Goal: Information Seeking & Learning: Find specific fact

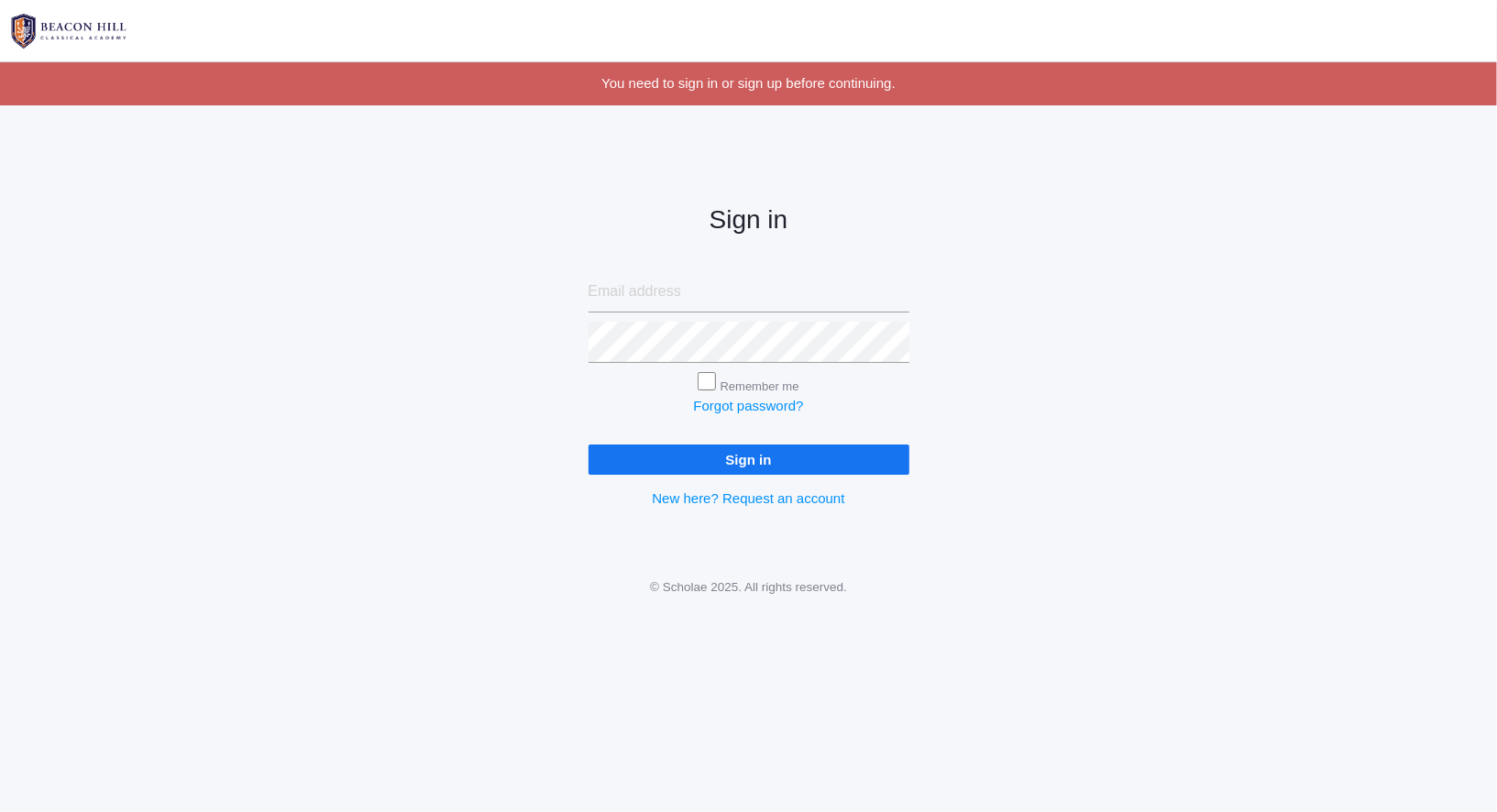
type input "[EMAIL_ADDRESS][DOMAIN_NAME]"
click at [674, 475] on div "Sign in curcindakae@gmail.com Remember me Forgot password? Sign in New here? Re…" at bounding box center [748, 341] width 366 height 426
click at [680, 472] on input "Sign in" at bounding box center [748, 459] width 321 height 31
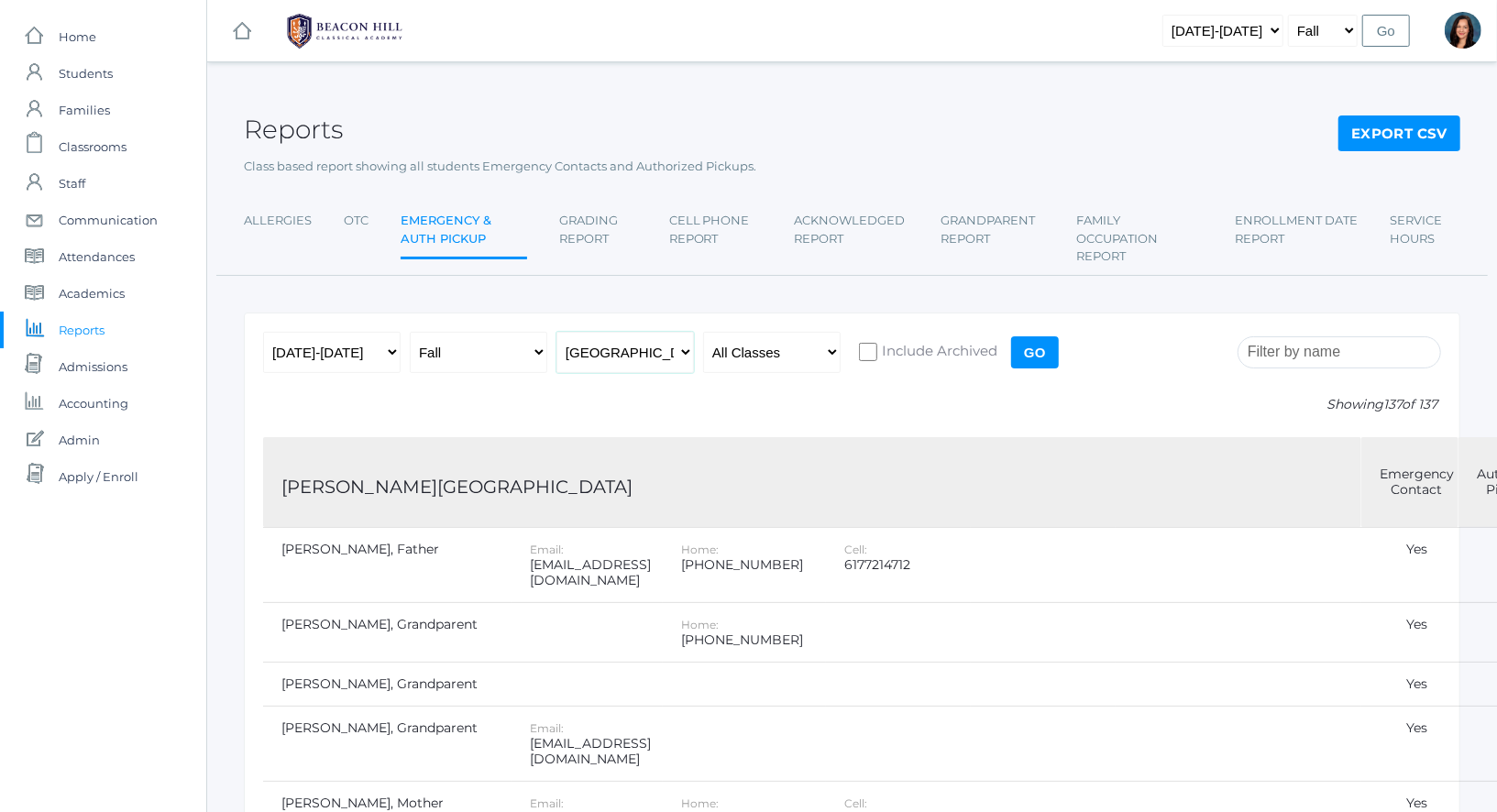
click at [673, 358] on select "All Campuses [GEOGRAPHIC_DATA]" at bounding box center [625, 352] width 137 height 41
click at [1353, 143] on link "Export CSV" at bounding box center [1399, 134] width 122 height 37
click at [265, 227] on link "Allergies" at bounding box center [277, 221] width 68 height 37
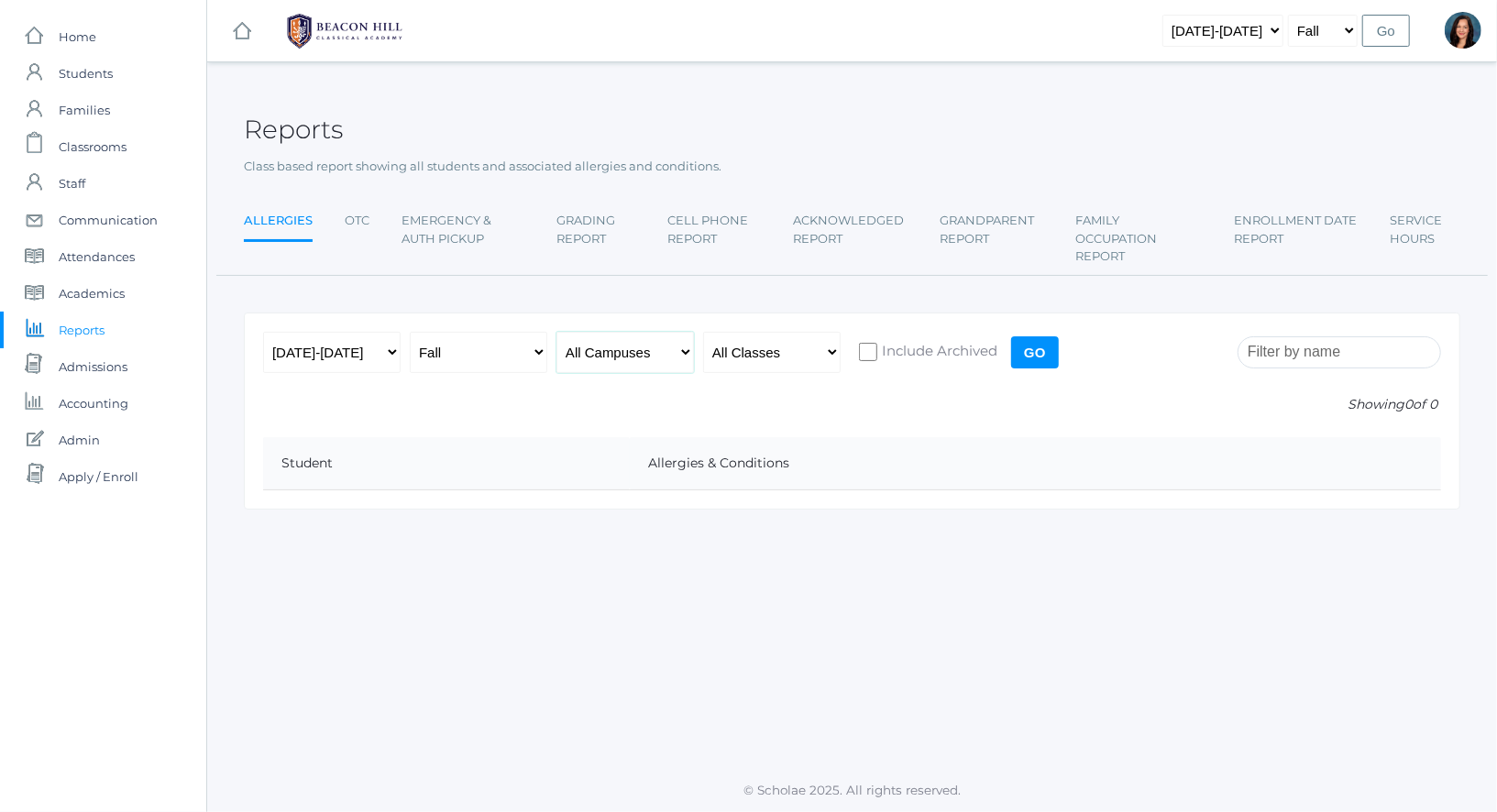
click at [657, 350] on select "All Campuses [GEOGRAPHIC_DATA]" at bounding box center [625, 352] width 137 height 41
select select "upper"
click at [557, 332] on select "All Campuses [GEOGRAPHIC_DATA]" at bounding box center [625, 352] width 137 height 41
click at [1043, 351] on input "Go" at bounding box center [1034, 352] width 47 height 32
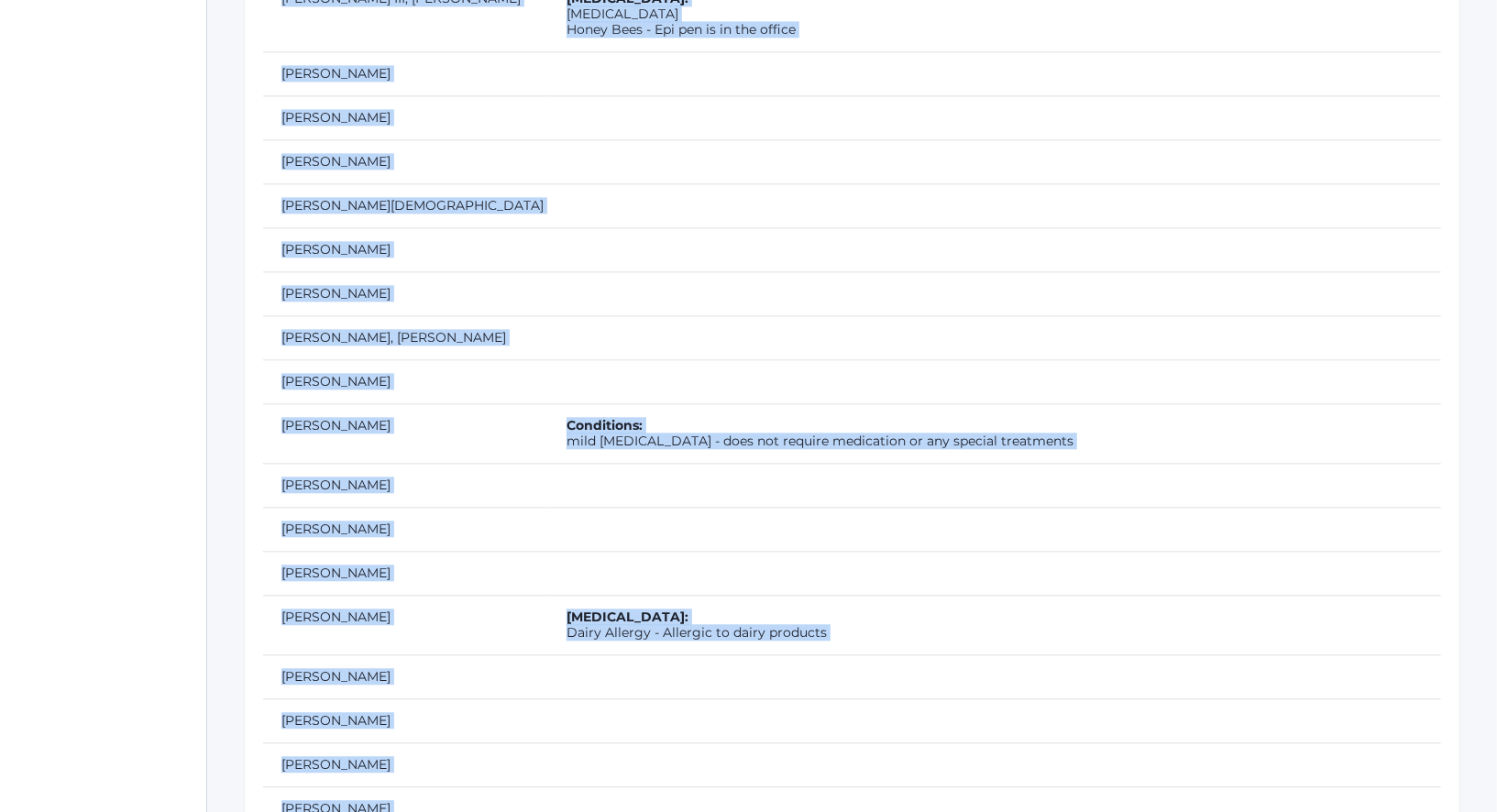
scroll to position [7149, 0]
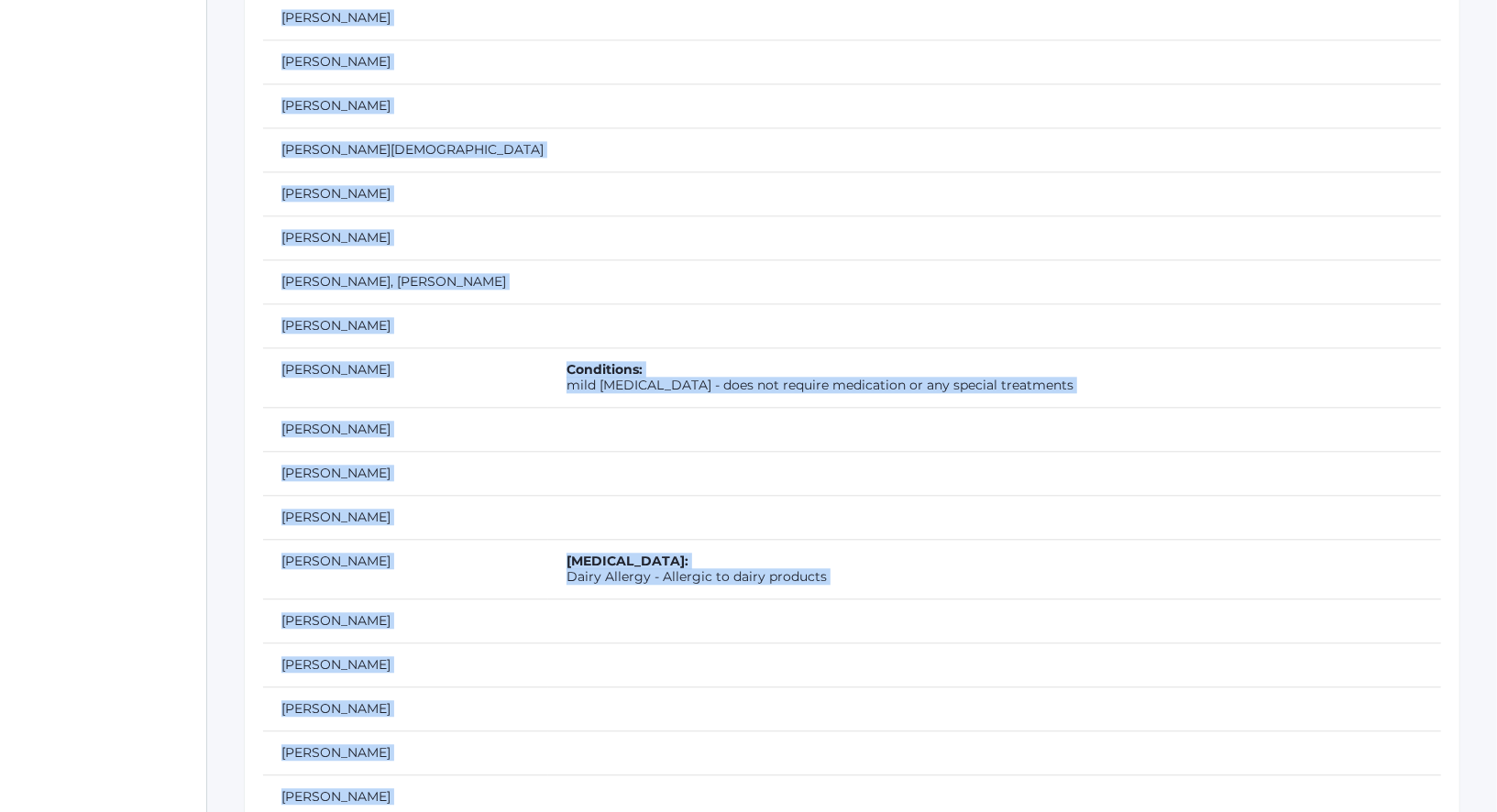
drag, startPoint x: 272, startPoint y: 458, endPoint x: 1044, endPoint y: 812, distance: 849.3
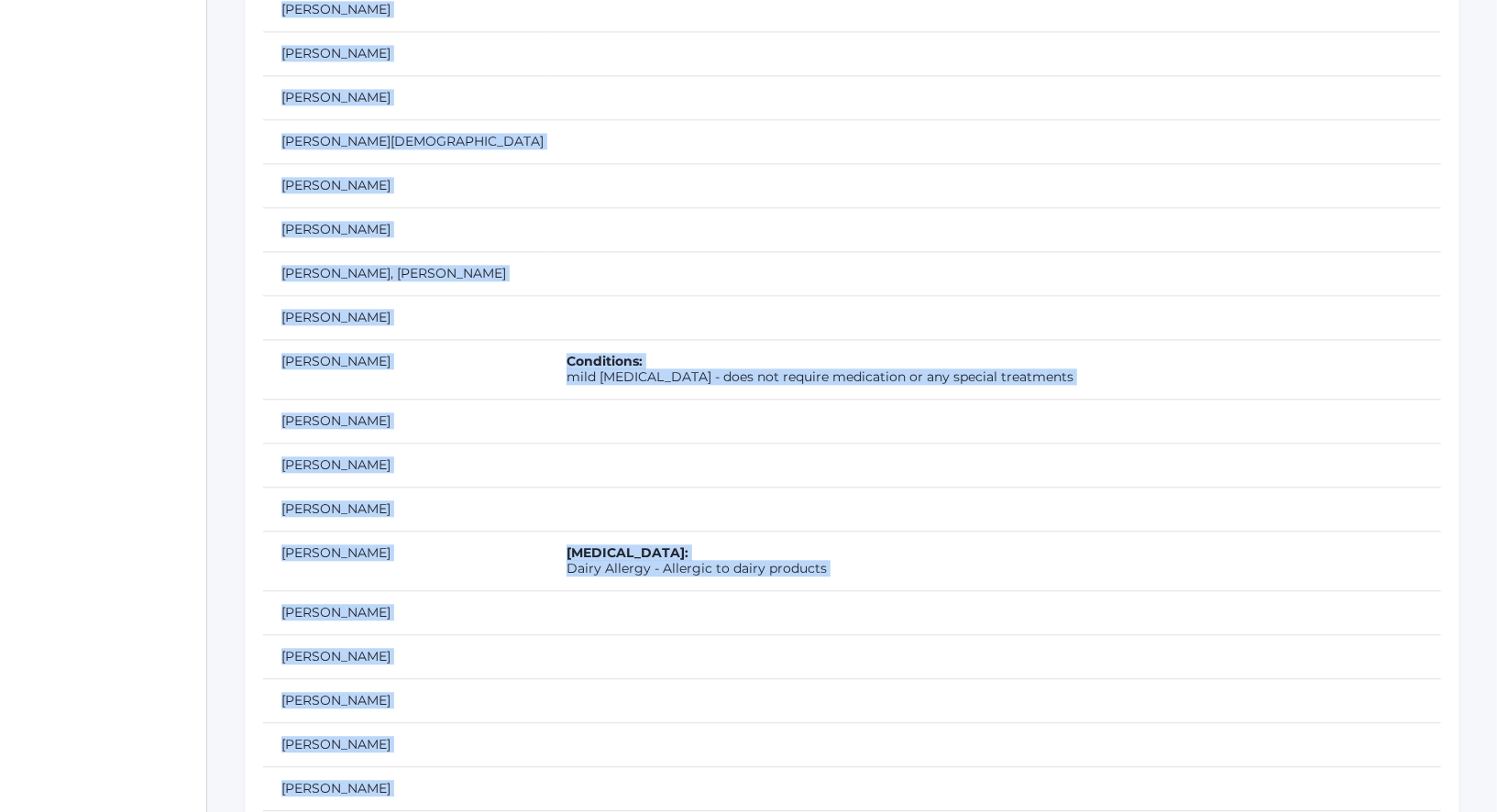
click at [757, 251] on td at bounding box center [994, 273] width 893 height 44
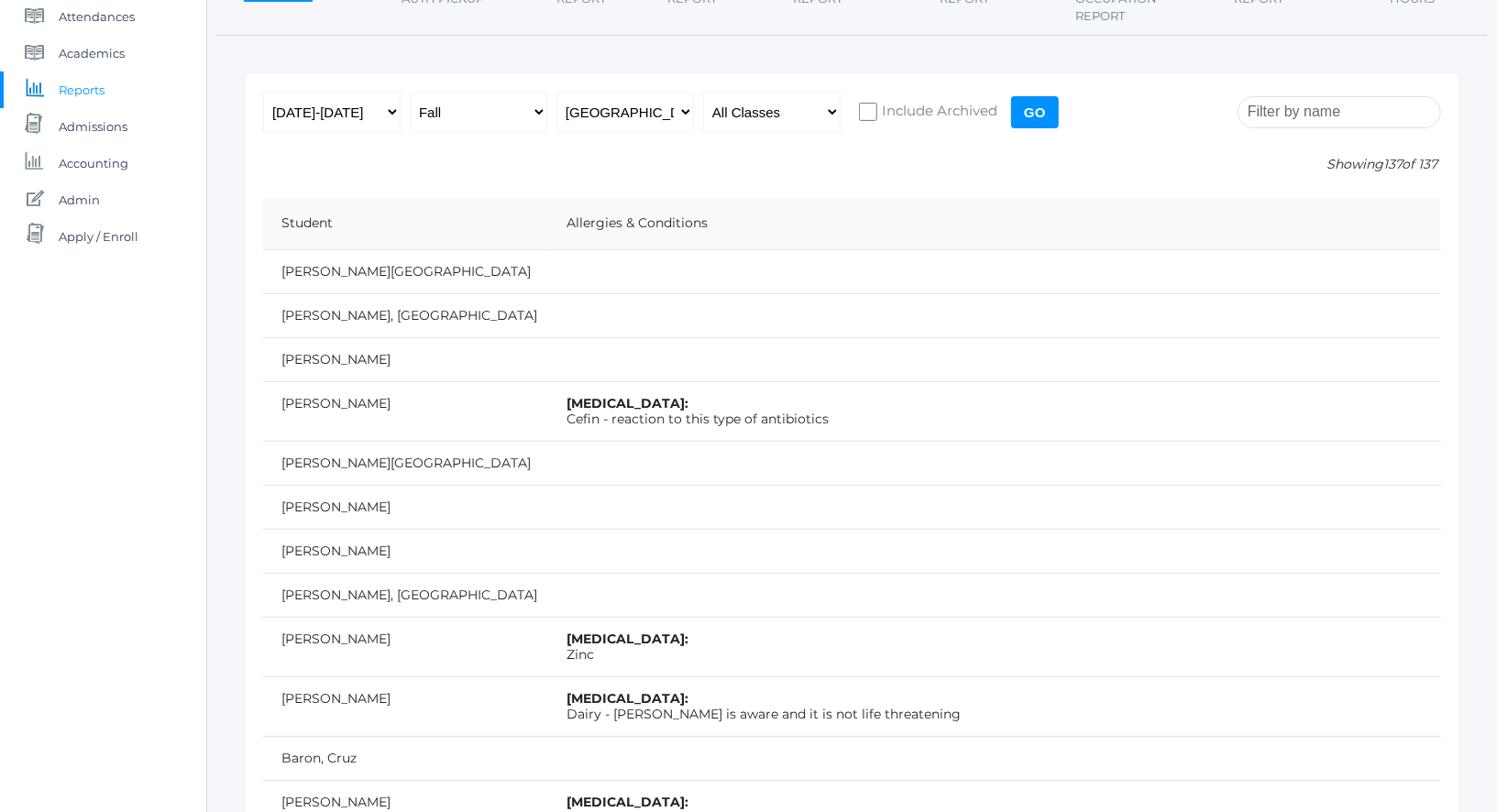
scroll to position [404, 0]
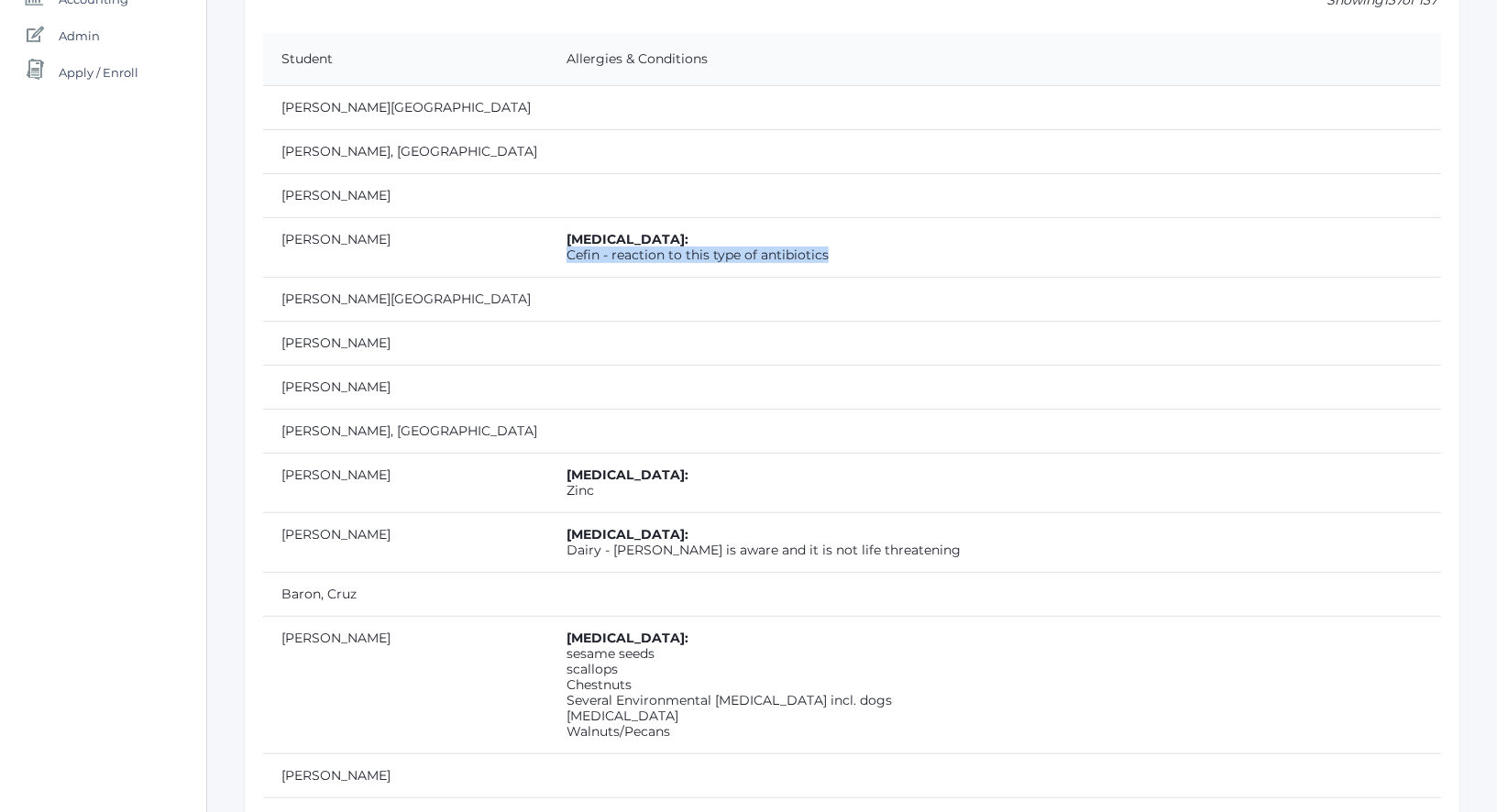
drag, startPoint x: 723, startPoint y: 256, endPoint x: 443, endPoint y: 253, distance: 280.0
click at [548, 253] on td "Allergies: Cefin - reaction to this type of antibiotics" at bounding box center [994, 247] width 893 height 59
copy td "Cefin - reaction to this type of antibiotics"
drag, startPoint x: 490, startPoint y: 479, endPoint x: 478, endPoint y: 483, distance: 12.6
click at [548, 483] on td "Allergies: Zinc" at bounding box center [994, 482] width 893 height 59
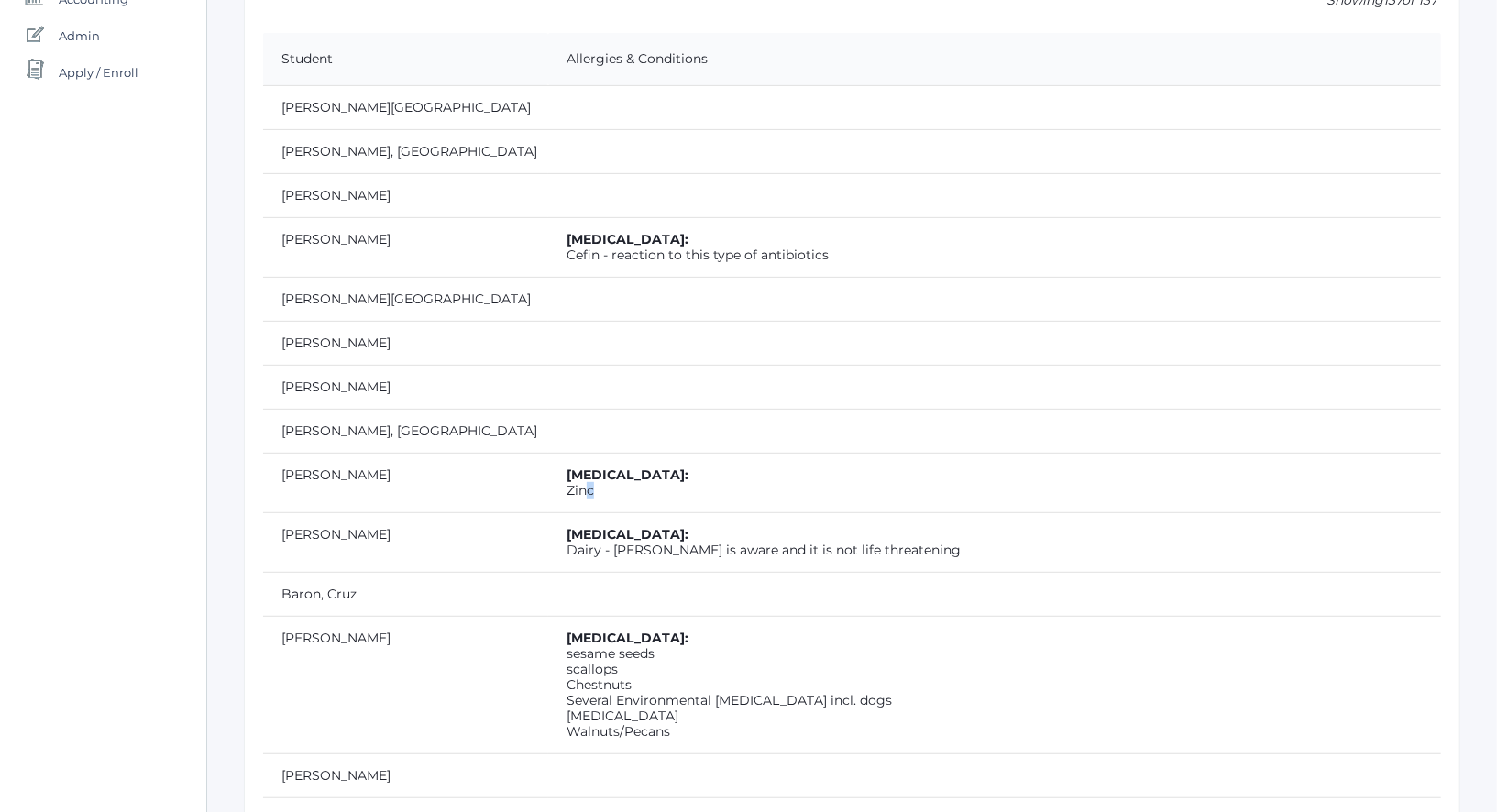
click at [548, 484] on td "Allergies: Zinc" at bounding box center [994, 482] width 893 height 59
drag, startPoint x: 482, startPoint y: 484, endPoint x: 437, endPoint y: 484, distance: 45.0
click at [548, 484] on td "Allergies: Zinc" at bounding box center [994, 482] width 893 height 59
copy td "Zinc"
drag, startPoint x: 780, startPoint y: 551, endPoint x: 458, endPoint y: 551, distance: 322.0
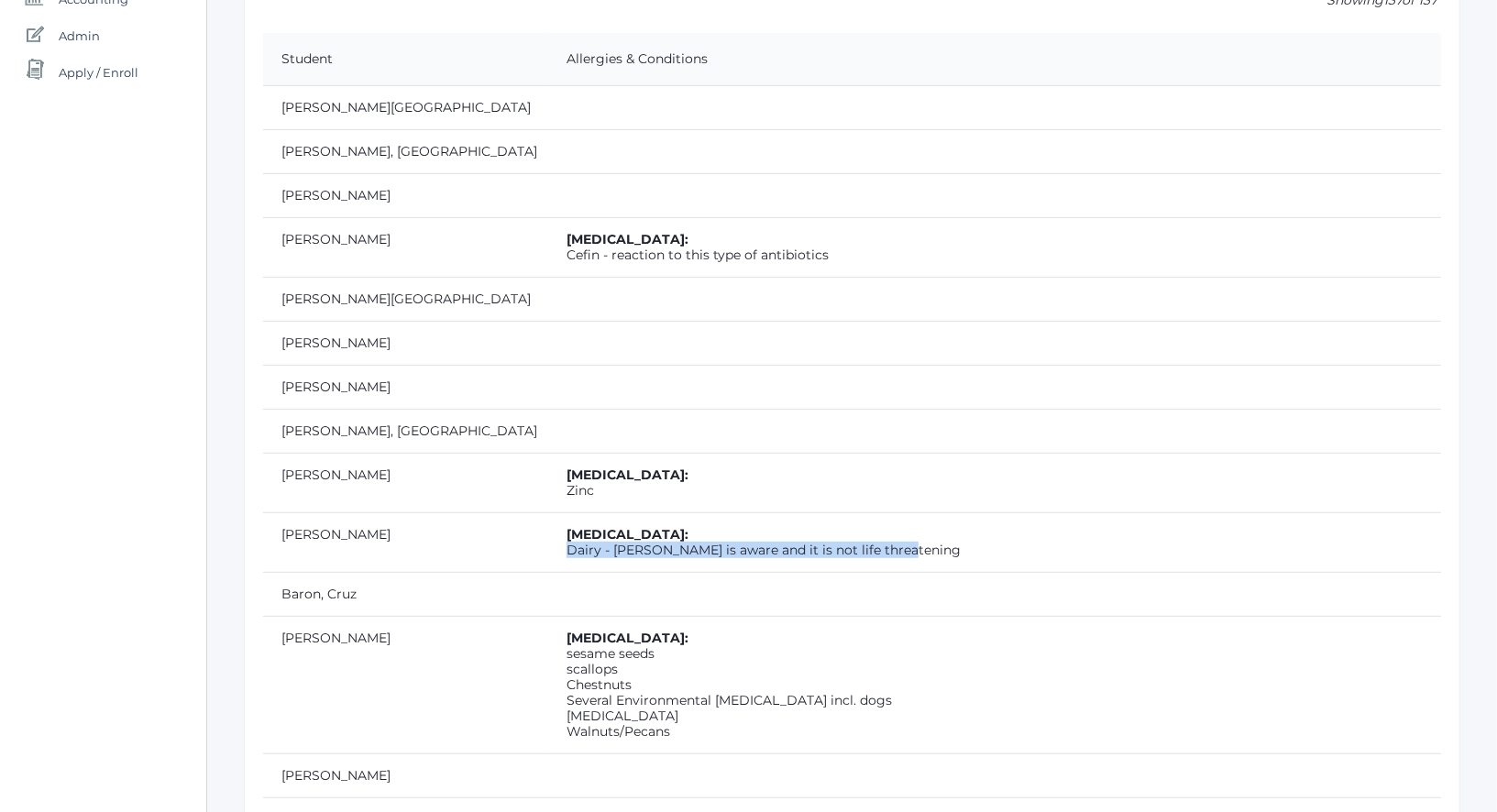
click at [548, 550] on td "Allergies: Dairy - Lillian is aware and it is not life threatening" at bounding box center [994, 541] width 893 height 59
copy td "Dairy - Lillian is aware and it is not life threatening"
click at [781, 543] on td "Allergies: Dairy - Lillian is aware and it is not life threatening" at bounding box center [994, 541] width 893 height 59
drag, startPoint x: 774, startPoint y: 544, endPoint x: 502, endPoint y: 546, distance: 272.0
click at [548, 546] on td "Allergies: Dairy - Lillian is aware and it is not life threatening" at bounding box center [994, 541] width 893 height 59
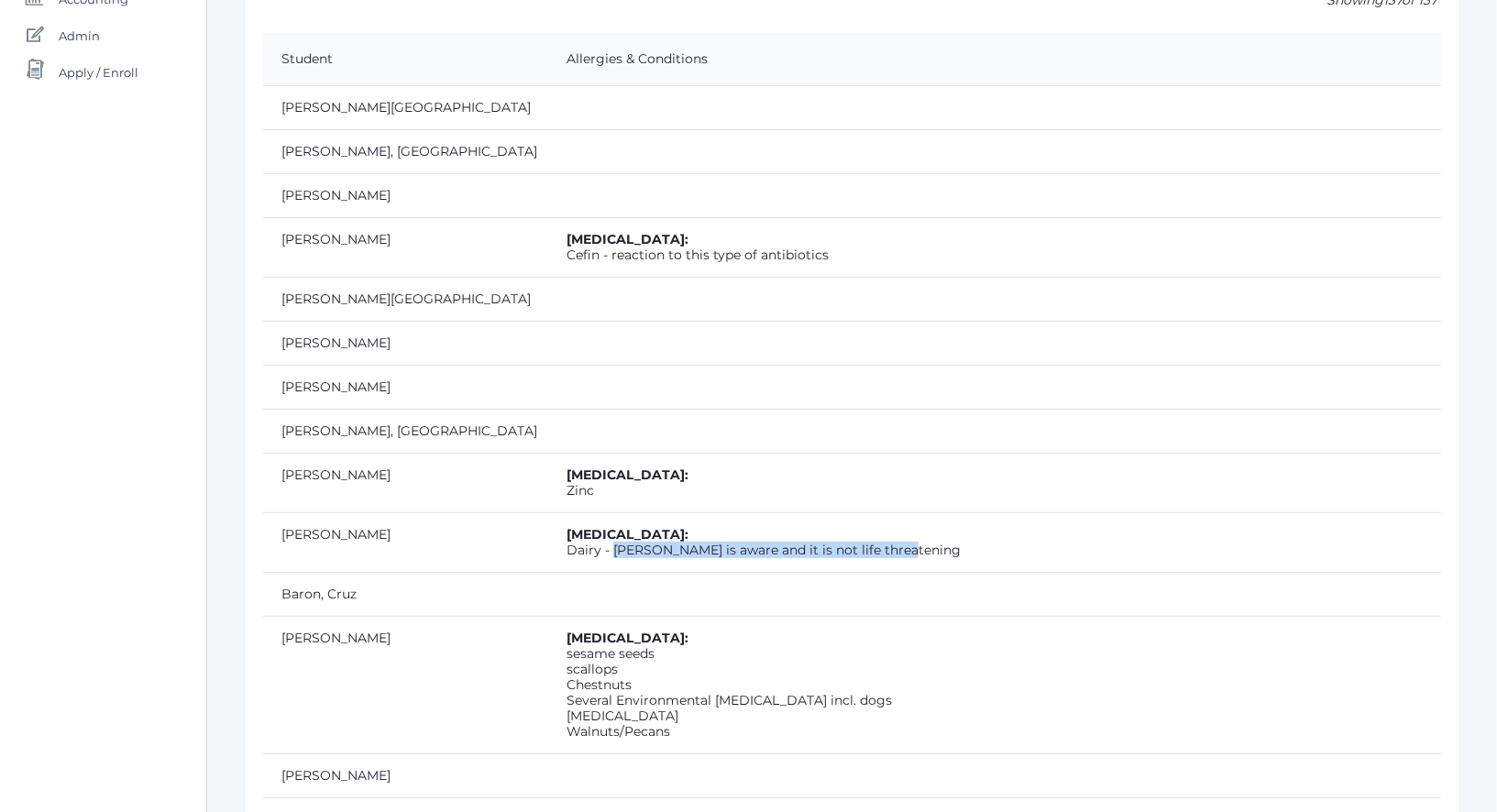
copy td "Lillian is aware and it is not life threatening"
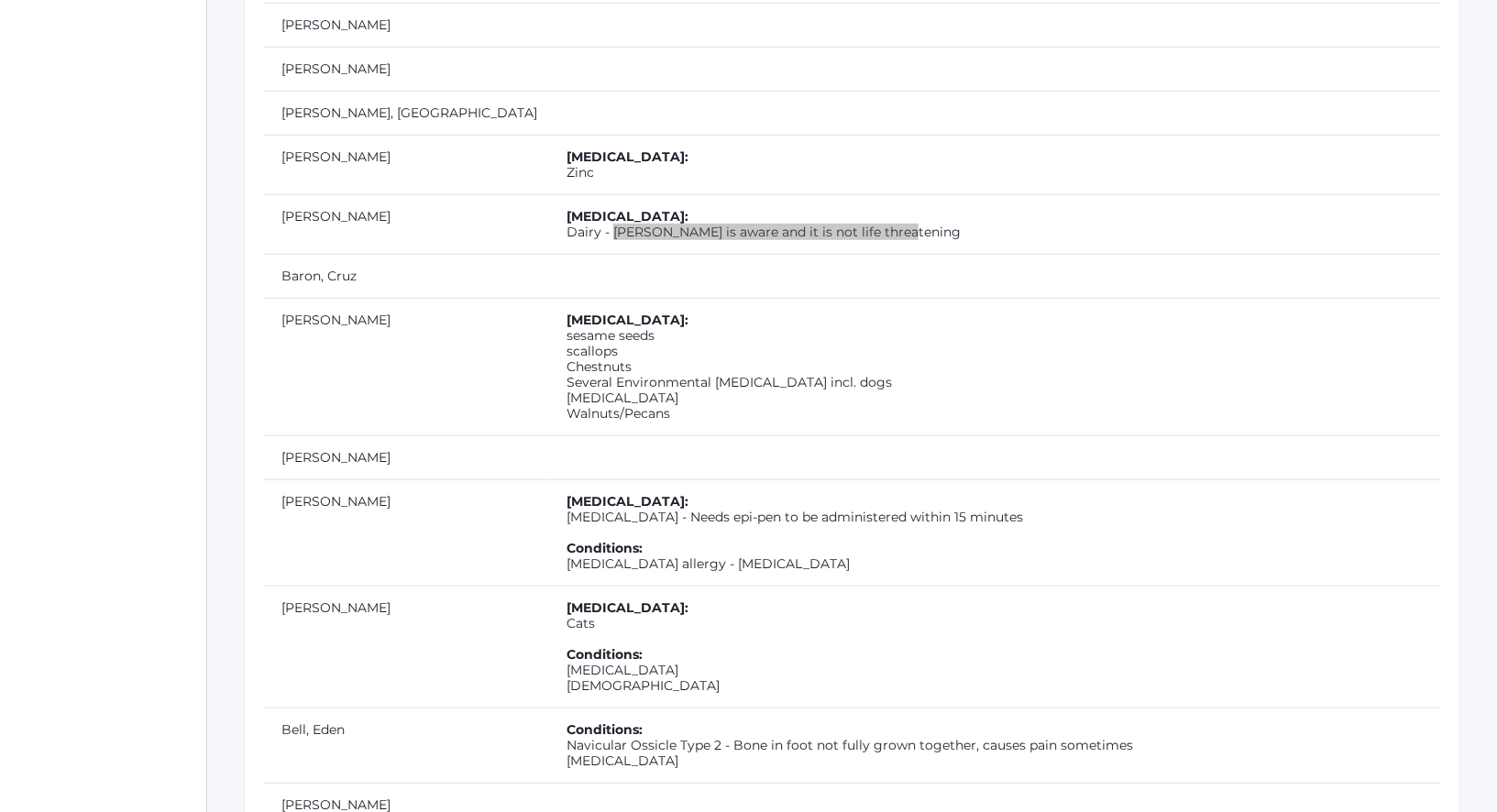
scroll to position [742, 0]
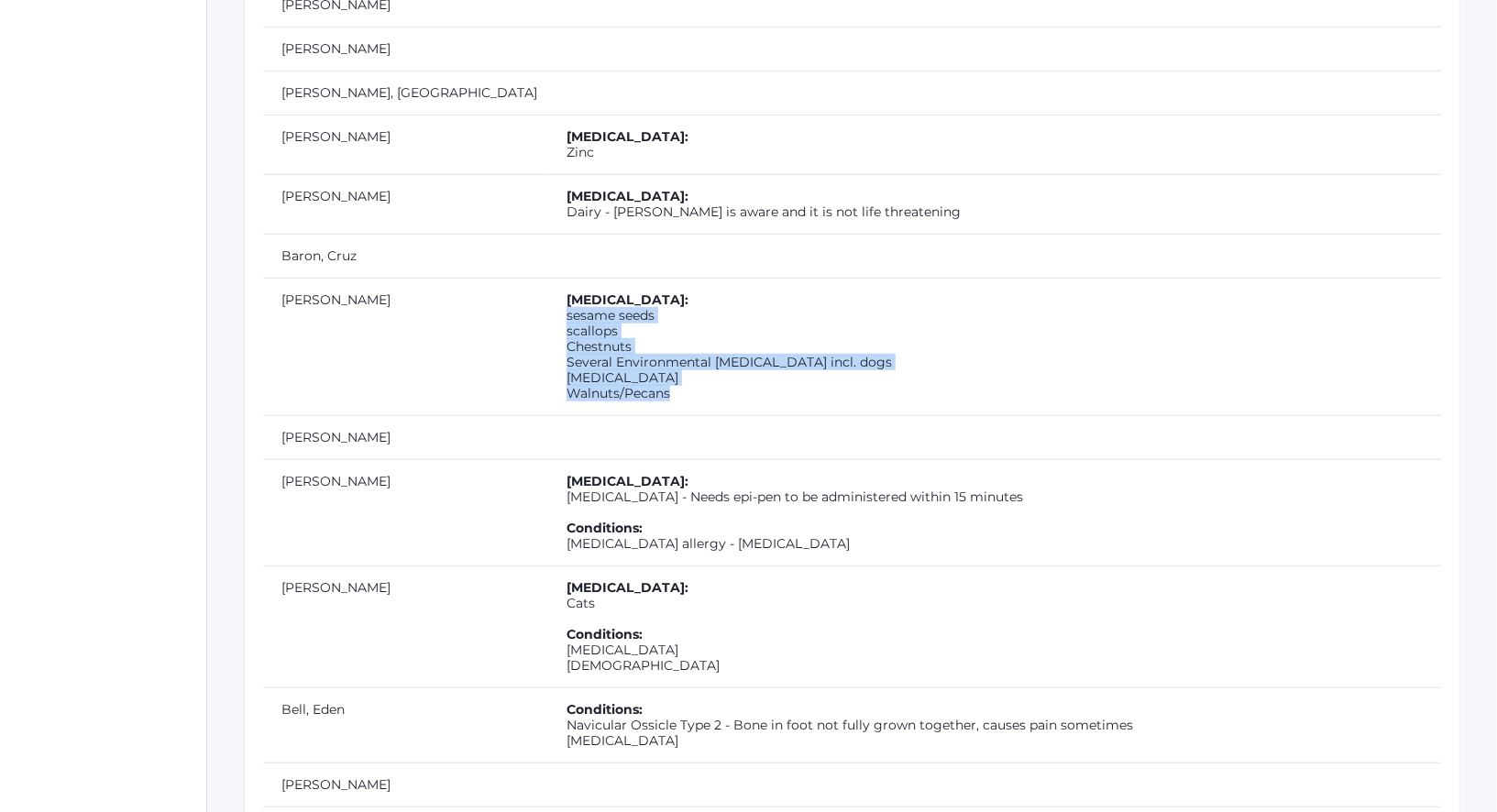
drag, startPoint x: 568, startPoint y: 391, endPoint x: 452, endPoint y: 315, distance: 138.7
click at [548, 316] on td "Allergies: sesame seeds scallops Chestnuts Several Environmental Allergies incl…" at bounding box center [994, 346] width 893 height 137
copy td "sesame seeds scallops Chestnuts Several Environmental Allergies incl. dogs peni…"
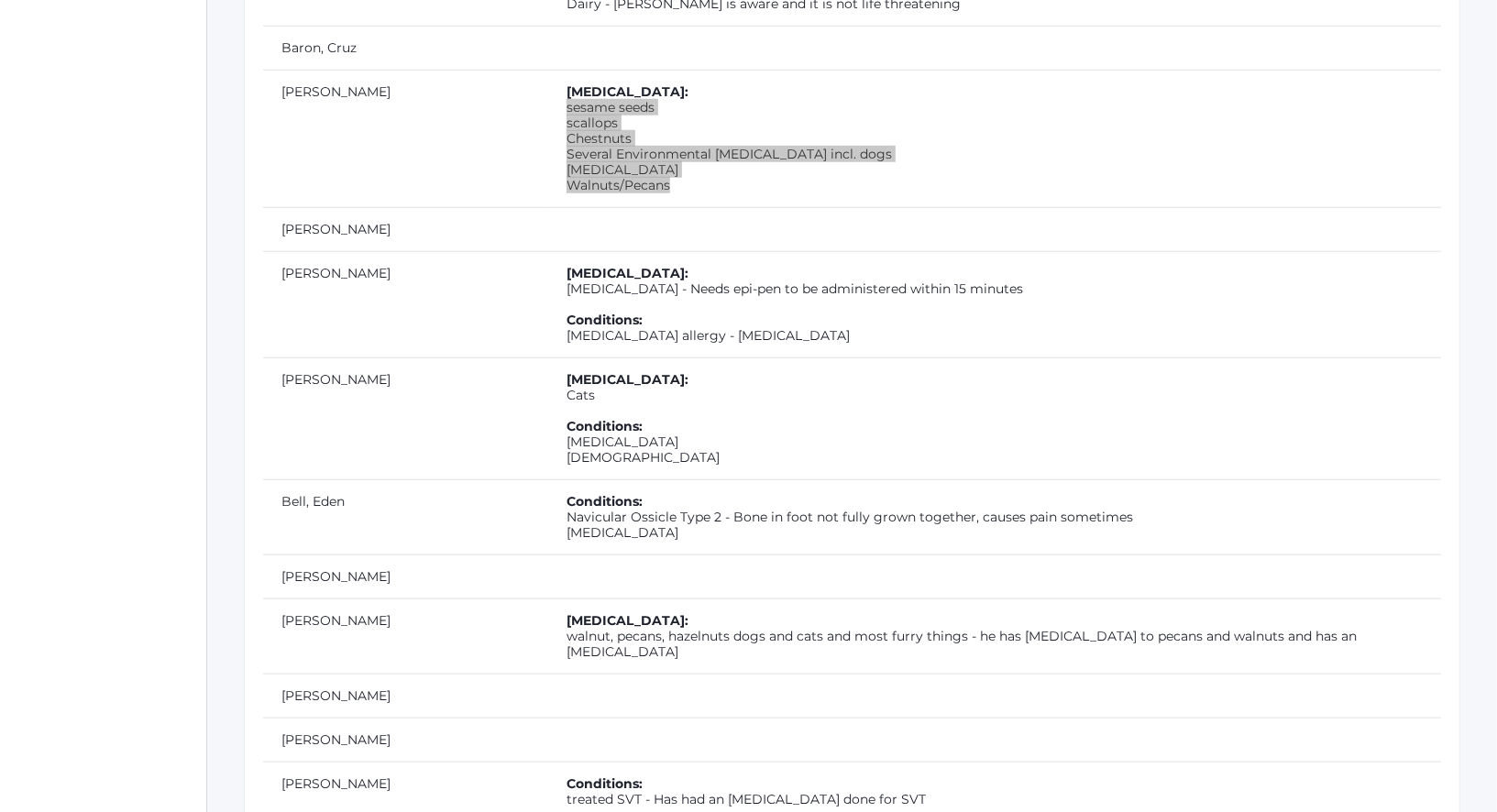
scroll to position [951, 0]
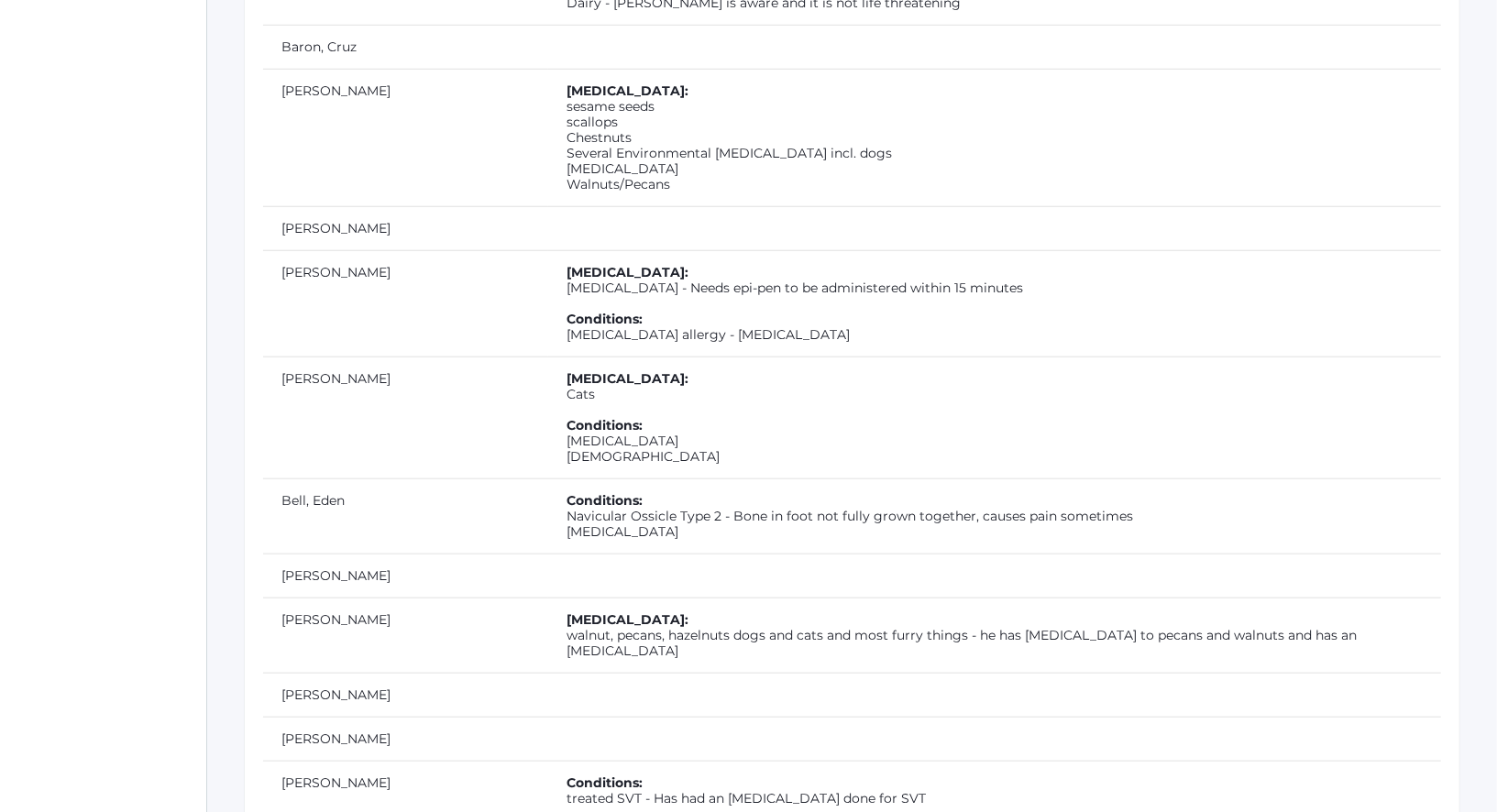
click at [832, 279] on td "Allergies: Bee Sting - Needs epi-pen to be administered within 15 minutes Condi…" at bounding box center [994, 303] width 893 height 107
drag, startPoint x: 879, startPoint y: 282, endPoint x: 454, endPoint y: 285, distance: 425.0
click at [548, 285] on td "Allergies: Bee Sting - Needs epi-pen to be administered within 15 minutes Condi…" at bounding box center [994, 303] width 893 height 107
copy td "Bee Sting - Needs epi-pen to be administered within 15 minutes"
drag, startPoint x: 486, startPoint y: 387, endPoint x: 451, endPoint y: 389, distance: 35.1
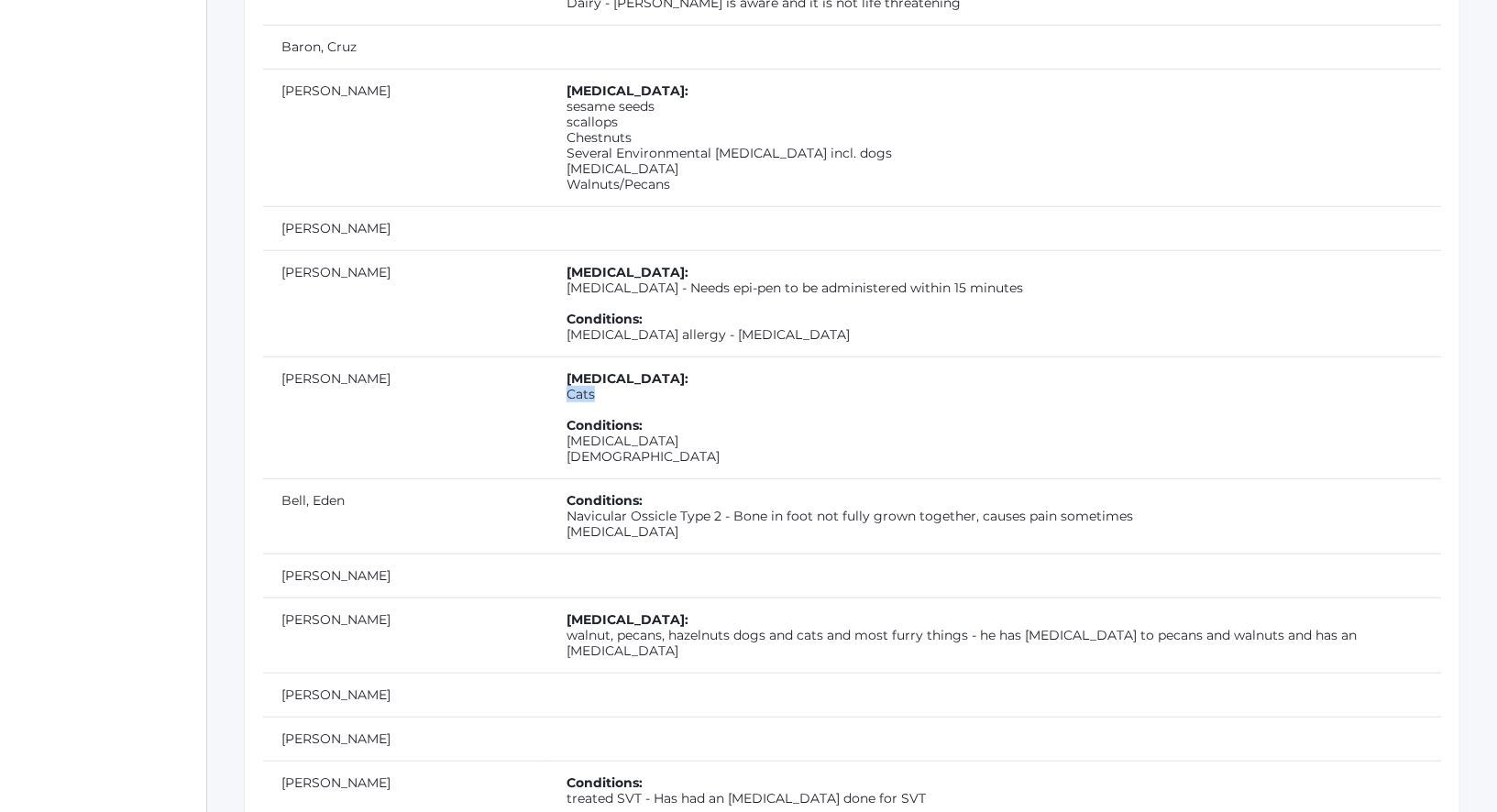
click at [548, 389] on td "Allergies: Cats Conditions: ADHD Asthma" at bounding box center [994, 416] width 893 height 121
copy td "Cats"
drag, startPoint x: 519, startPoint y: 446, endPoint x: 443, endPoint y: 438, distance: 76.4
click at [548, 438] on td "Allergies: Cats Conditions: ADHD Asthma" at bounding box center [994, 416] width 893 height 121
copy td "ADHD Asthma"
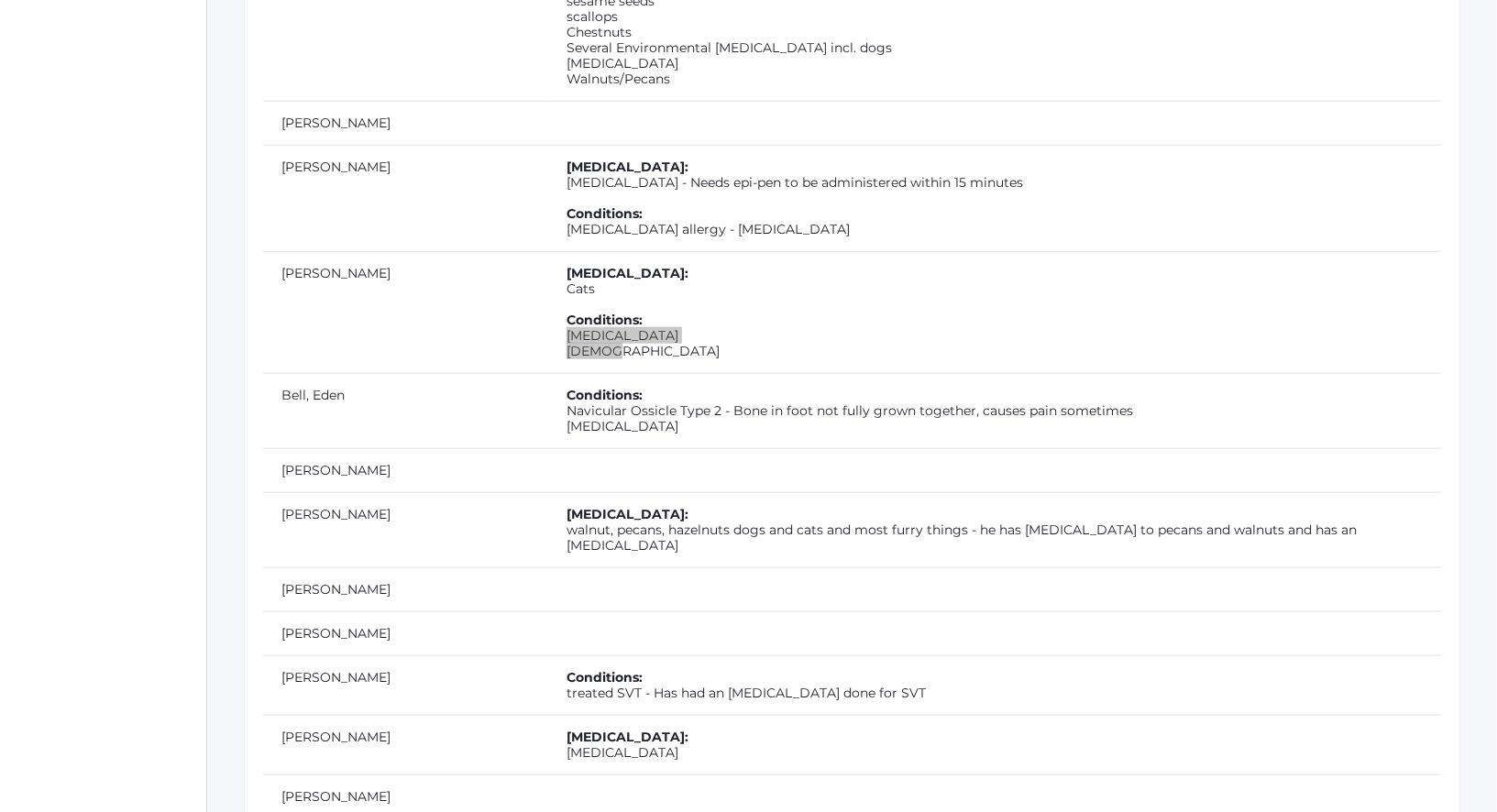
scroll to position [1068, 0]
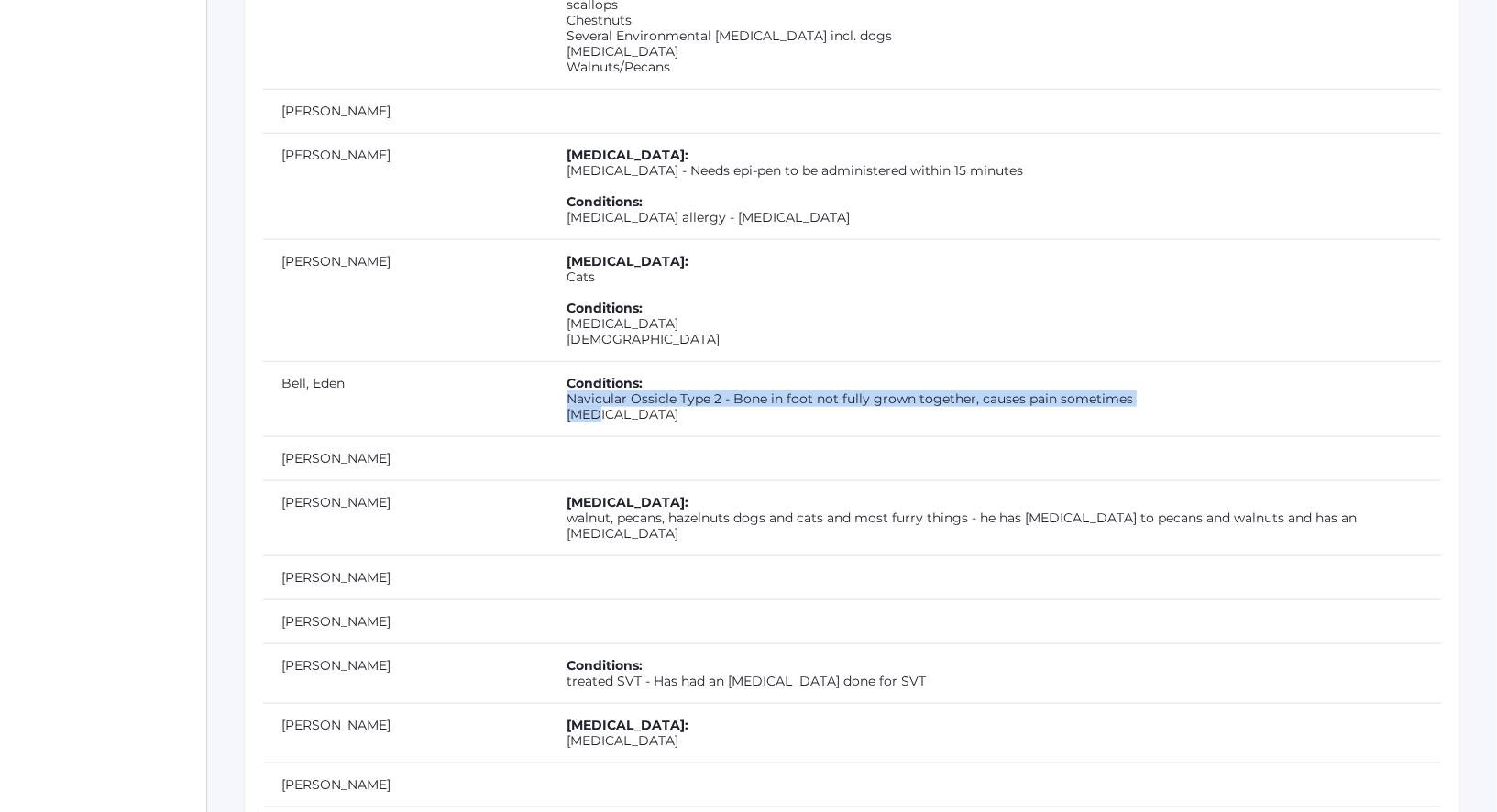
drag, startPoint x: 456, startPoint y: 391, endPoint x: 544, endPoint y: 413, distance: 90.7
click at [548, 413] on td "Conditions: Navicular Ossicle Type 2 - Bone in foot not fully grown together, c…" at bounding box center [994, 398] width 893 height 75
copy td "Navicular Ossicle Type 2 - Bone in foot not fully grown together, causes pain s…"
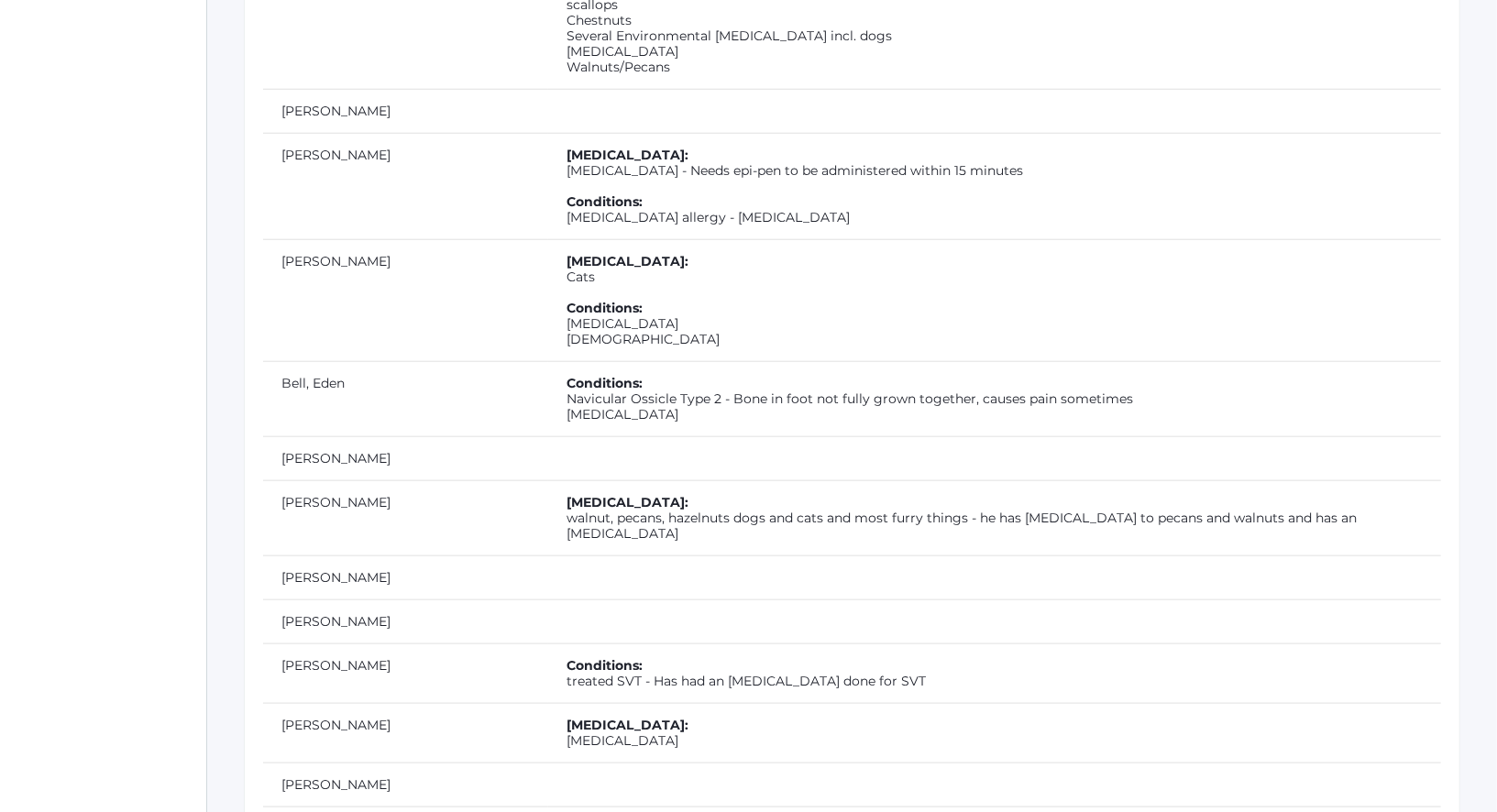
click at [548, 516] on td "Allergies: walnut, pecans, hazelnuts dogs and cats and most furry things - he h…" at bounding box center [994, 517] width 893 height 75
drag, startPoint x: 459, startPoint y: 508, endPoint x: 553, endPoint y: 507, distance: 94.0
click at [553, 507] on td "Allergies: walnut, pecans, hazelnuts dogs and cats and most furry things - he h…" at bounding box center [994, 517] width 893 height 75
copy td "walnut, pecans"
drag, startPoint x: 1268, startPoint y: 507, endPoint x: 870, endPoint y: 508, distance: 398.0
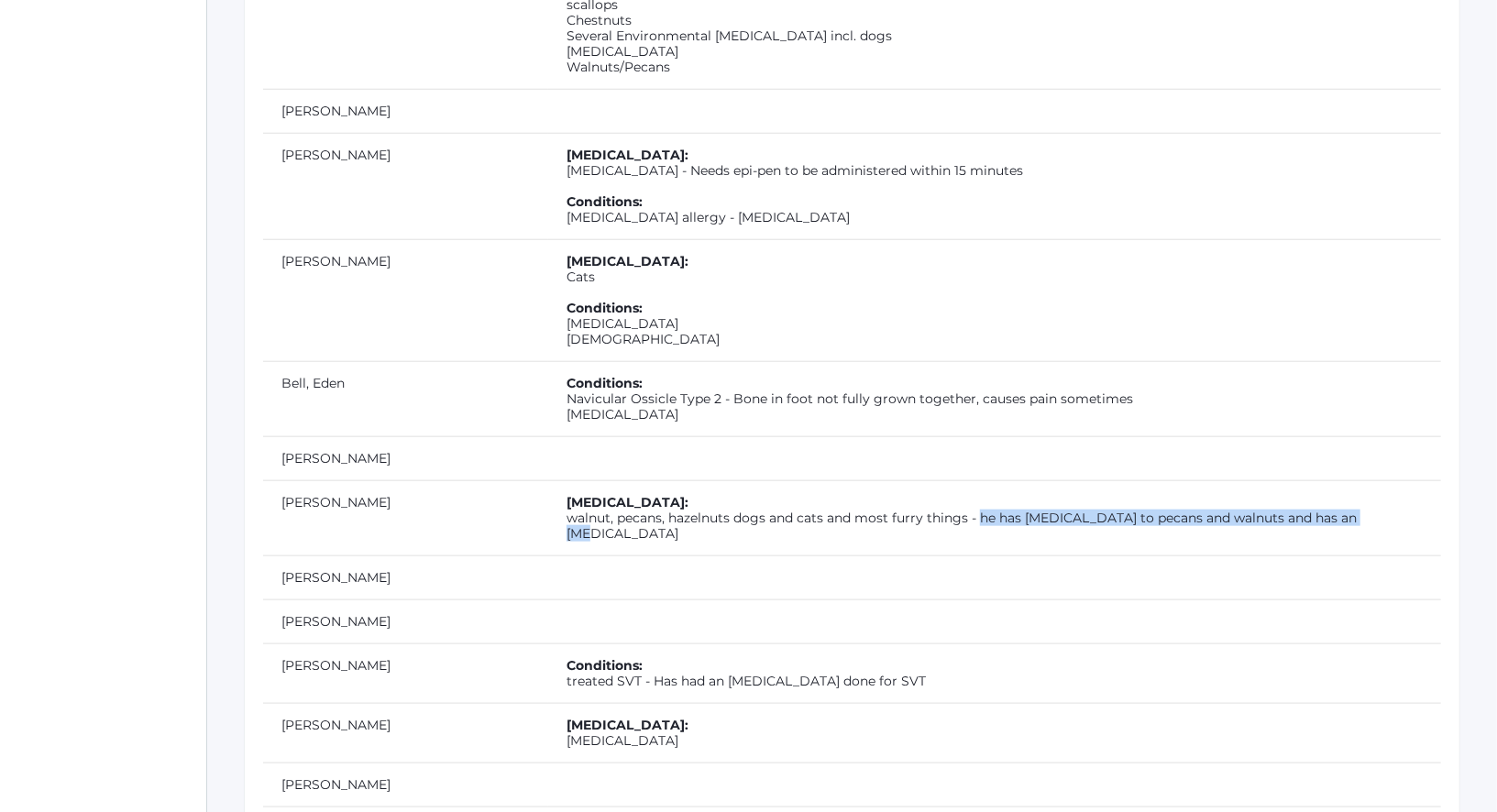
click at [871, 508] on td "Allergies: walnut, pecans, hazelnuts dogs and cats and most furry things - he h…" at bounding box center [994, 517] width 893 height 75
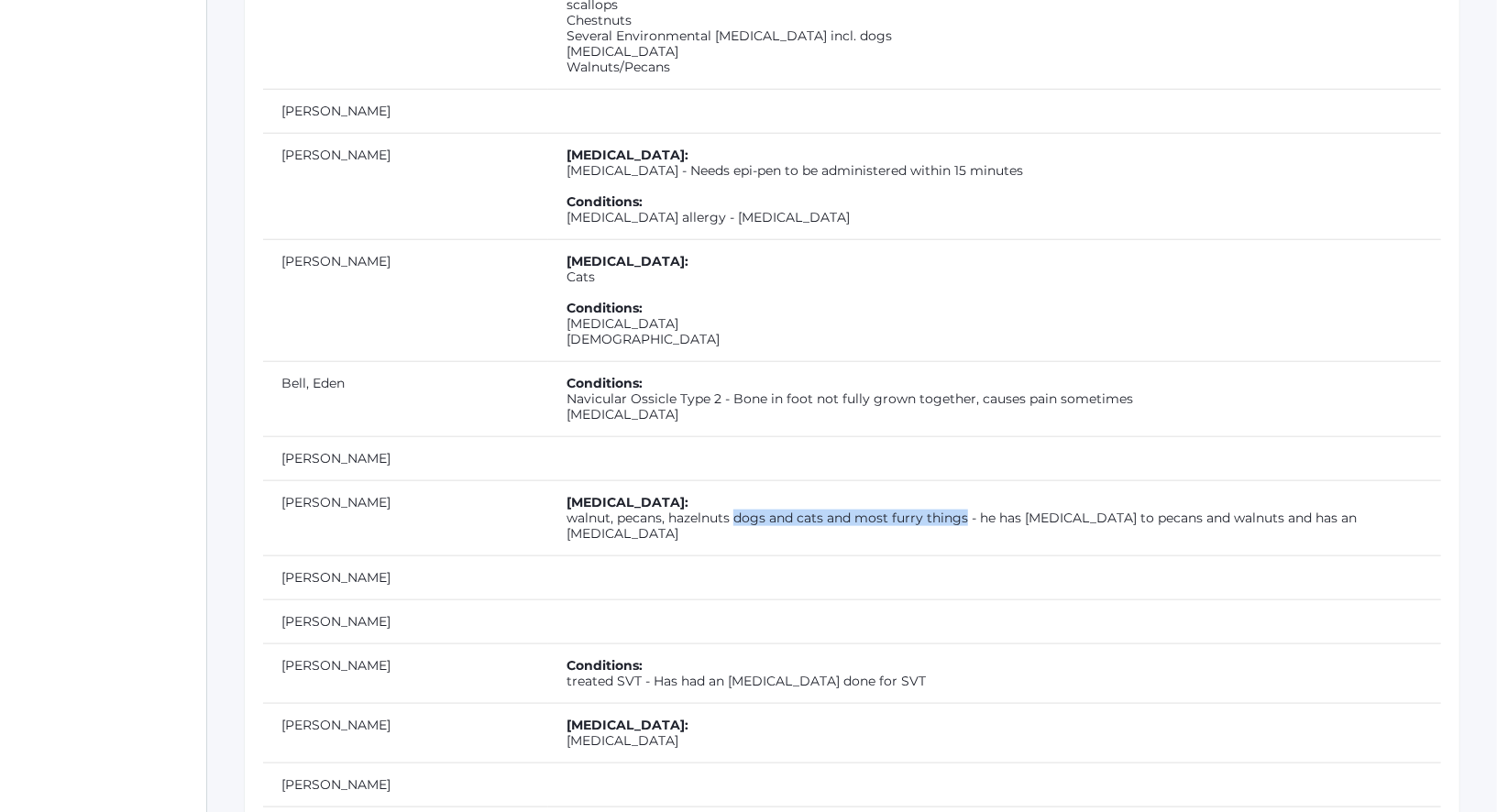
drag, startPoint x: 626, startPoint y: 509, endPoint x: 857, endPoint y: 509, distance: 231.0
click at [857, 509] on td "Allergies: walnut, pecans, hazelnuts dogs and cats and most furry things - he h…" at bounding box center [994, 517] width 893 height 75
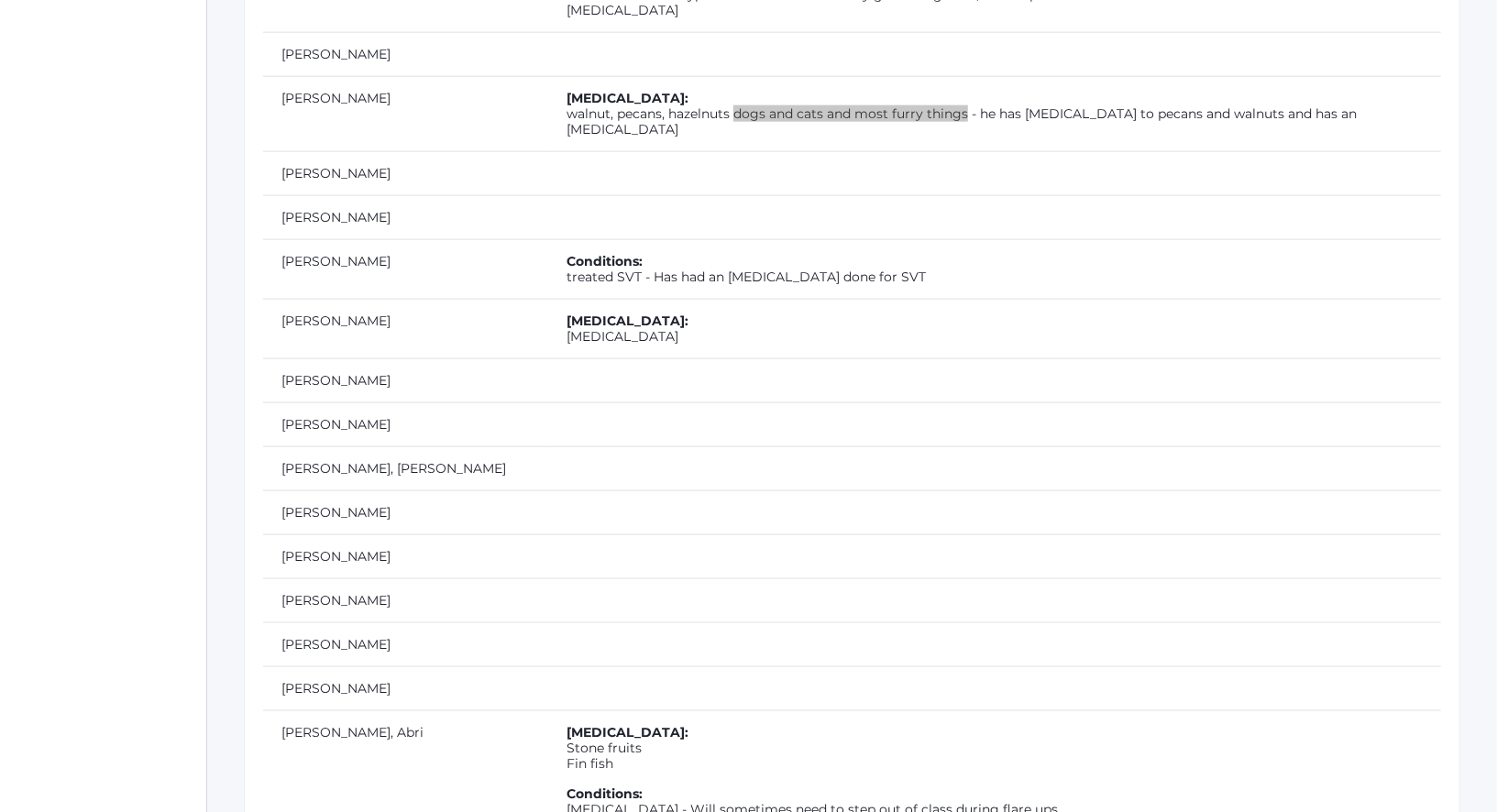
scroll to position [1476, 0]
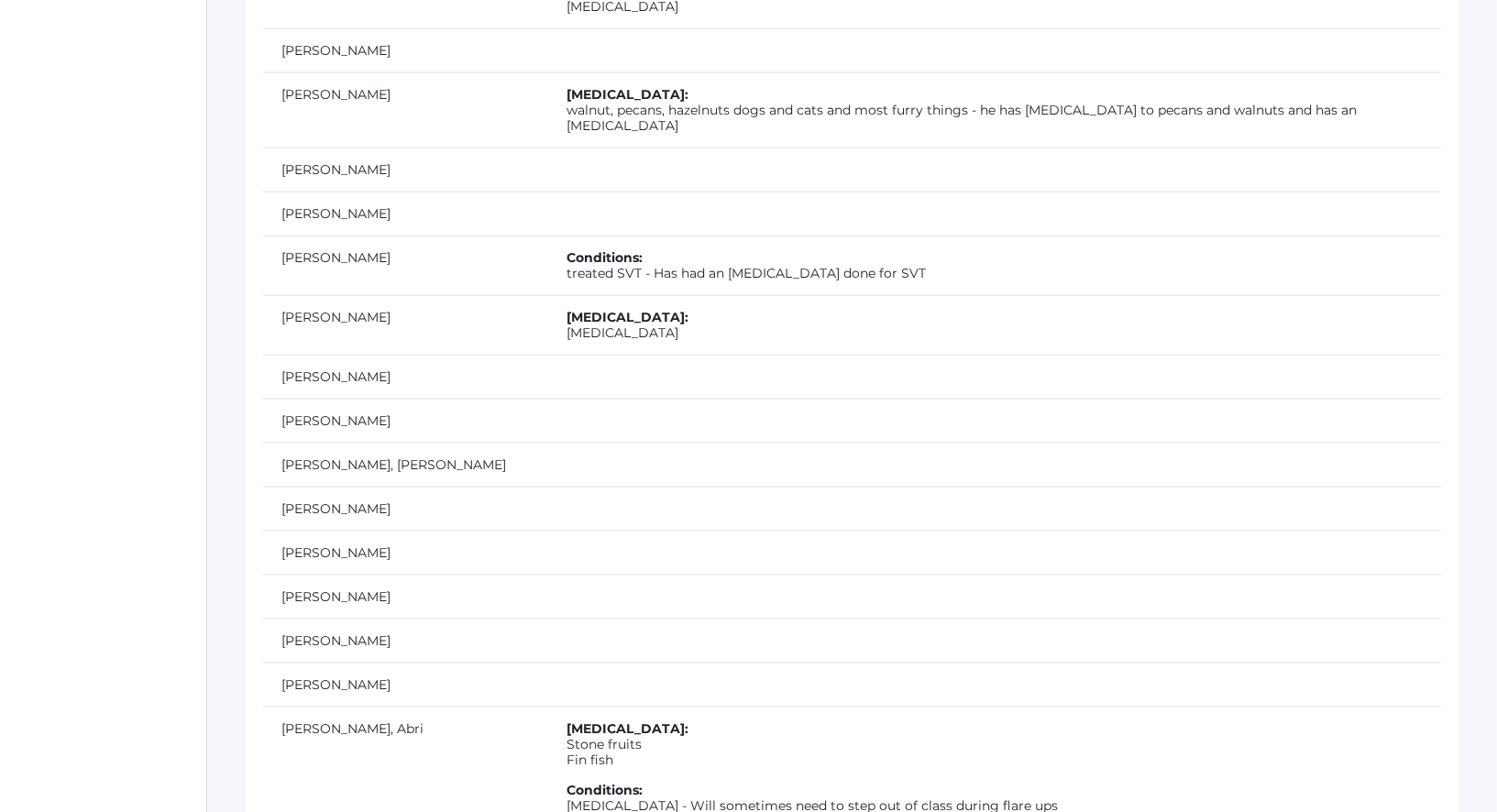
click at [748, 235] on td "Conditions: treated SVT - Has had an ablation done for SVT" at bounding box center [994, 265] width 893 height 59
drag, startPoint x: 762, startPoint y: 247, endPoint x: 445, endPoint y: 255, distance: 317.1
click at [548, 255] on td "Conditions: treated SVT - Has had an ablation done for SVT" at bounding box center [994, 265] width 893 height 59
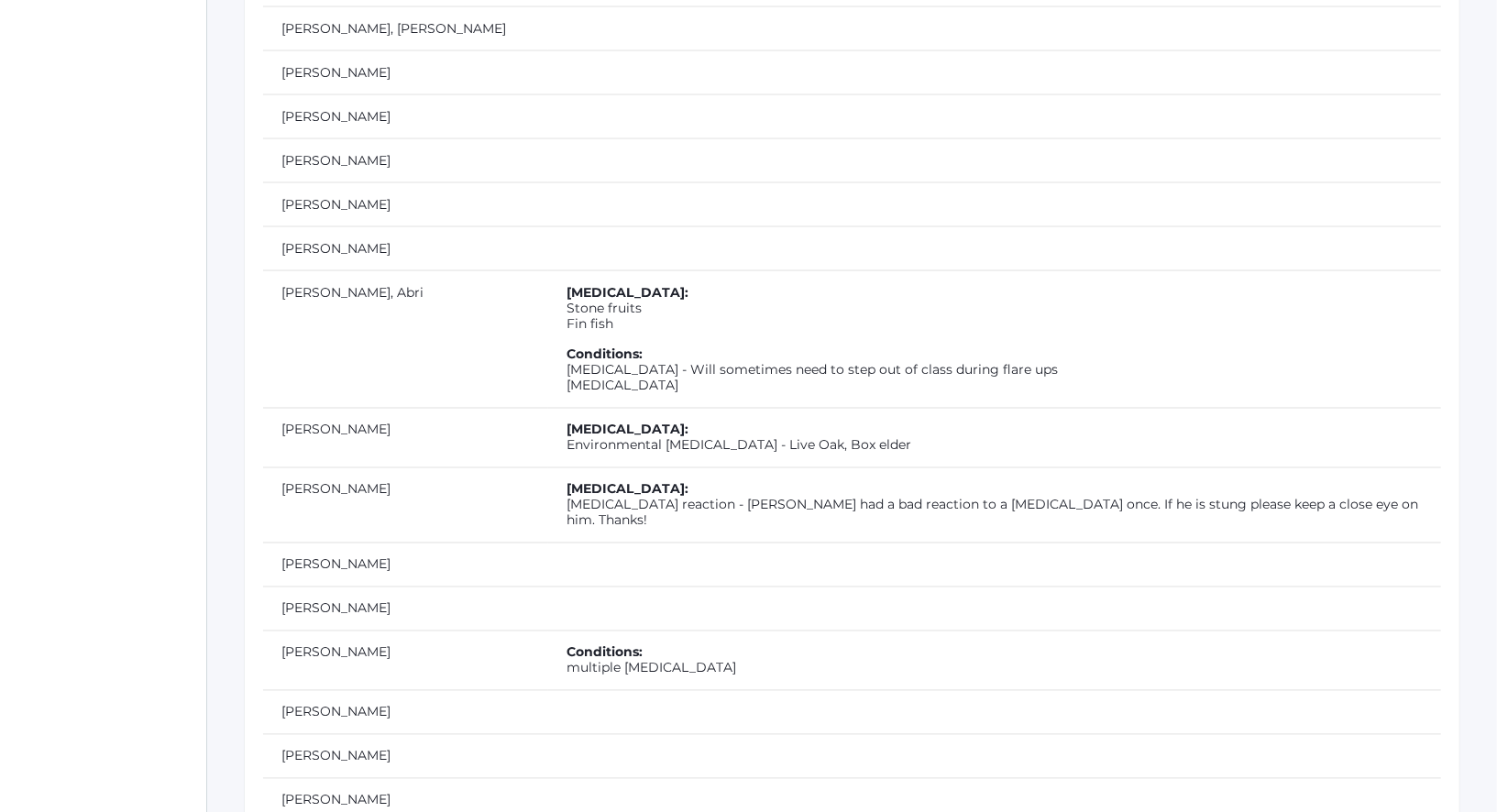
scroll to position [1914, 0]
drag, startPoint x: 934, startPoint y: 341, endPoint x: 527, endPoint y: 332, distance: 407.1
click at [548, 333] on td "Allergies: Stone fruits Fin fish Conditions: Endometriosis - Will sometimes nee…" at bounding box center [994, 336] width 893 height 137
click at [548, 338] on td "Allergies: Stone fruits Fin fish Conditions: Endometriosis - Will sometimes nee…" at bounding box center [994, 336] width 893 height 137
drag, startPoint x: 454, startPoint y: 338, endPoint x: 552, endPoint y: 342, distance: 98.1
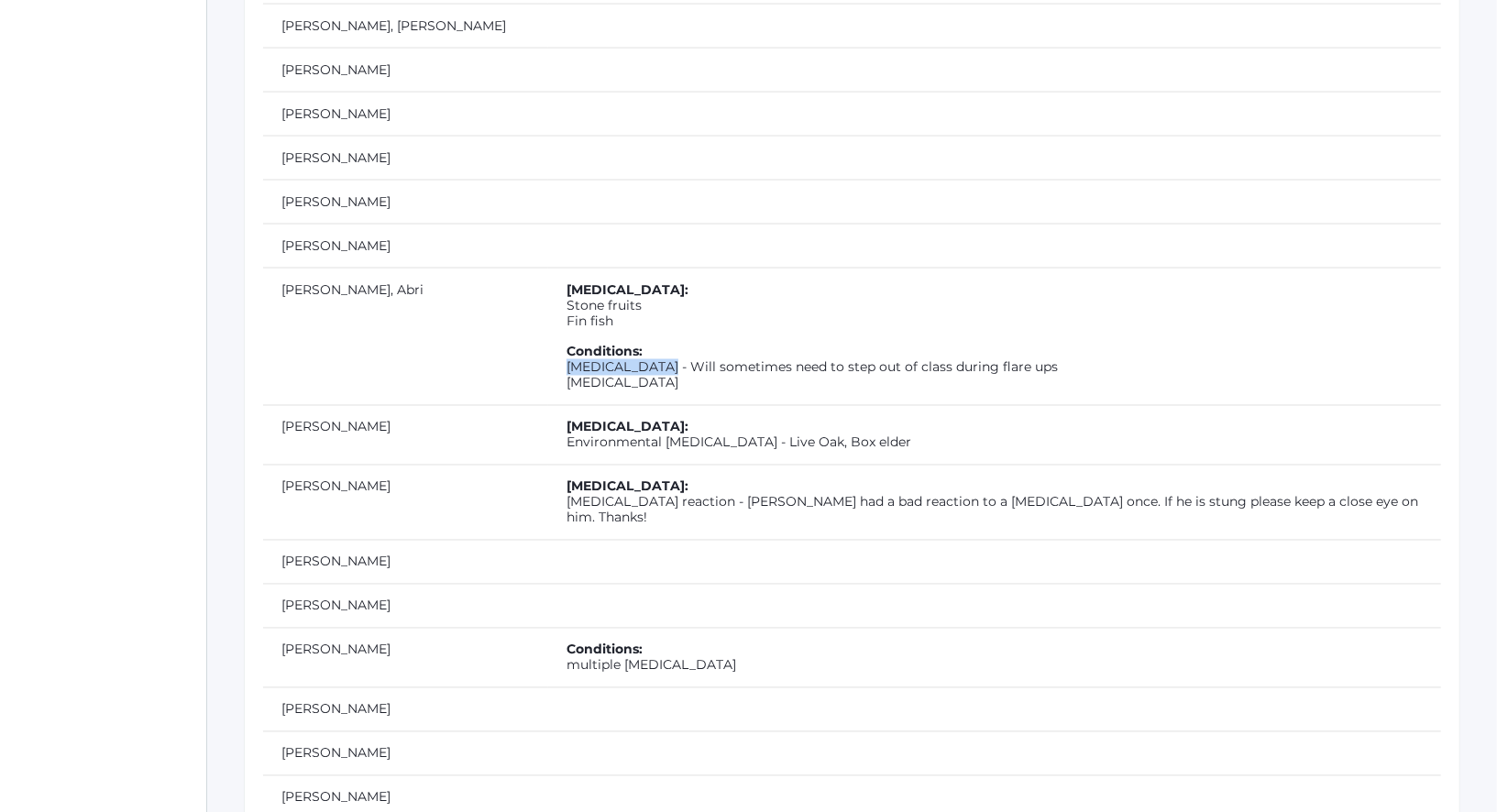
click at [552, 342] on td "Allergies: Stone fruits Fin fish Conditions: Endometriosis - Will sometimes nee…" at bounding box center [994, 336] width 893 height 137
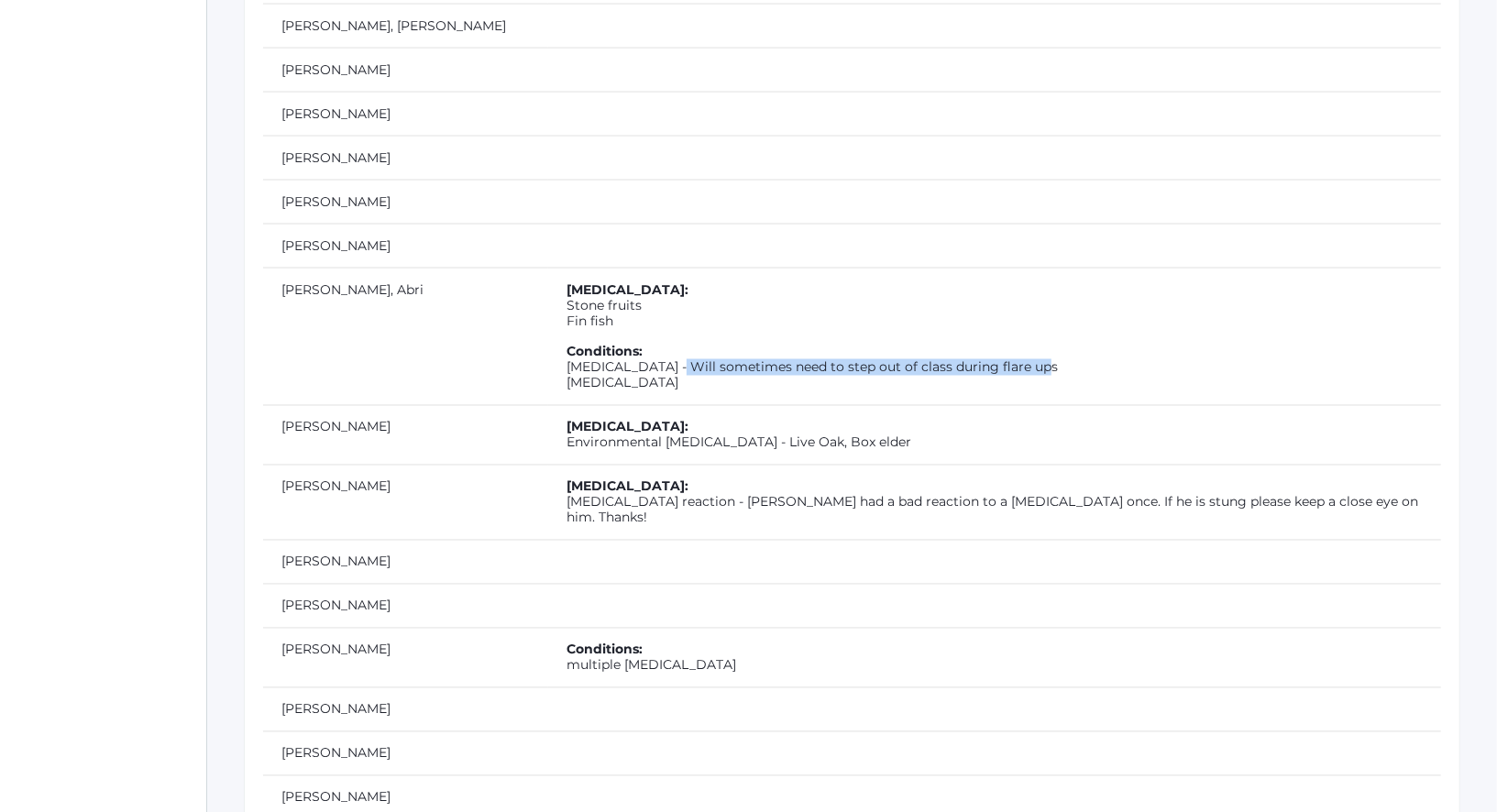
drag, startPoint x: 927, startPoint y: 340, endPoint x: 564, endPoint y: 343, distance: 363.0
click at [565, 343] on td "Allergies: Stone fruits Fin fish Conditions: Endometriosis - Will sometimes nee…" at bounding box center [994, 336] width 893 height 137
drag, startPoint x: 557, startPoint y: 354, endPoint x: 452, endPoint y: 353, distance: 105.0
click at [548, 353] on td "Allergies: Stone fruits Fin fish Conditions: Endometriosis - Will sometimes nee…" at bounding box center [994, 336] width 893 height 137
click at [548, 294] on td "Allergies: Stone fruits Fin fish Conditions: Endometriosis - Will sometimes nee…" at bounding box center [994, 336] width 893 height 137
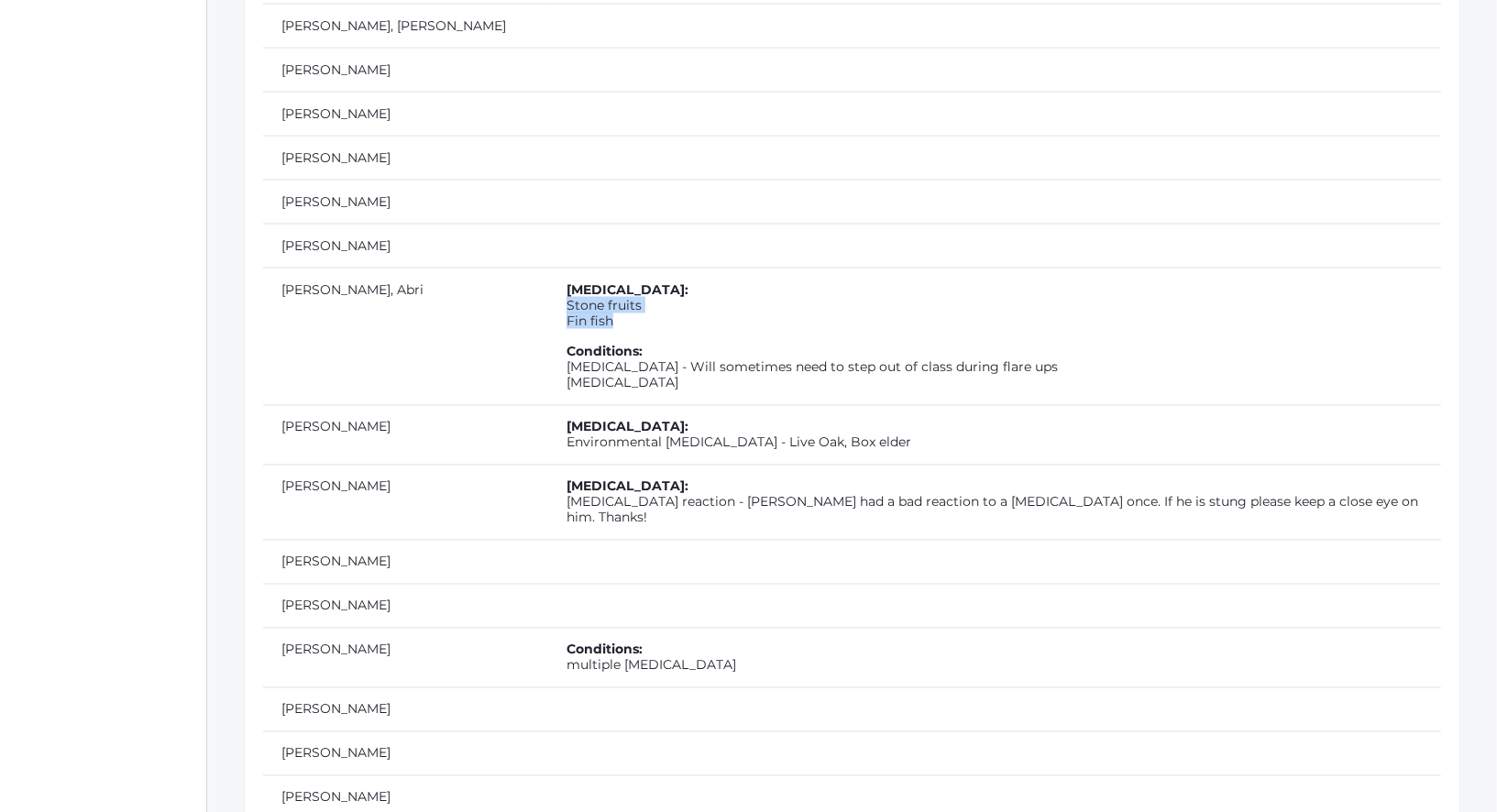
drag, startPoint x: 505, startPoint y: 294, endPoint x: 454, endPoint y: 283, distance: 52.2
click at [548, 283] on td "Allergies: Stone fruits Fin fish Conditions: Endometriosis - Will sometimes nee…" at bounding box center [994, 336] width 893 height 137
drag, startPoint x: 757, startPoint y: 413, endPoint x: 453, endPoint y: 418, distance: 304.0
click at [548, 418] on td "Allergies: Environmental allergies - Live Oak, Box elder" at bounding box center [994, 435] width 893 height 59
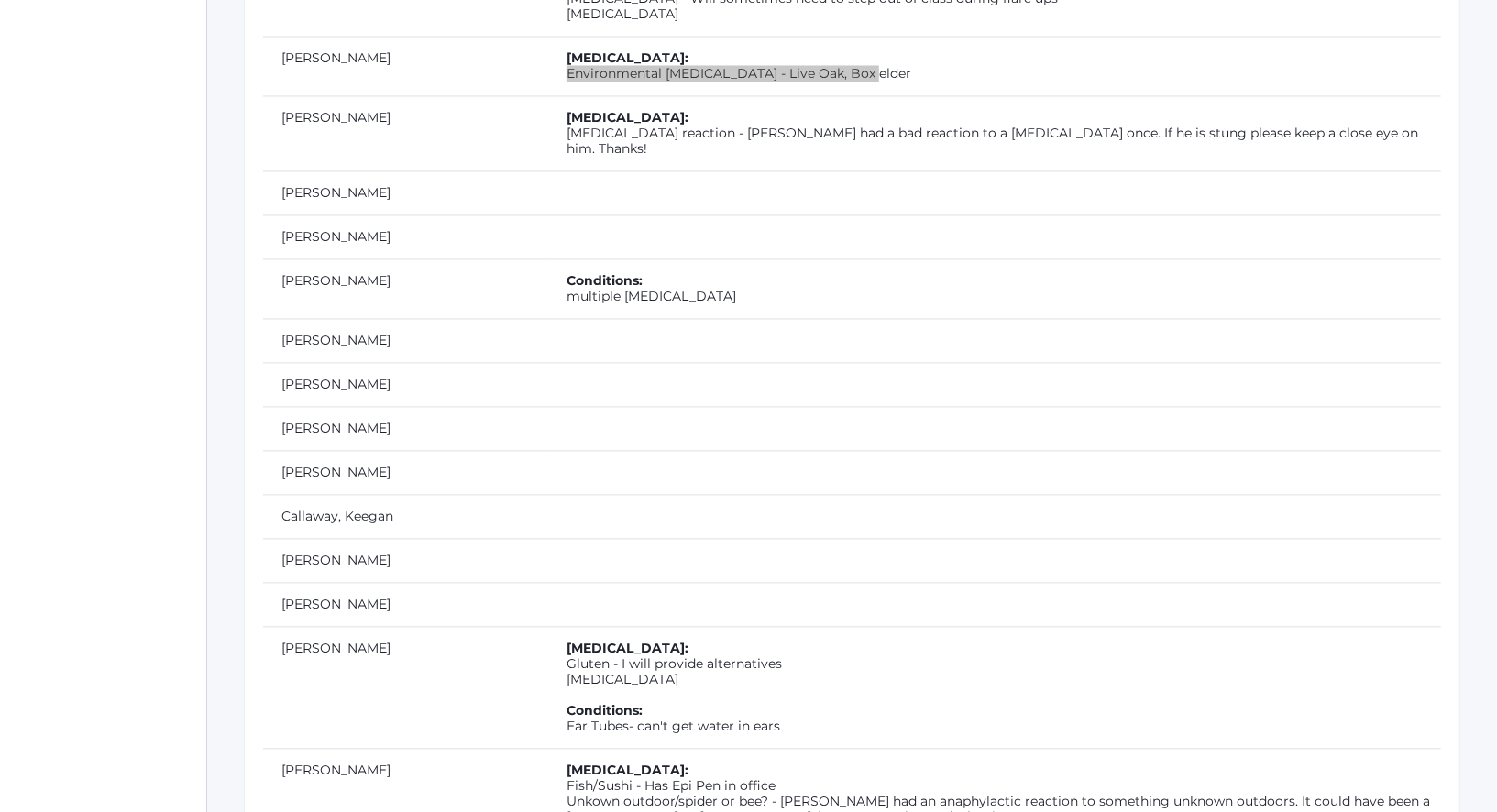
scroll to position [2293, 0]
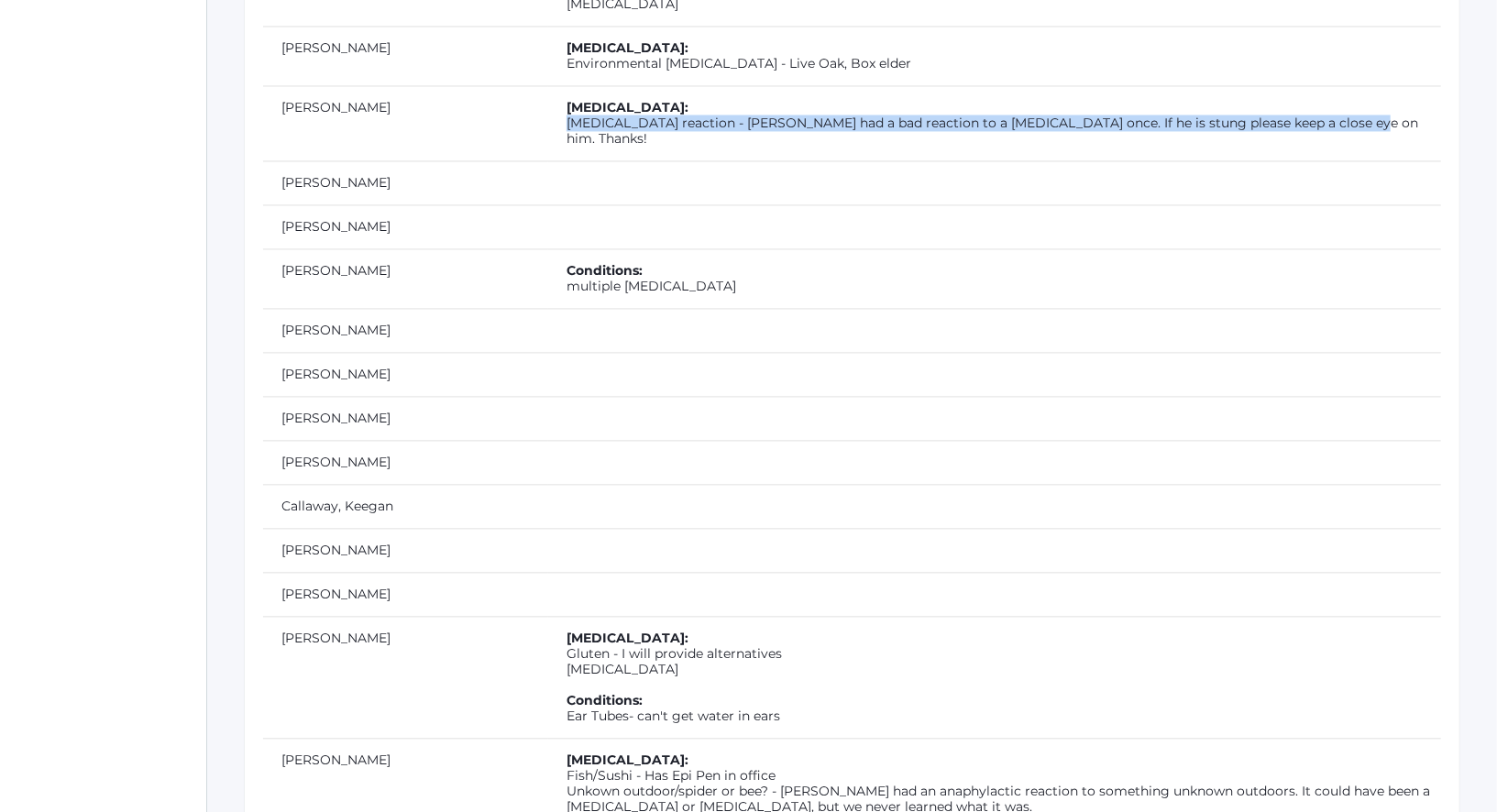
drag, startPoint x: 454, startPoint y: 93, endPoint x: 1066, endPoint y: 107, distance: 612.2
click at [1066, 107] on td "Allergies: Bee Sting reaction - Walker had a bad reaction to a bee sting once. …" at bounding box center [994, 122] width 893 height 75
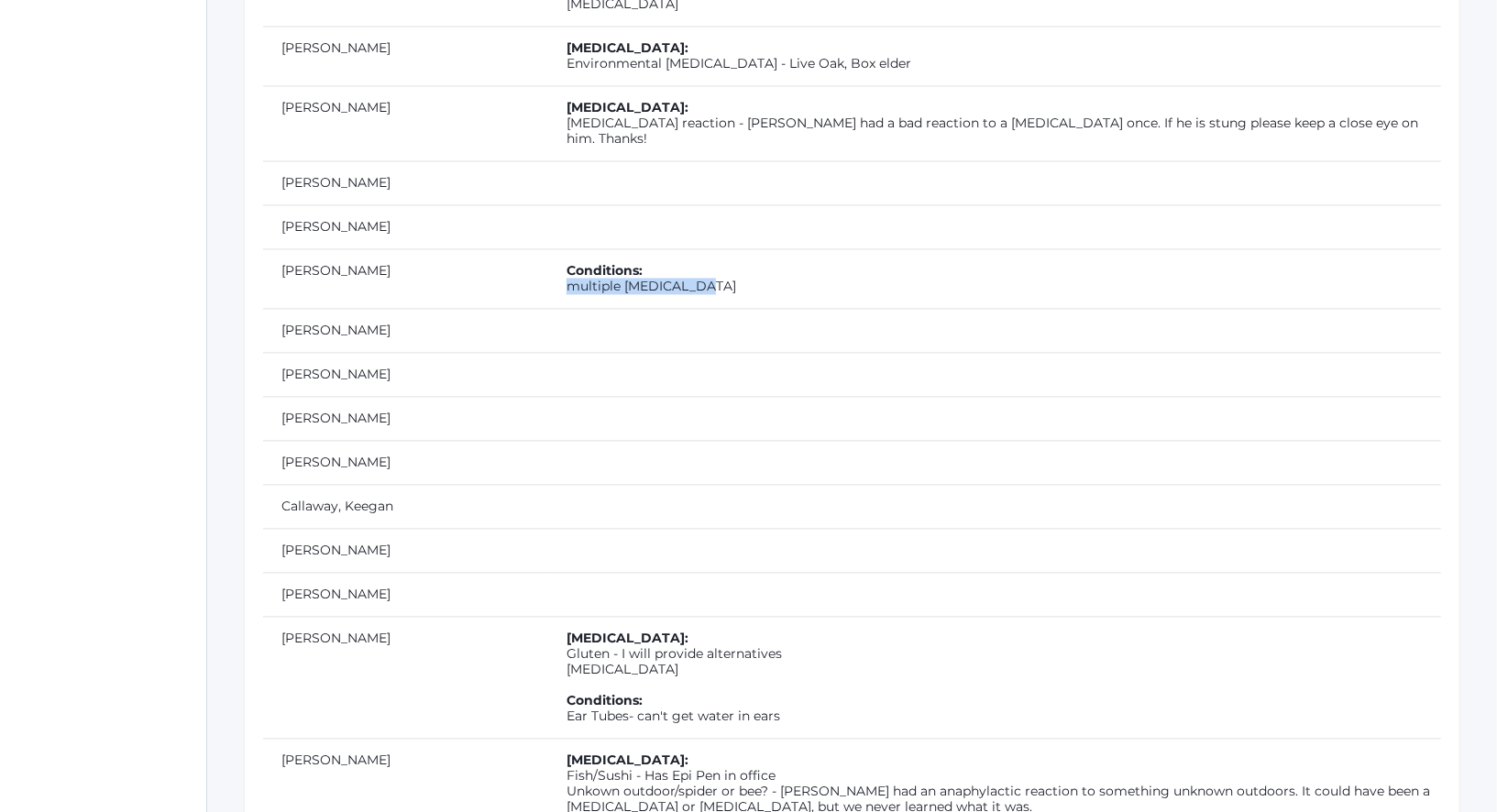
drag, startPoint x: 597, startPoint y: 244, endPoint x: 458, endPoint y: 244, distance: 139.0
click at [548, 248] on td "Conditions: multiple concussions" at bounding box center [994, 278] width 893 height 59
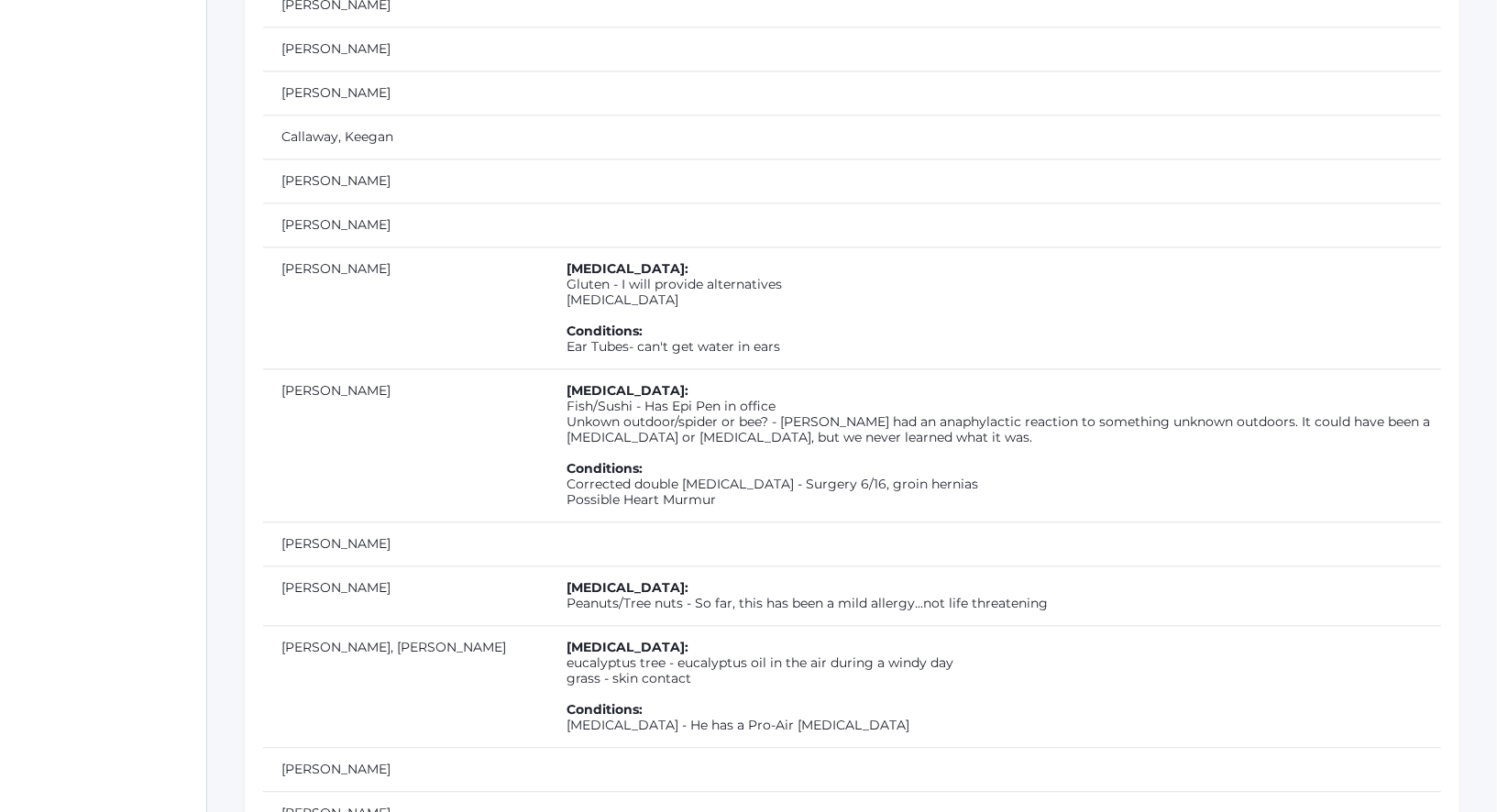
scroll to position [2754, 0]
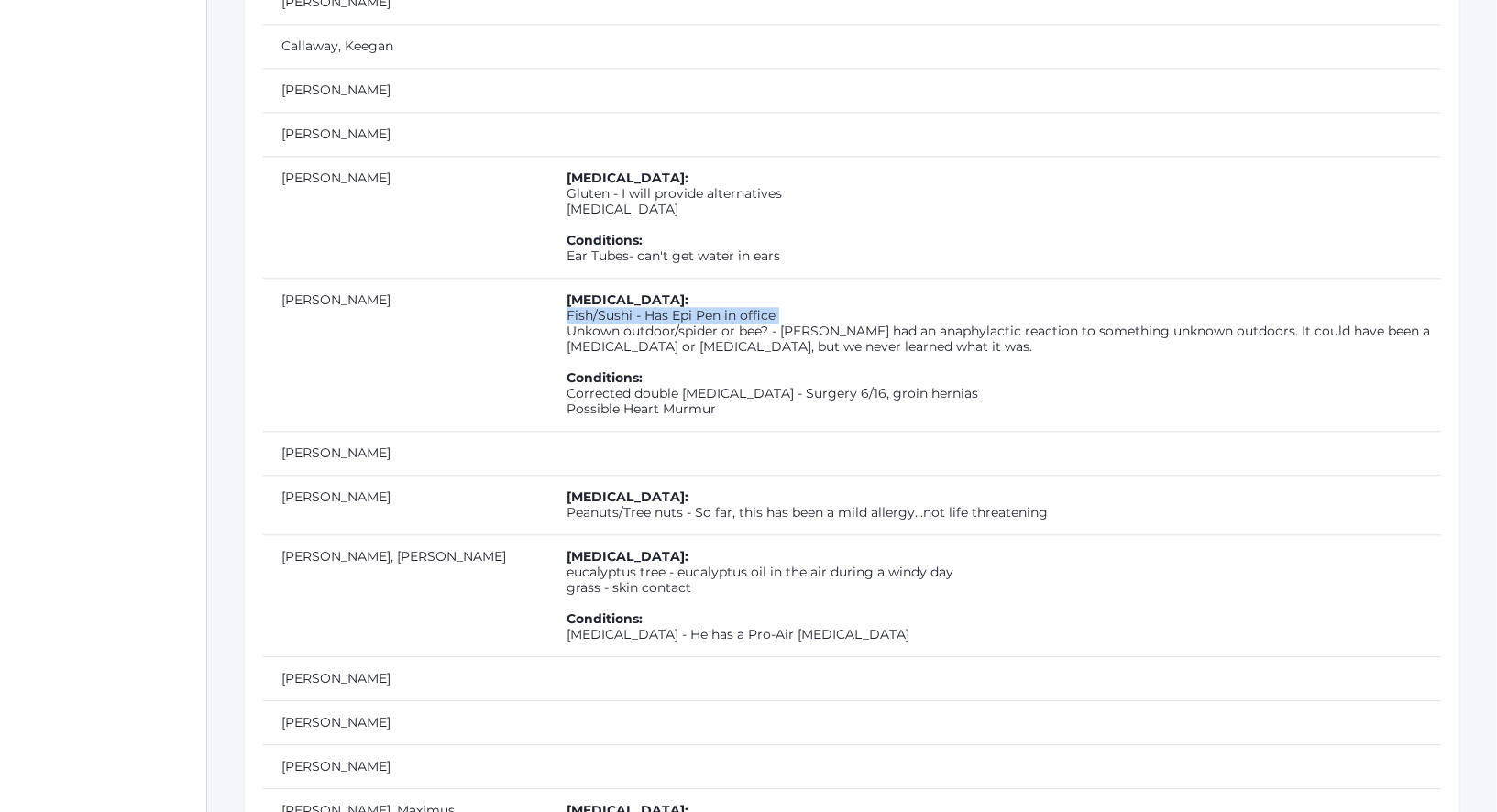
drag, startPoint x: 676, startPoint y: 265, endPoint x: 456, endPoint y: 273, distance: 220.1
click at [548, 277] on td "Allergies: Fish/Sushi - Has Epi Pen in office Unkown outdoor/spider or bee? - L…" at bounding box center [994, 353] width 893 height 153
click at [637, 156] on td "Allergies: Gluten - I will provide alternatives Penicillin Conditions: Ear Tube…" at bounding box center [994, 216] width 893 height 121
drag, startPoint x: 676, startPoint y: 145, endPoint x: 441, endPoint y: 146, distance: 235.0
click at [548, 156] on td "Allergies: Gluten - I will provide alternatives Penicillin Conditions: Ear Tube…" at bounding box center [994, 216] width 893 height 121
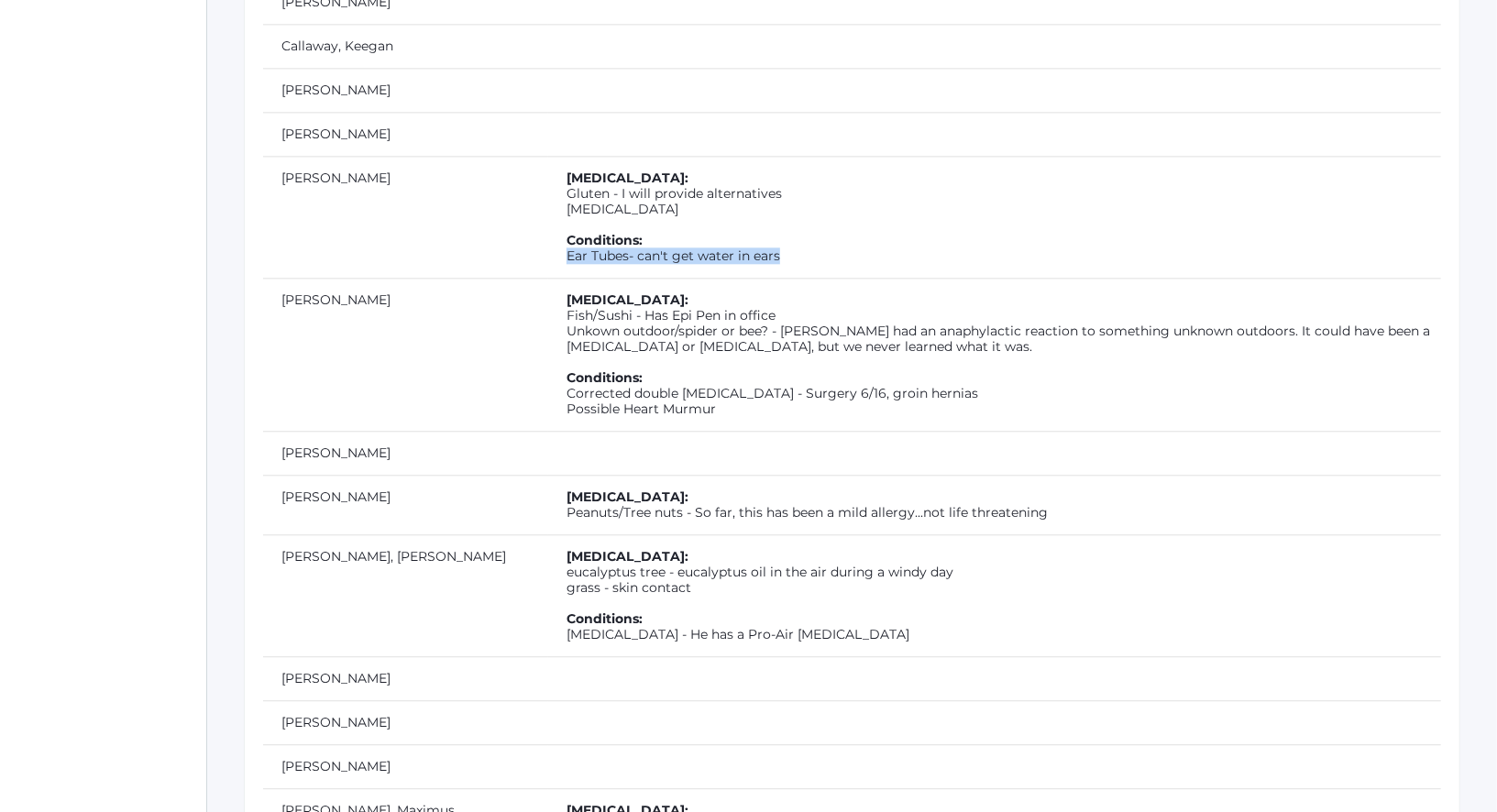
drag, startPoint x: 673, startPoint y: 205, endPoint x: 451, endPoint y: 211, distance: 222.1
click at [548, 211] on td "Allergies: Gluten - I will provide alternatives Penicillin Conditions: Ear Tube…" at bounding box center [994, 216] width 893 height 121
drag, startPoint x: 523, startPoint y: 158, endPoint x: 449, endPoint y: 162, distance: 74.1
click at [548, 162] on td "Allergies: Gluten - I will provide alternatives Penicillin Conditions: Ear Tube…" at bounding box center [994, 216] width 893 height 121
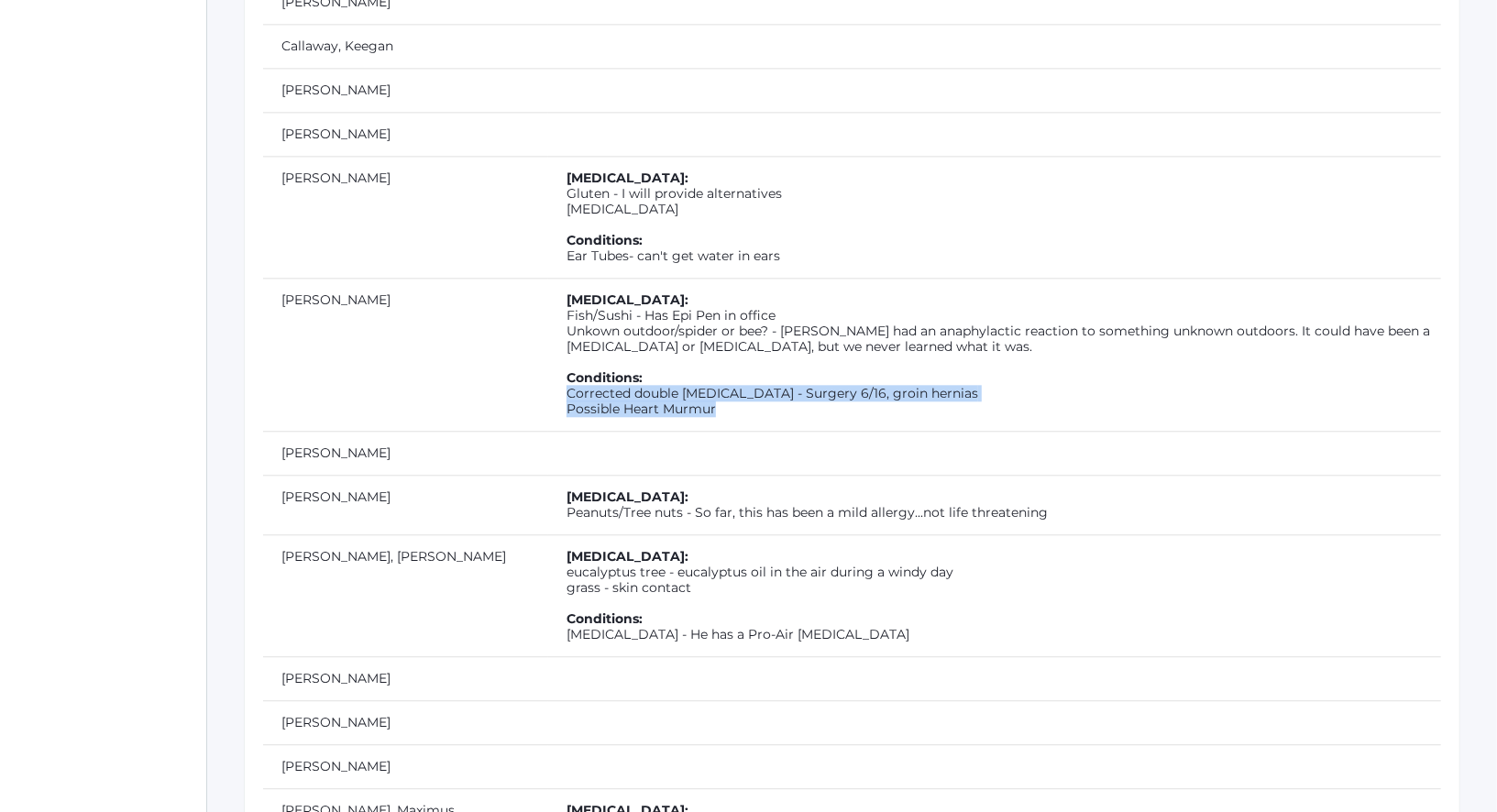
drag, startPoint x: 628, startPoint y: 355, endPoint x: 452, endPoint y: 348, distance: 176.1
click at [548, 348] on td "Allergies: Fish/Sushi - Has Epi Pen in office Unkown outdoor/spider or bee? - L…" at bounding box center [994, 353] width 893 height 153
drag, startPoint x: 672, startPoint y: 260, endPoint x: 432, endPoint y: 262, distance: 240.0
click at [432, 277] on tr "Carpenter, Levi Allergies: Fish/Sushi - Has Epi Pen in office Unkown outdoor/sp…" at bounding box center [852, 353] width 1178 height 153
click at [431, 277] on td "[PERSON_NAME]" at bounding box center [405, 353] width 285 height 153
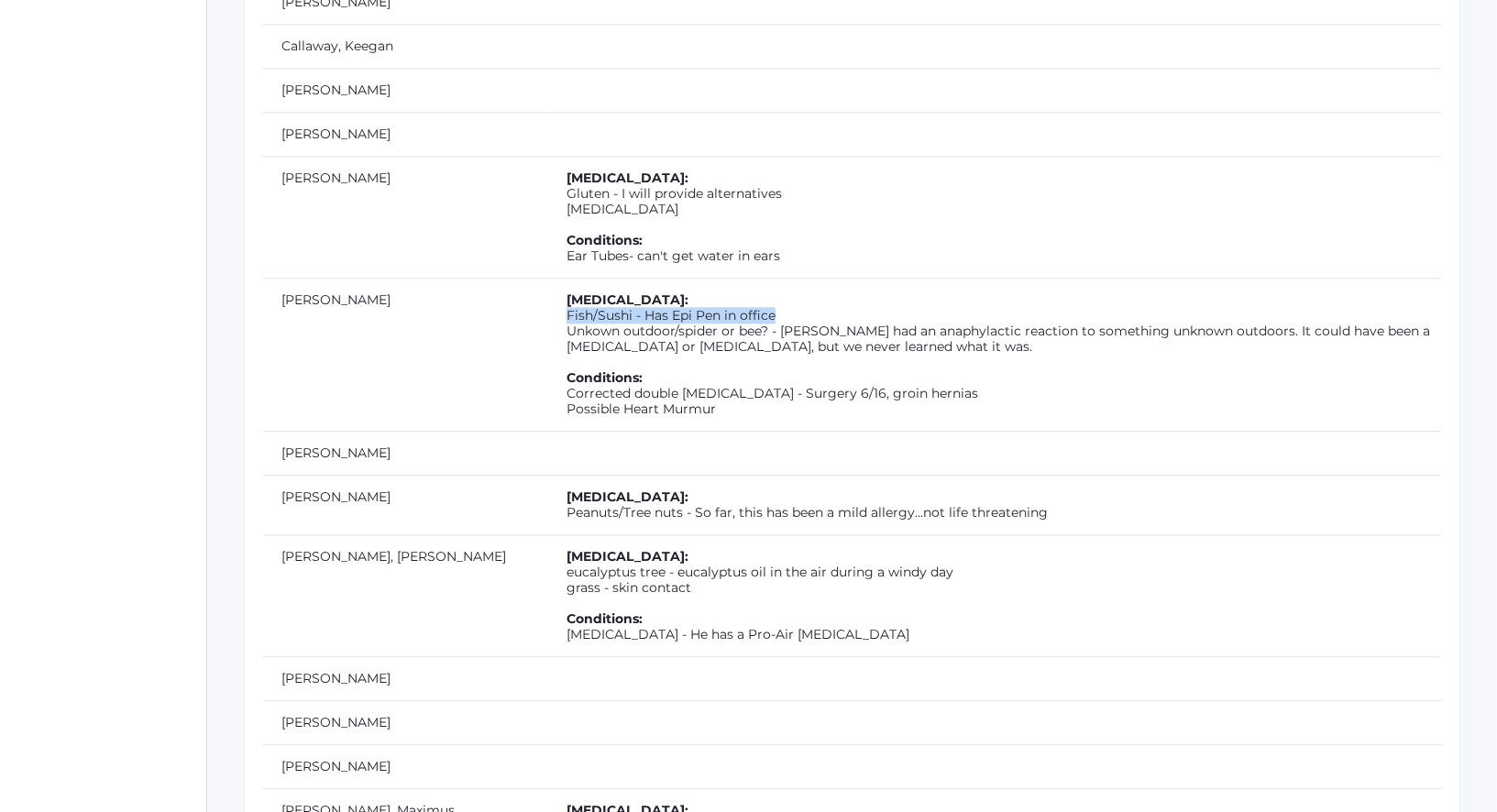
drag, startPoint x: 675, startPoint y: 270, endPoint x: 454, endPoint y: 271, distance: 221.0
click at [548, 277] on td "Allergies: Fish/Sushi - Has Epi Pen in office Unkown outdoor/spider or bee? - L…" at bounding box center [994, 353] width 893 height 153
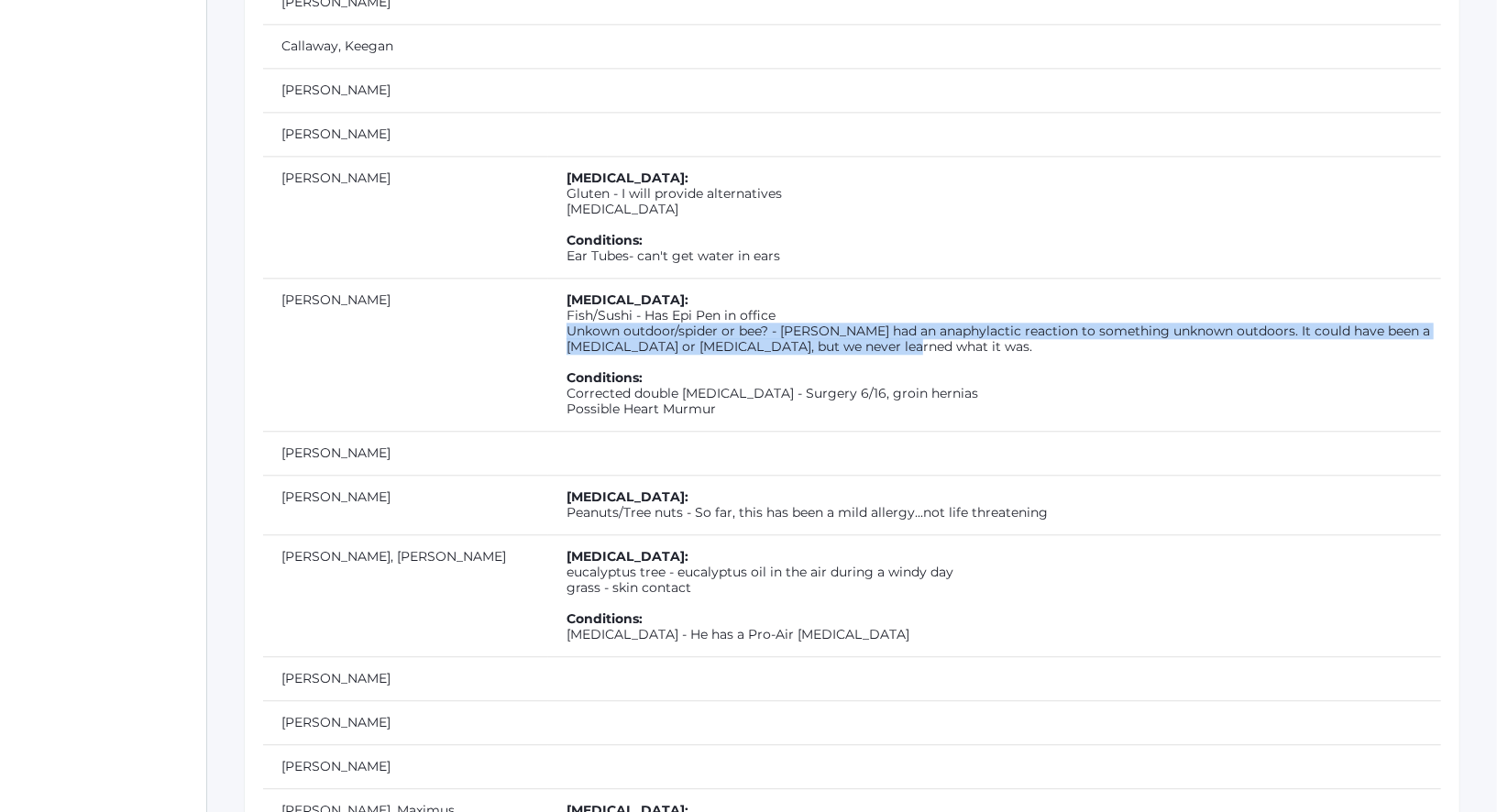
drag, startPoint x: 658, startPoint y: 298, endPoint x: 452, endPoint y: 286, distance: 206.3
click at [548, 286] on td "Allergies: Fish/Sushi - Has Epi Pen in office Unkown outdoor/spider or bee? - L…" at bounding box center [994, 353] width 893 height 153
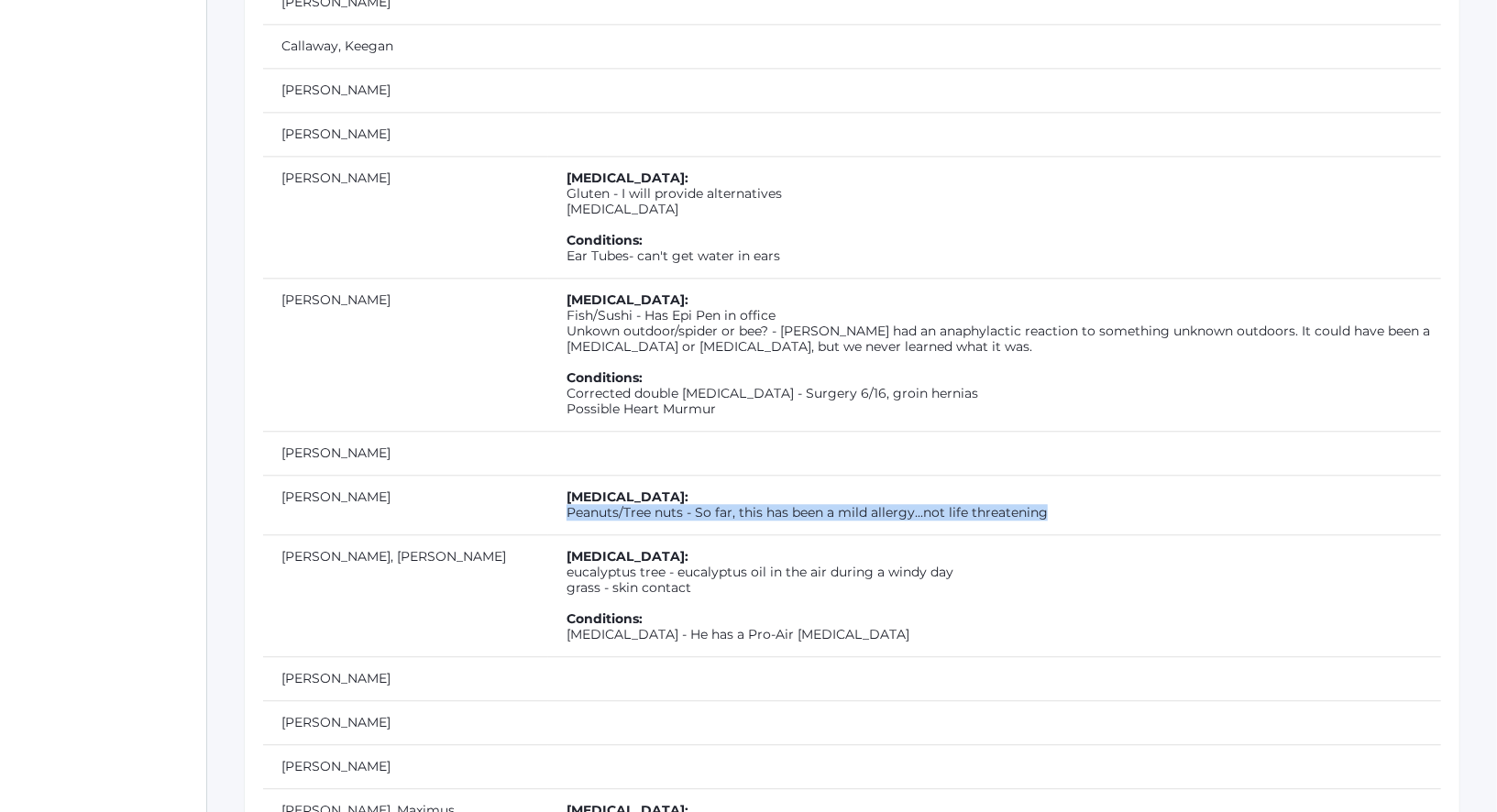
drag, startPoint x: 459, startPoint y: 462, endPoint x: 940, endPoint y: 477, distance: 481.2
click at [940, 477] on td "Allergies: Peanuts/Tree nuts - So far, this has been a mild allergy...not life …" at bounding box center [994, 504] width 893 height 59
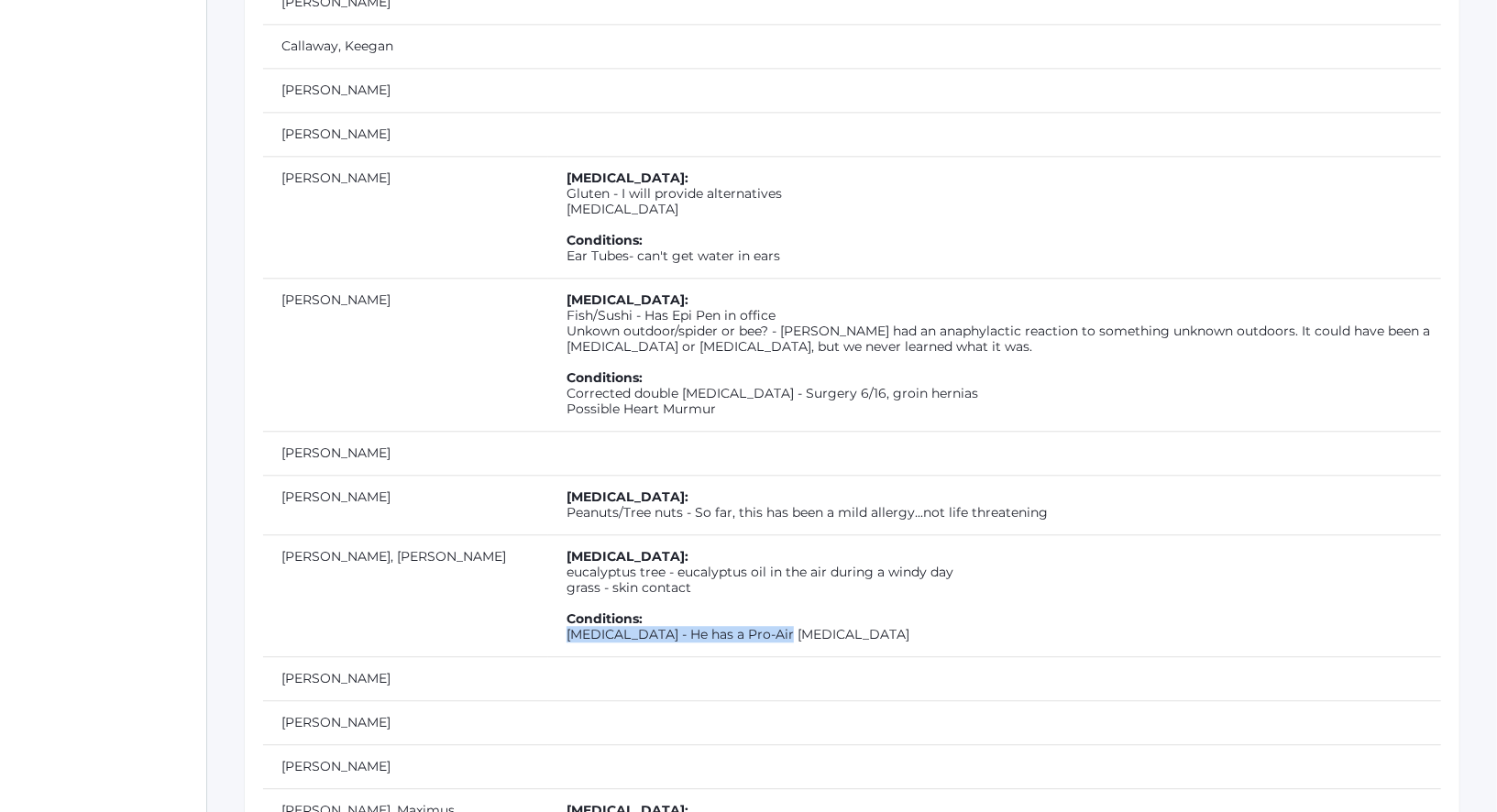
drag, startPoint x: 669, startPoint y: 585, endPoint x: 455, endPoint y: 582, distance: 214.0
click at [548, 582] on td "Allergies: eucalyptus tree - eucalyptus oil in the air during a windy day grass…" at bounding box center [994, 594] width 893 height 121
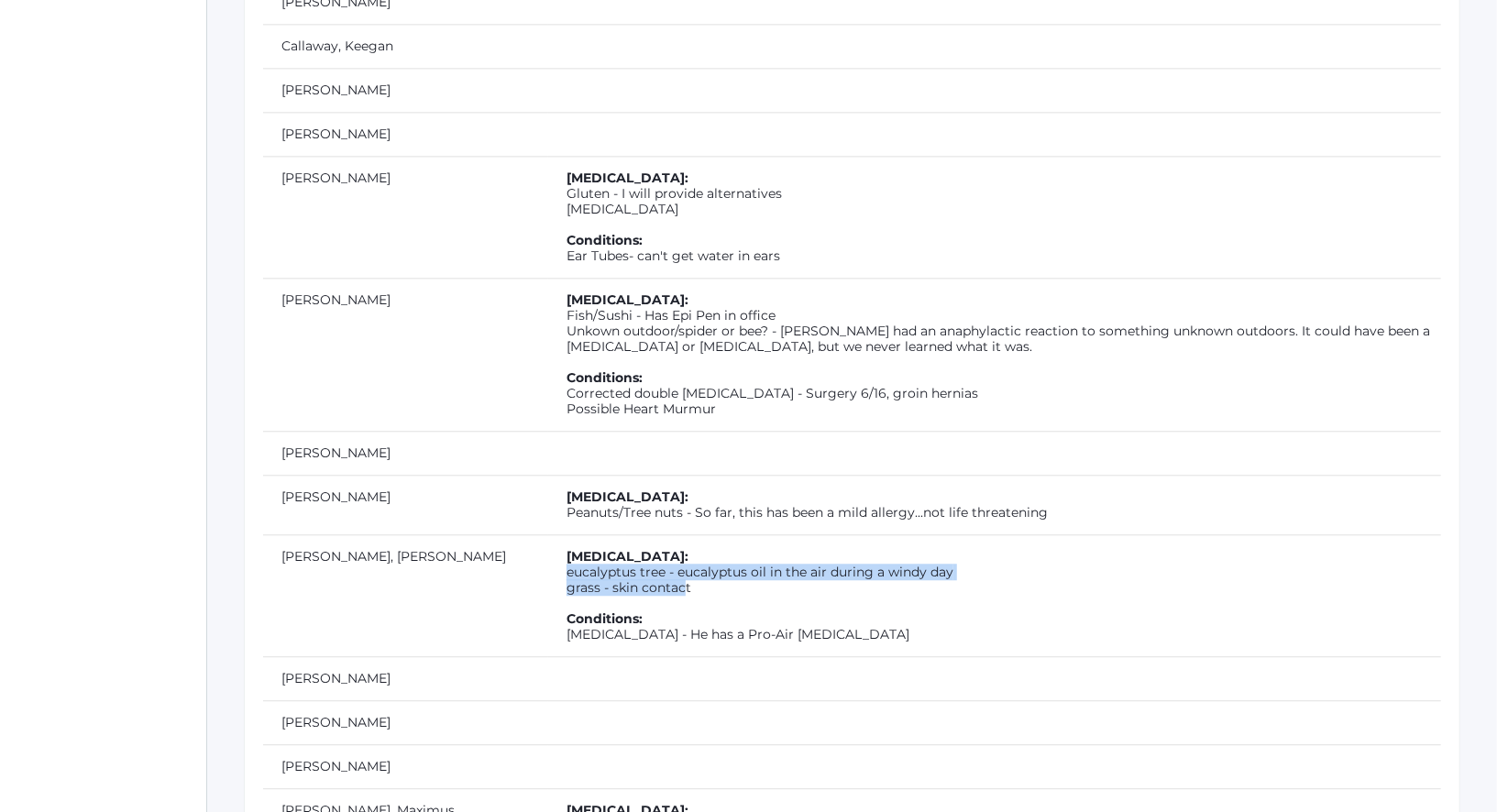
drag, startPoint x: 576, startPoint y: 540, endPoint x: 440, endPoint y: 522, distance: 137.2
click at [548, 534] on td "Allergies: eucalyptus tree - eucalyptus oil in the air during a windy day grass…" at bounding box center [994, 594] width 893 height 121
click at [619, 534] on td "Allergies: eucalyptus tree - eucalyptus oil in the air during a windy day grass…" at bounding box center [994, 594] width 893 height 121
drag, startPoint x: 595, startPoint y: 532, endPoint x: 446, endPoint y: 525, distance: 149.2
click at [548, 534] on td "Allergies: eucalyptus tree - eucalyptus oil in the air during a windy day grass…" at bounding box center [994, 594] width 893 height 121
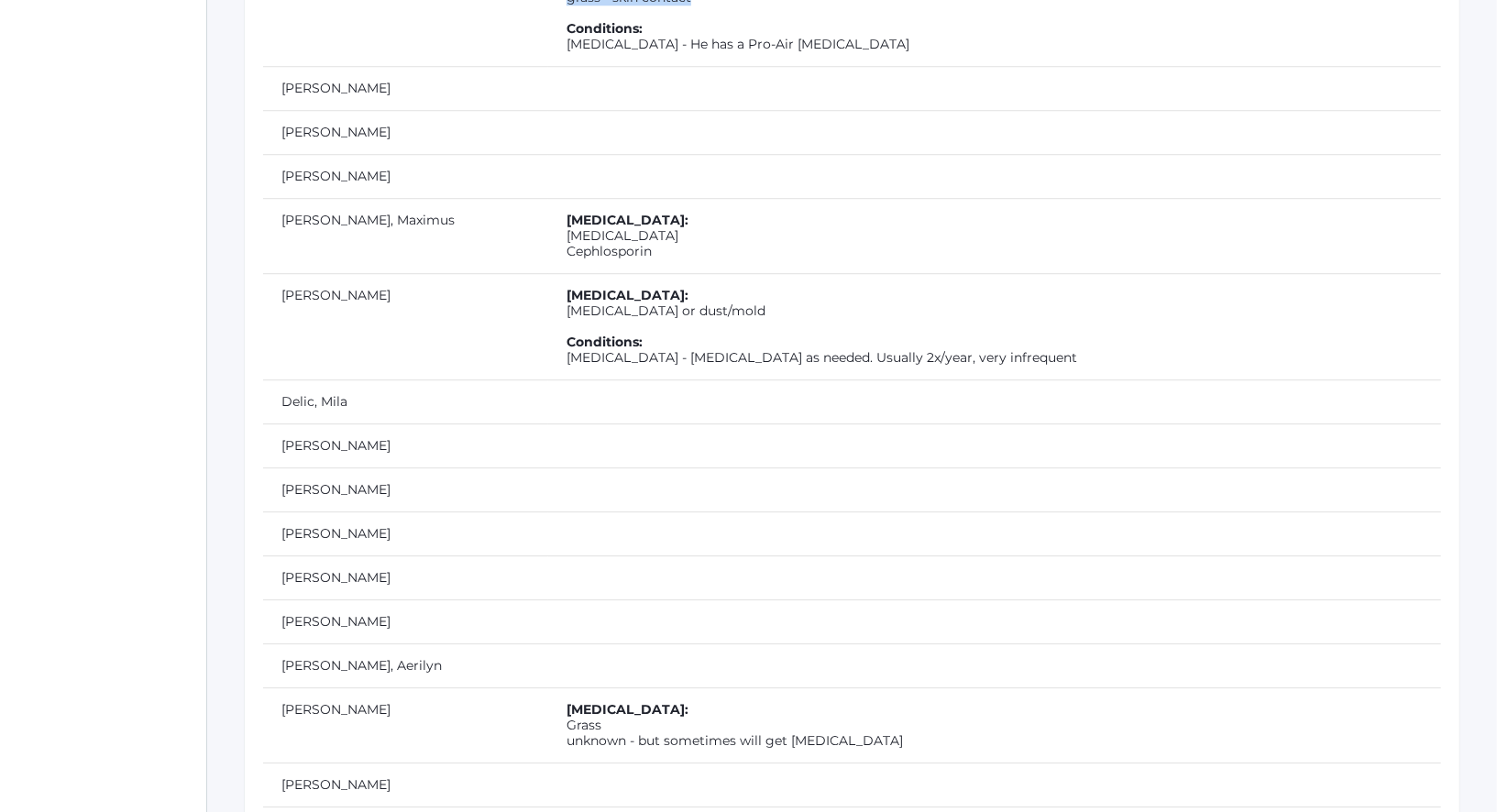
scroll to position [3348, 0]
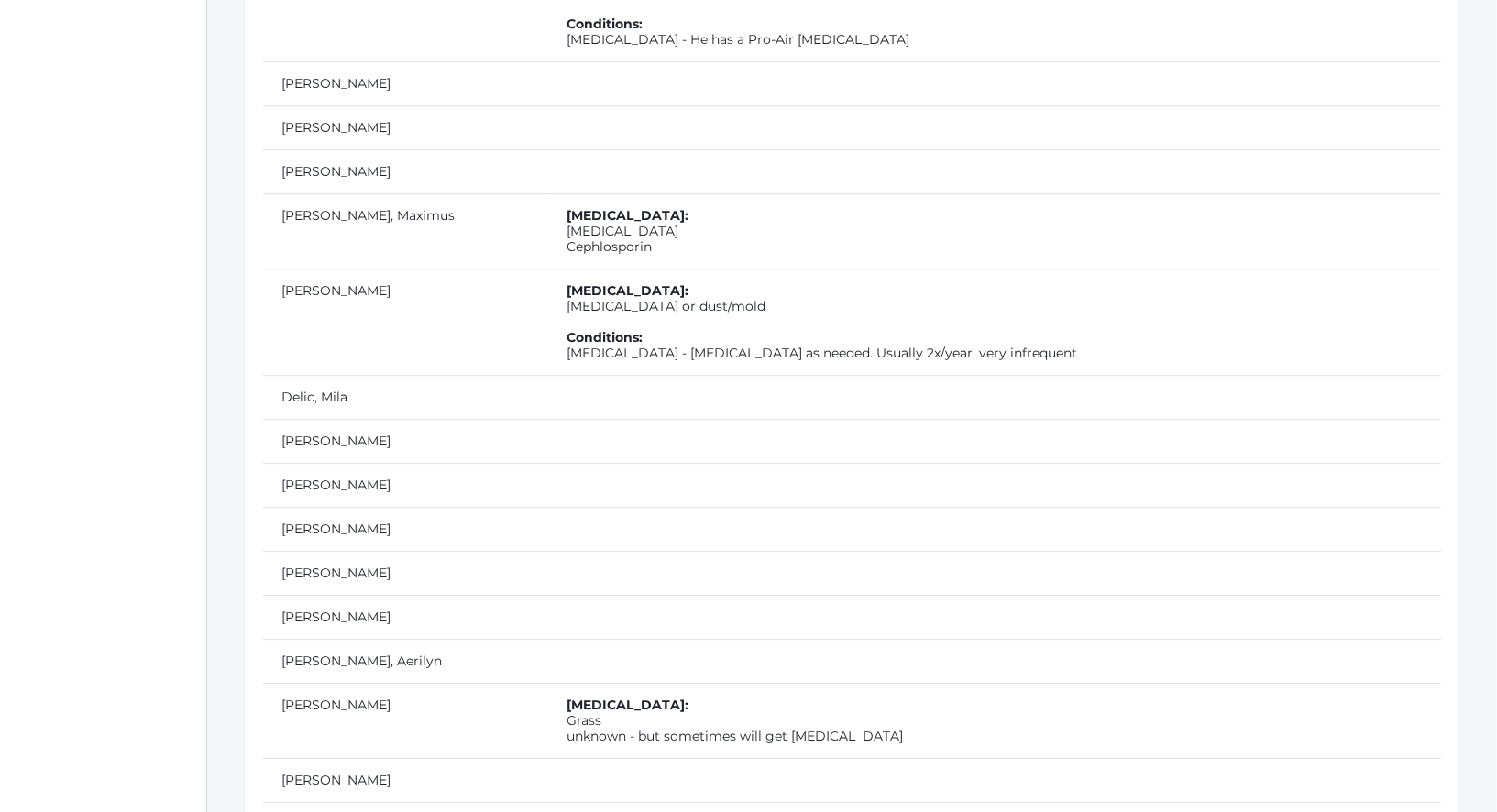
click at [548, 194] on td "Allergies: Penicillin Cephlosporin" at bounding box center [994, 231] width 893 height 75
drag, startPoint x: 554, startPoint y: 199, endPoint x: 452, endPoint y: 184, distance: 103.1
click at [548, 194] on td "Allergies: Penicillin Cephlosporin" at bounding box center [994, 231] width 893 height 75
drag, startPoint x: 660, startPoint y: 253, endPoint x: 523, endPoint y: 253, distance: 137.0
click at [548, 269] on td "Allergies: Seasonal allergies or dust/mold Conditions: Asthma - Albuterol as ne…" at bounding box center [994, 322] width 893 height 107
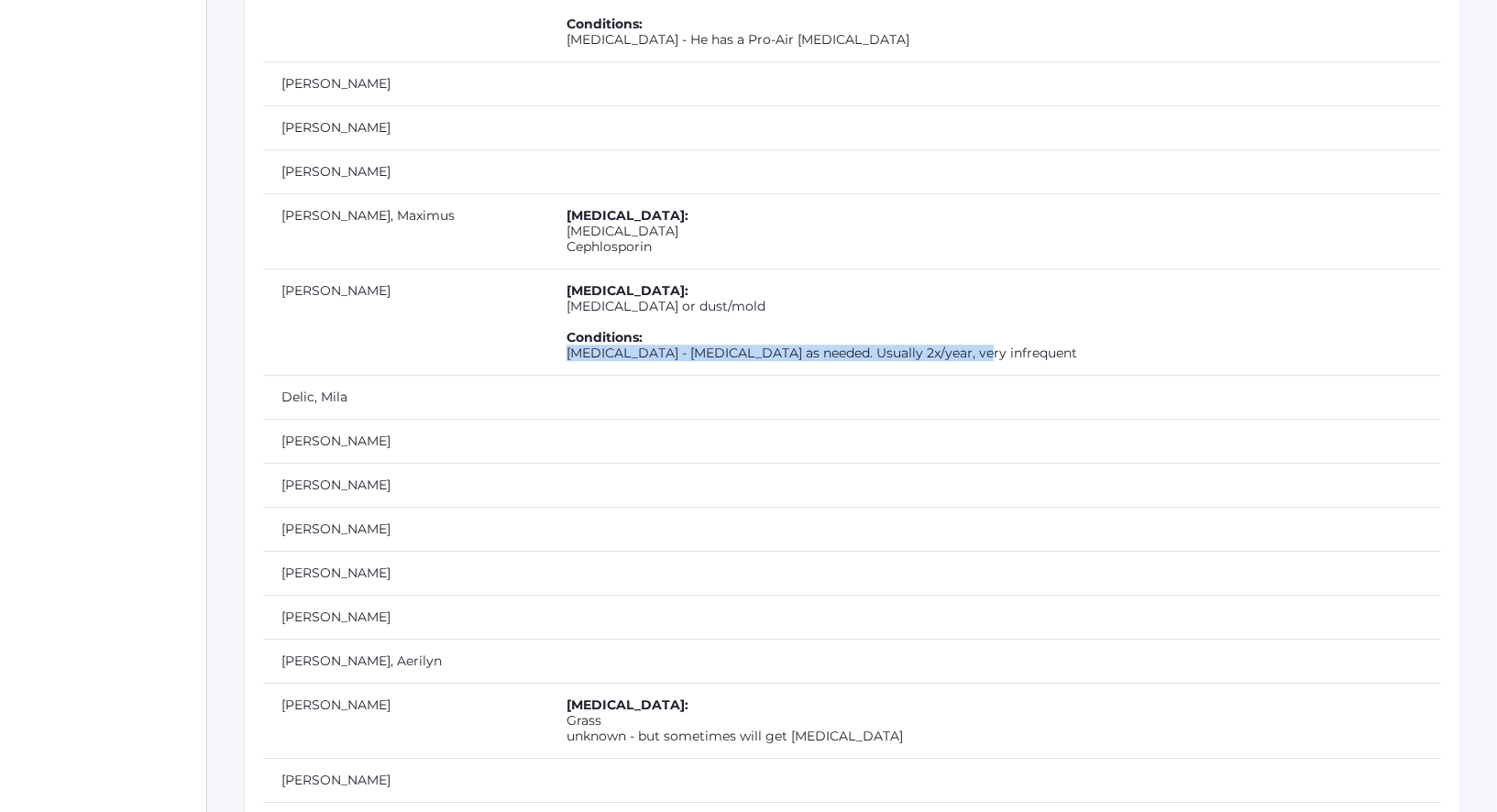
drag, startPoint x: 860, startPoint y: 298, endPoint x: 450, endPoint y: 303, distance: 410.0
click at [548, 304] on td "Allergies: Seasonal allergies or dust/mold Conditions: Asthma - Albuterol as ne…" at bounding box center [994, 322] width 893 height 107
drag, startPoint x: 666, startPoint y: 250, endPoint x: 454, endPoint y: 249, distance: 212.0
click at [548, 269] on td "Allergies: Seasonal allergies or dust/mold Conditions: Asthma - Albuterol as ne…" at bounding box center [994, 322] width 893 height 107
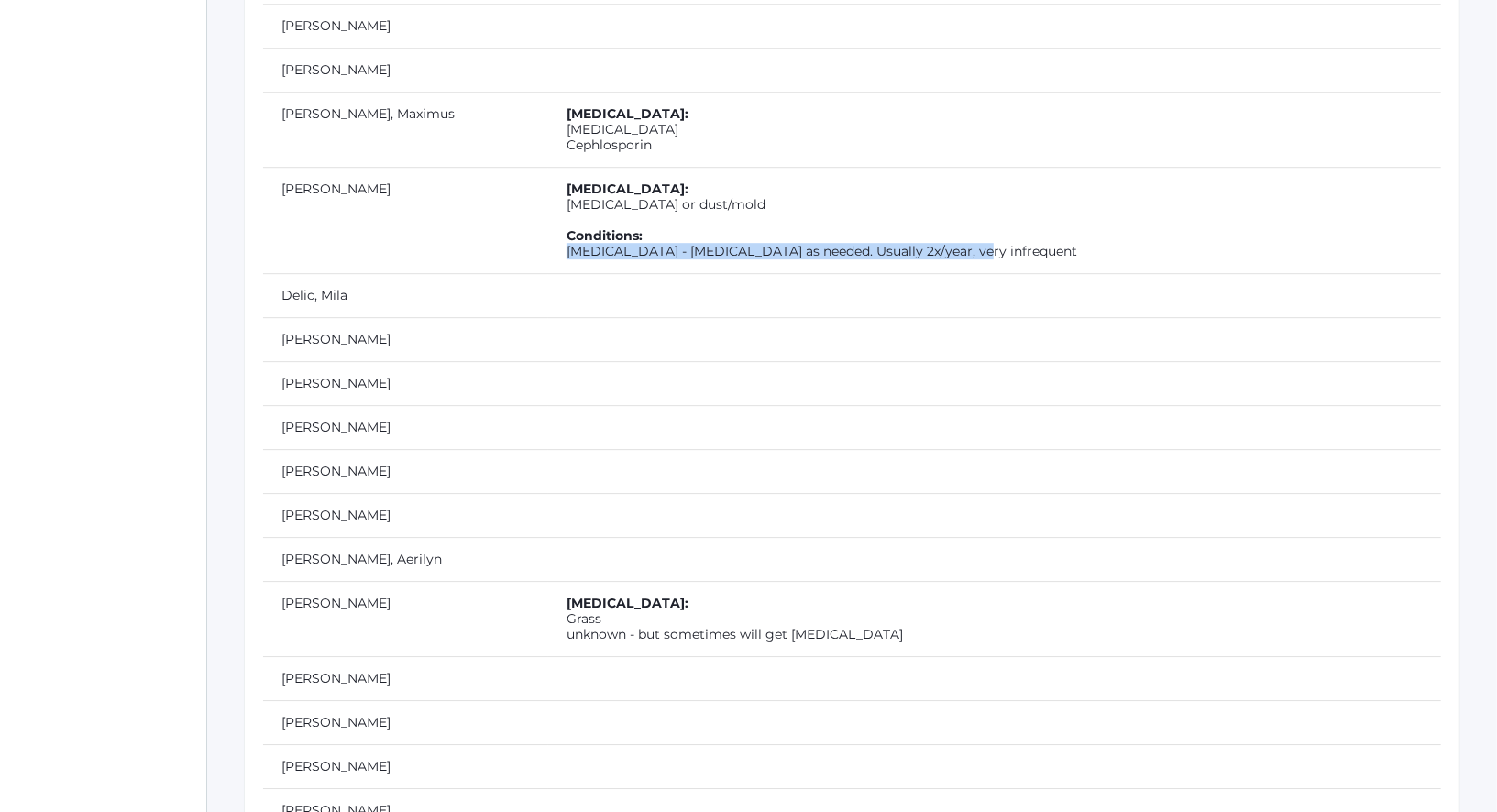
scroll to position [3452, 0]
drag, startPoint x: 500, startPoint y: 560, endPoint x: 454, endPoint y: 562, distance: 46.0
click at [548, 579] on td "Allergies: Grass unknown - but sometimes will get hives" at bounding box center [994, 616] width 893 height 75
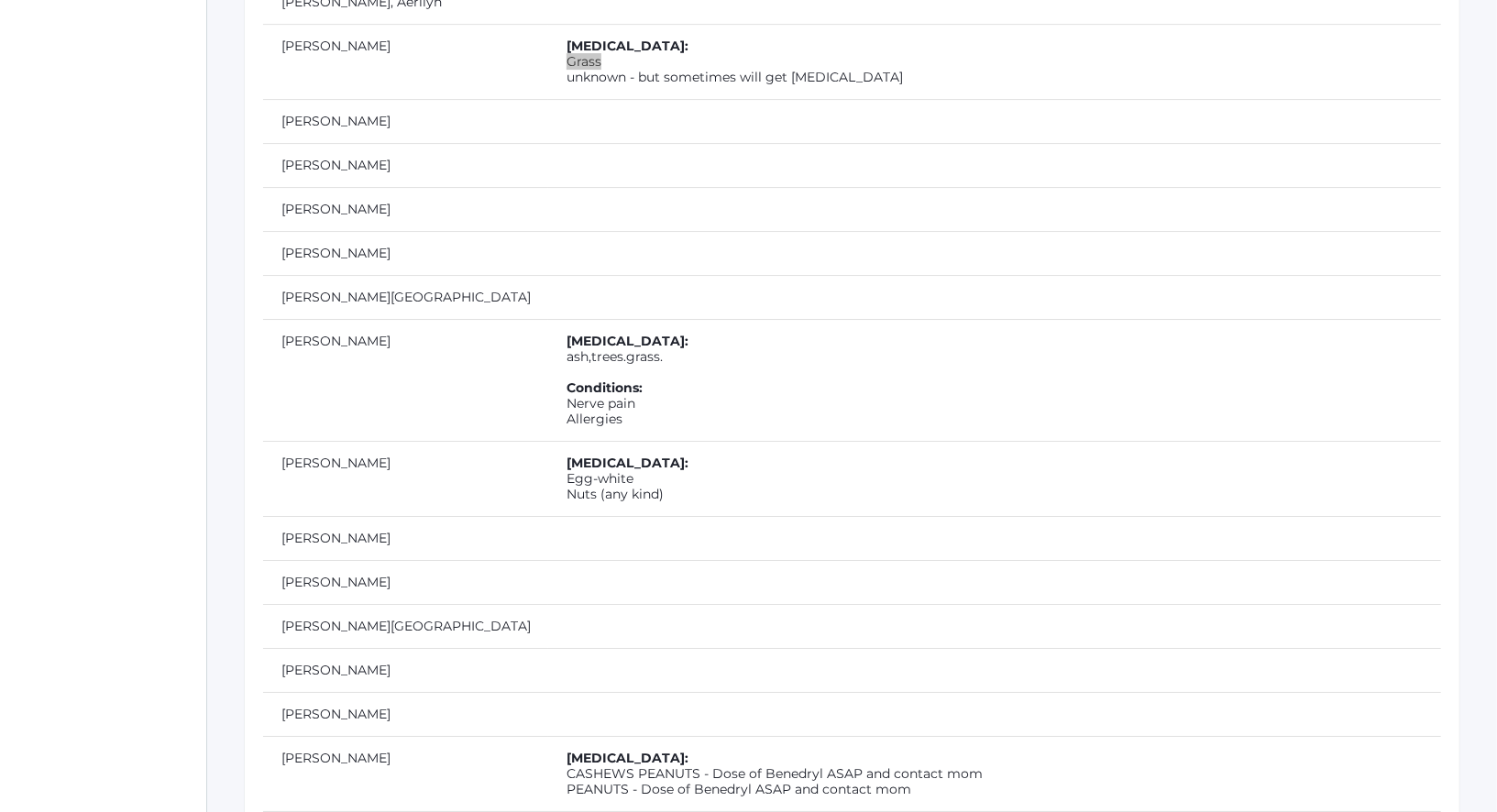
scroll to position [4012, 0]
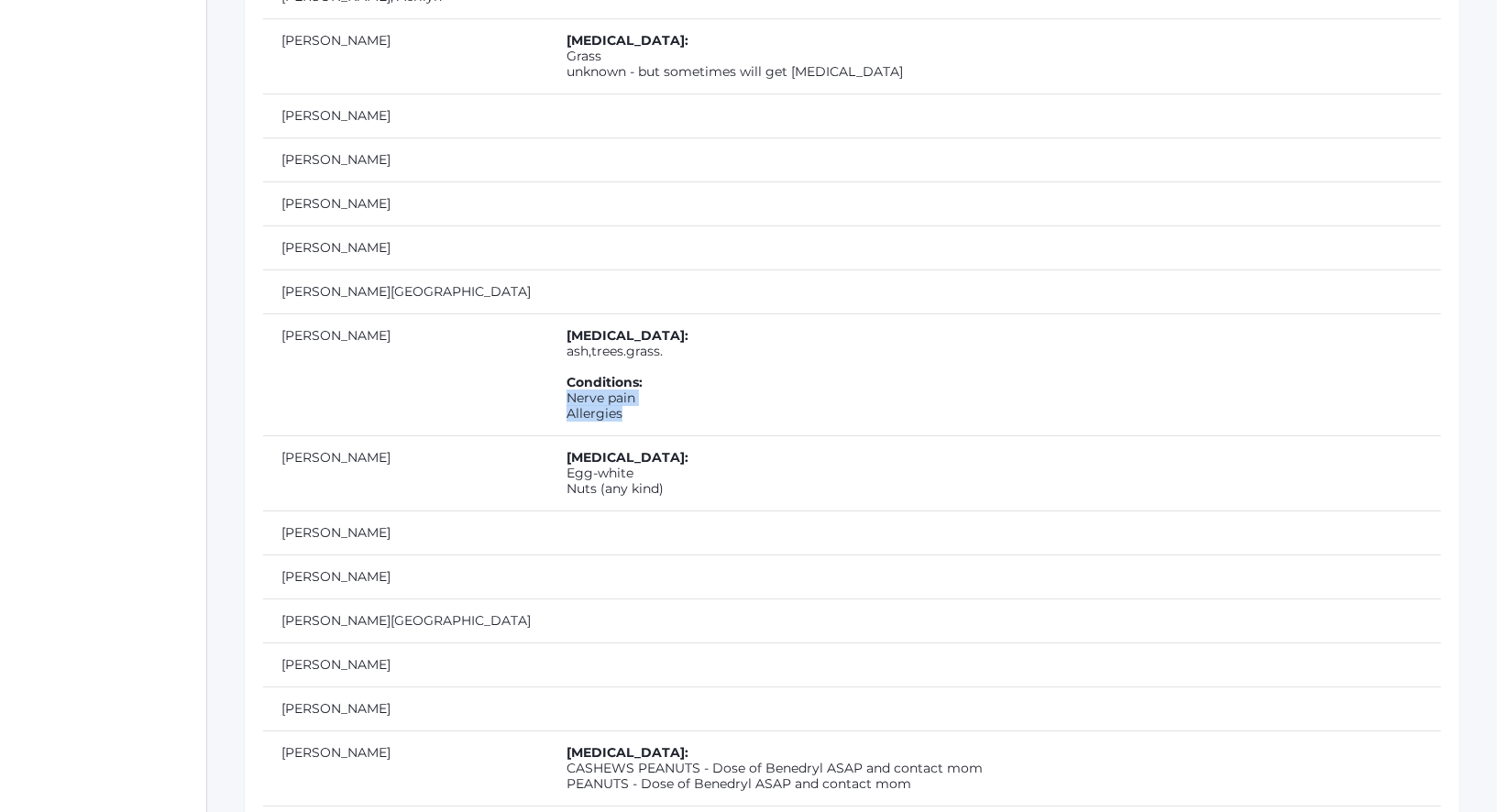
drag, startPoint x: 519, startPoint y: 358, endPoint x: 448, endPoint y: 344, distance: 72.4
click at [548, 344] on td "Allergies: ash,trees.grass. Conditions: Nerve pain Allergies" at bounding box center [994, 374] width 893 height 121
drag, startPoint x: 565, startPoint y: 291, endPoint x: 441, endPoint y: 291, distance: 124.0
click at [548, 313] on td "Allergies: ash,trees.grass. Conditions: Nerve pain Allergies" at bounding box center [994, 374] width 893 height 121
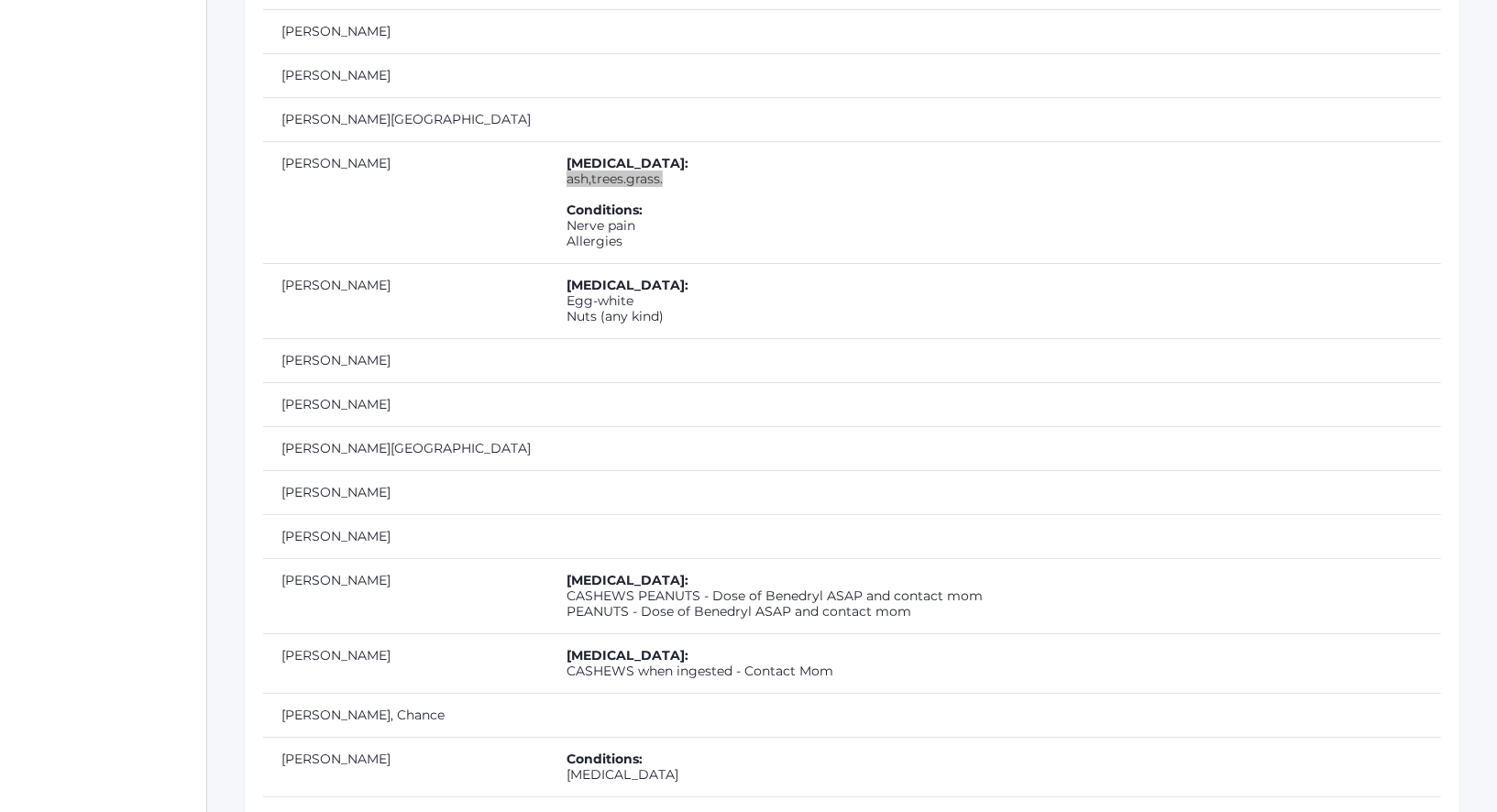
scroll to position [4190, 0]
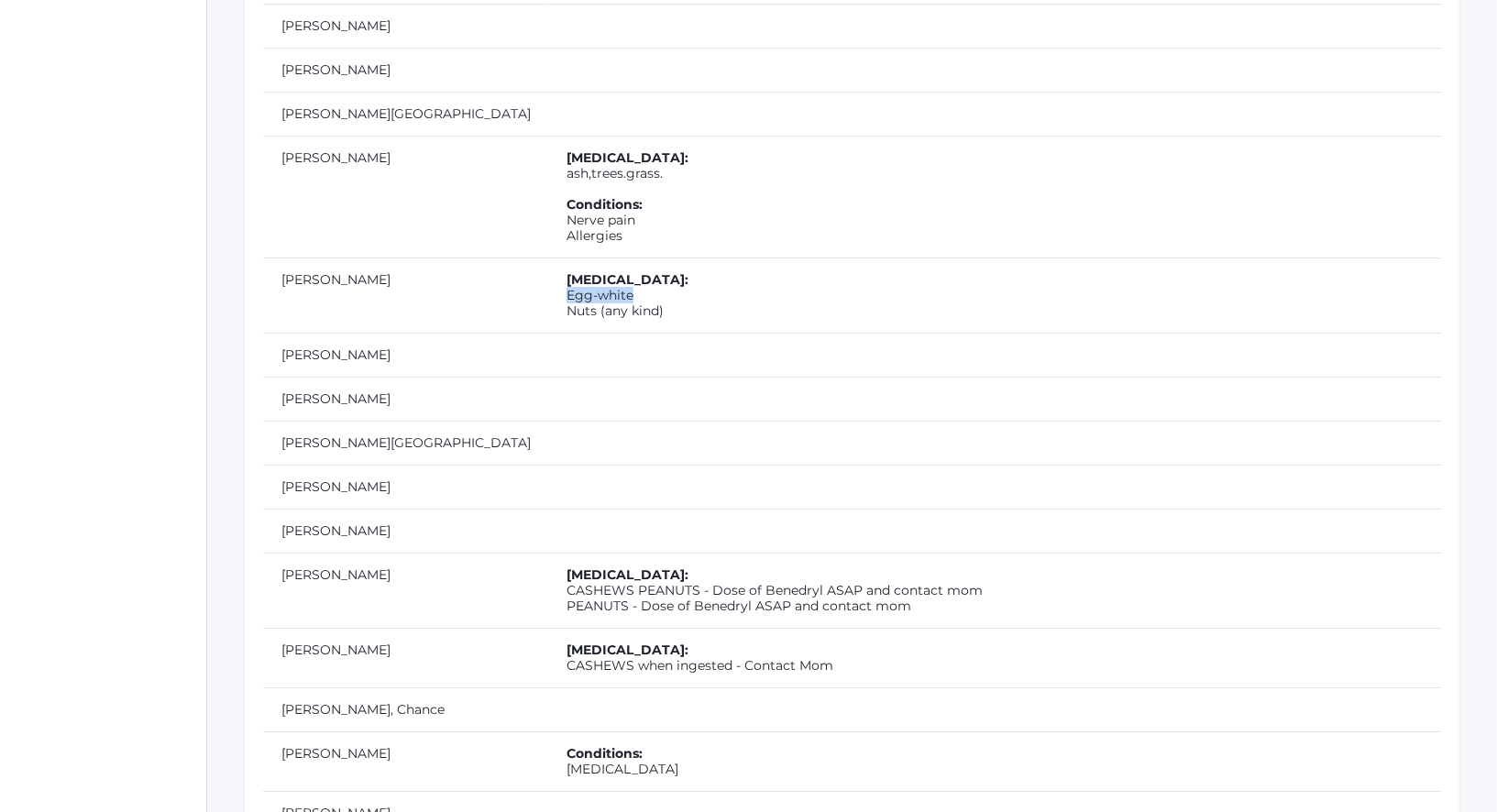
drag, startPoint x: 530, startPoint y: 235, endPoint x: 456, endPoint y: 232, distance: 74.1
click at [548, 258] on td "Allergies: Egg-white Nuts (any kind)" at bounding box center [994, 295] width 893 height 75
click at [549, 258] on td "Allergies: Egg-white Nuts (any kind)" at bounding box center [994, 295] width 893 height 75
drag, startPoint x: 569, startPoint y: 255, endPoint x: 440, endPoint y: 240, distance: 129.9
click at [548, 258] on td "Allergies: Egg-white Nuts (any kind)" at bounding box center [994, 295] width 893 height 75
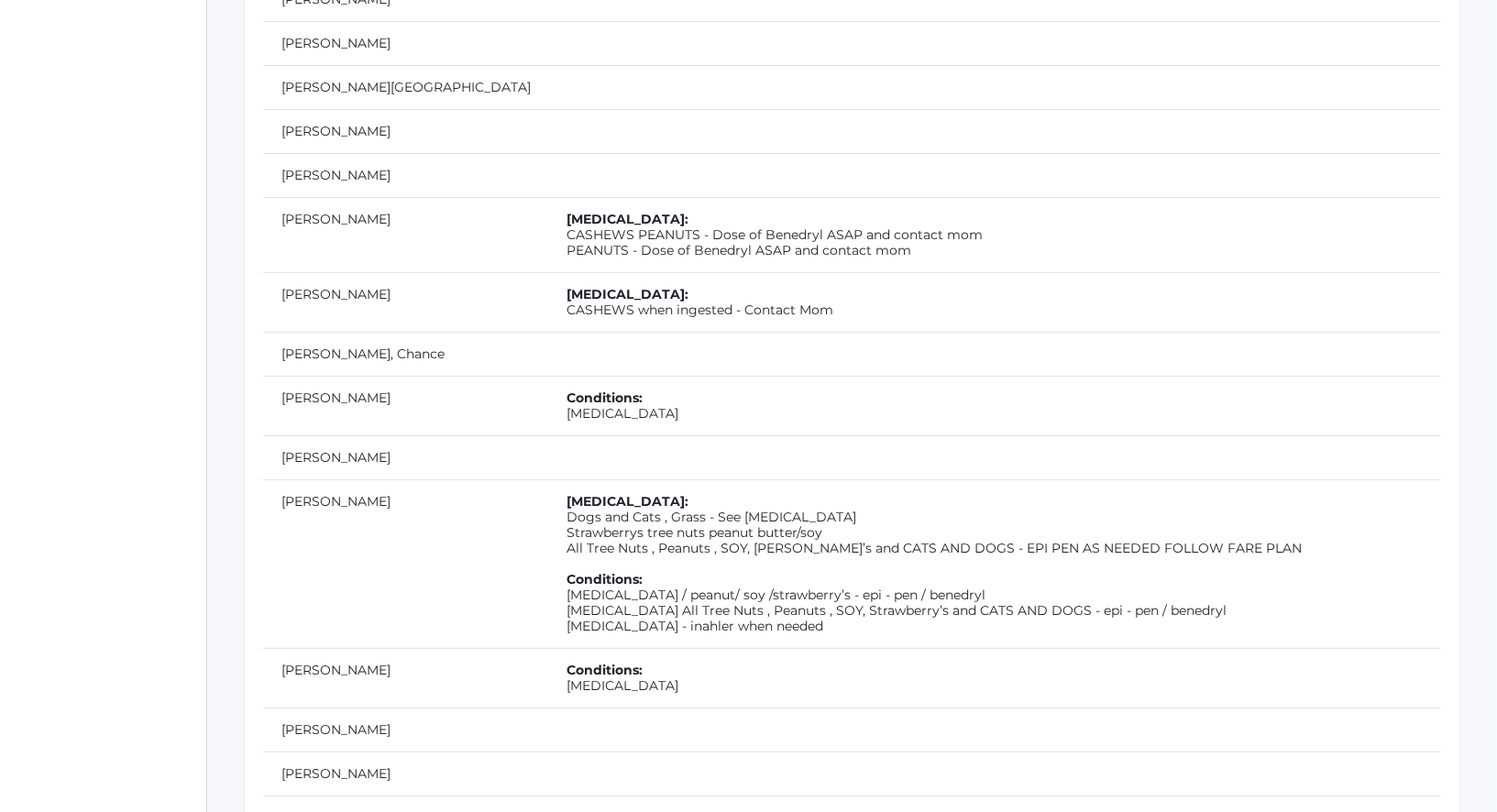
scroll to position [4548, 0]
click at [639, 194] on td "Allergies: CASHEWS PEANUTS - Dose of Benedryl ASAP and contact mom PEANUTS - Do…" at bounding box center [994, 231] width 893 height 75
click at [799, 194] on td "Allergies: CASHEWS PEANUTS - Dose of Benedryl ASAP and contact mom PEANUTS - Do…" at bounding box center [994, 231] width 893 height 75
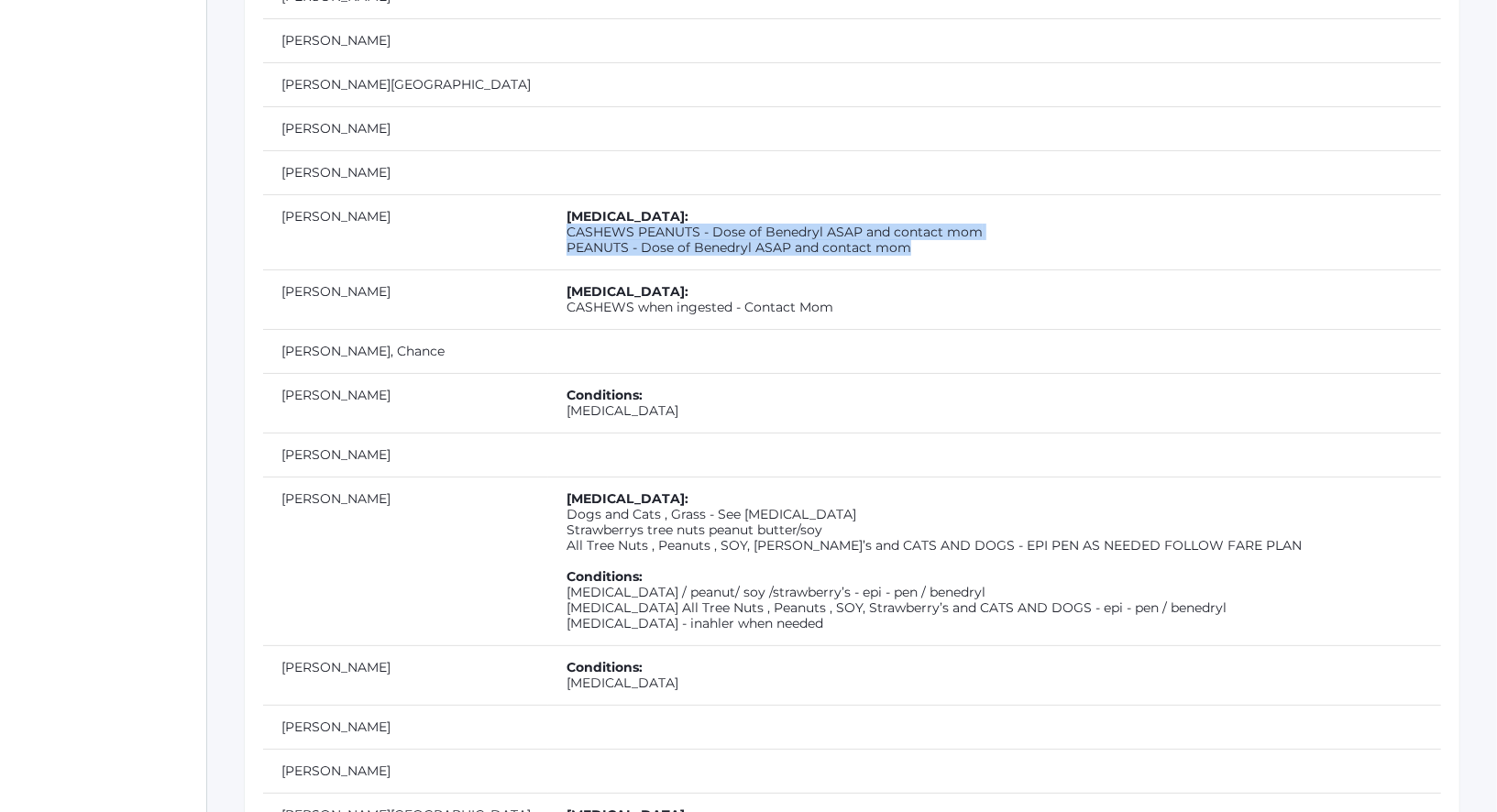
drag, startPoint x: 799, startPoint y: 192, endPoint x: 454, endPoint y: 177, distance: 345.3
click at [548, 194] on td "Allergies: CASHEWS PEANUTS - Dose of Benedryl ASAP and contact mom PEANUTS - Do…" at bounding box center [994, 231] width 893 height 75
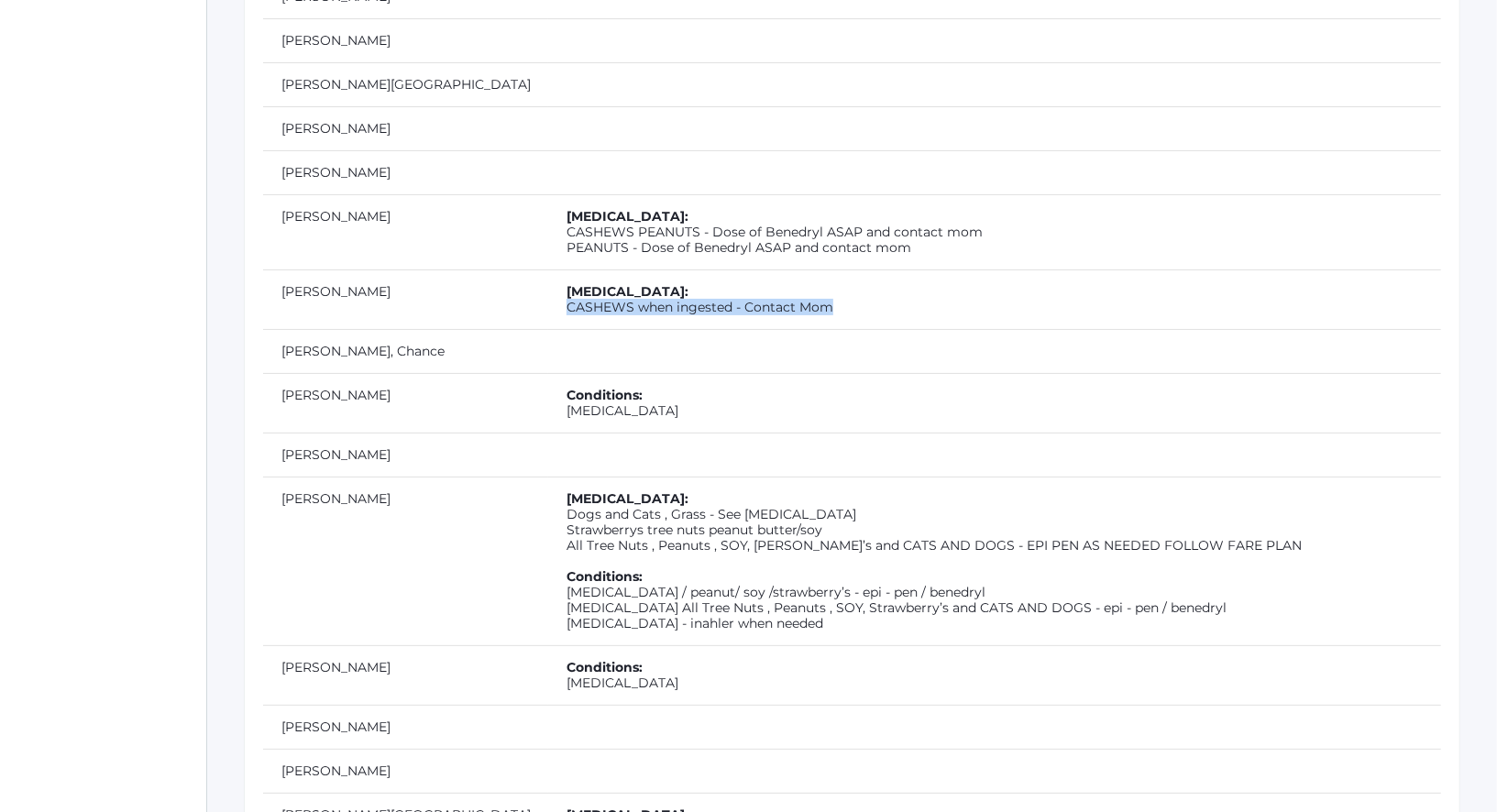
drag, startPoint x: 728, startPoint y: 243, endPoint x: 449, endPoint y: 247, distance: 279.0
click at [548, 270] on td "Allergies: CASHEWS when ingested - Contact Mom" at bounding box center [994, 299] width 893 height 59
drag, startPoint x: 523, startPoint y: 344, endPoint x: 447, endPoint y: 344, distance: 76.0
click at [548, 373] on td "Conditions: asthma" at bounding box center [994, 402] width 893 height 59
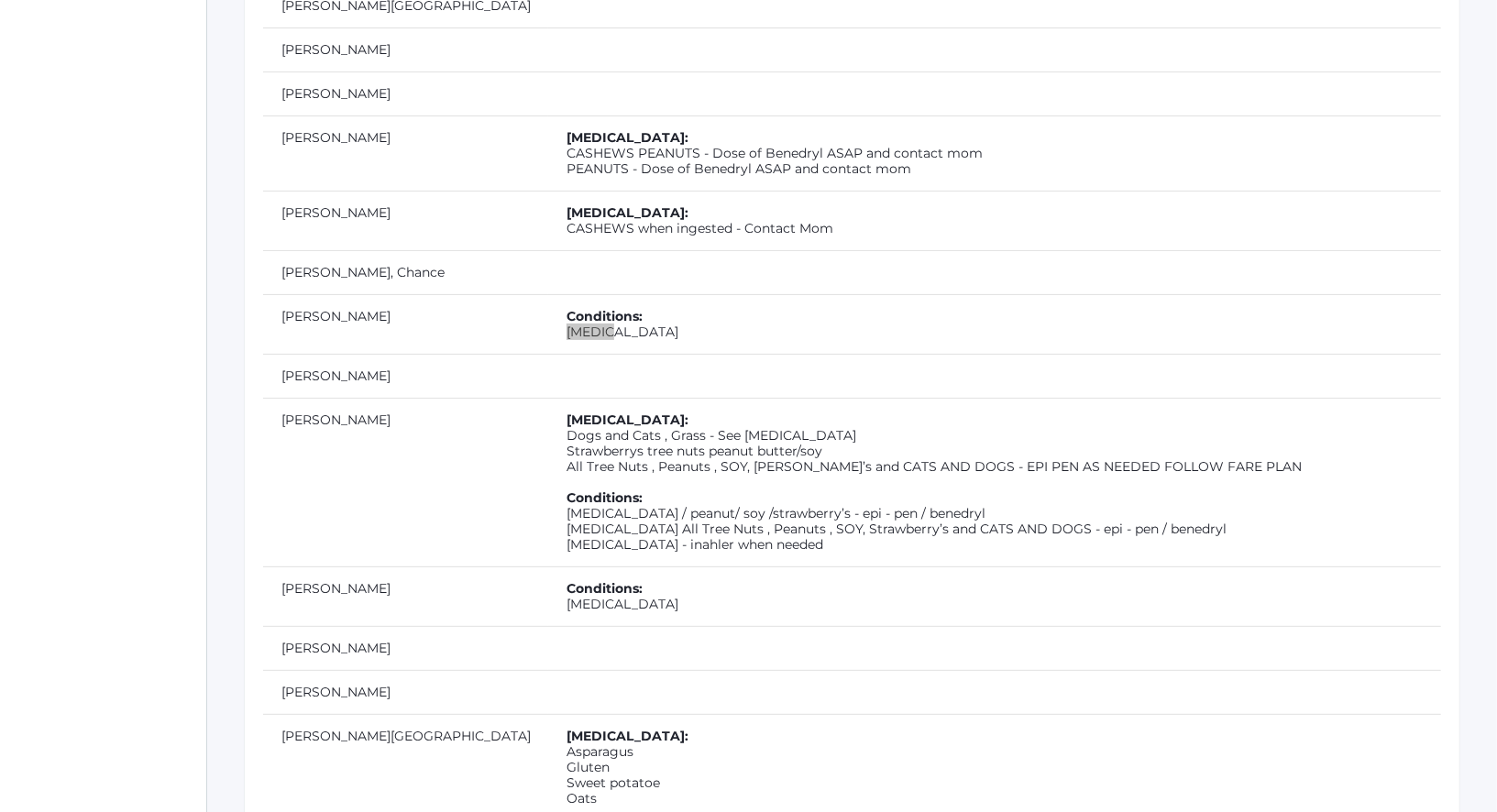
scroll to position [4644, 0]
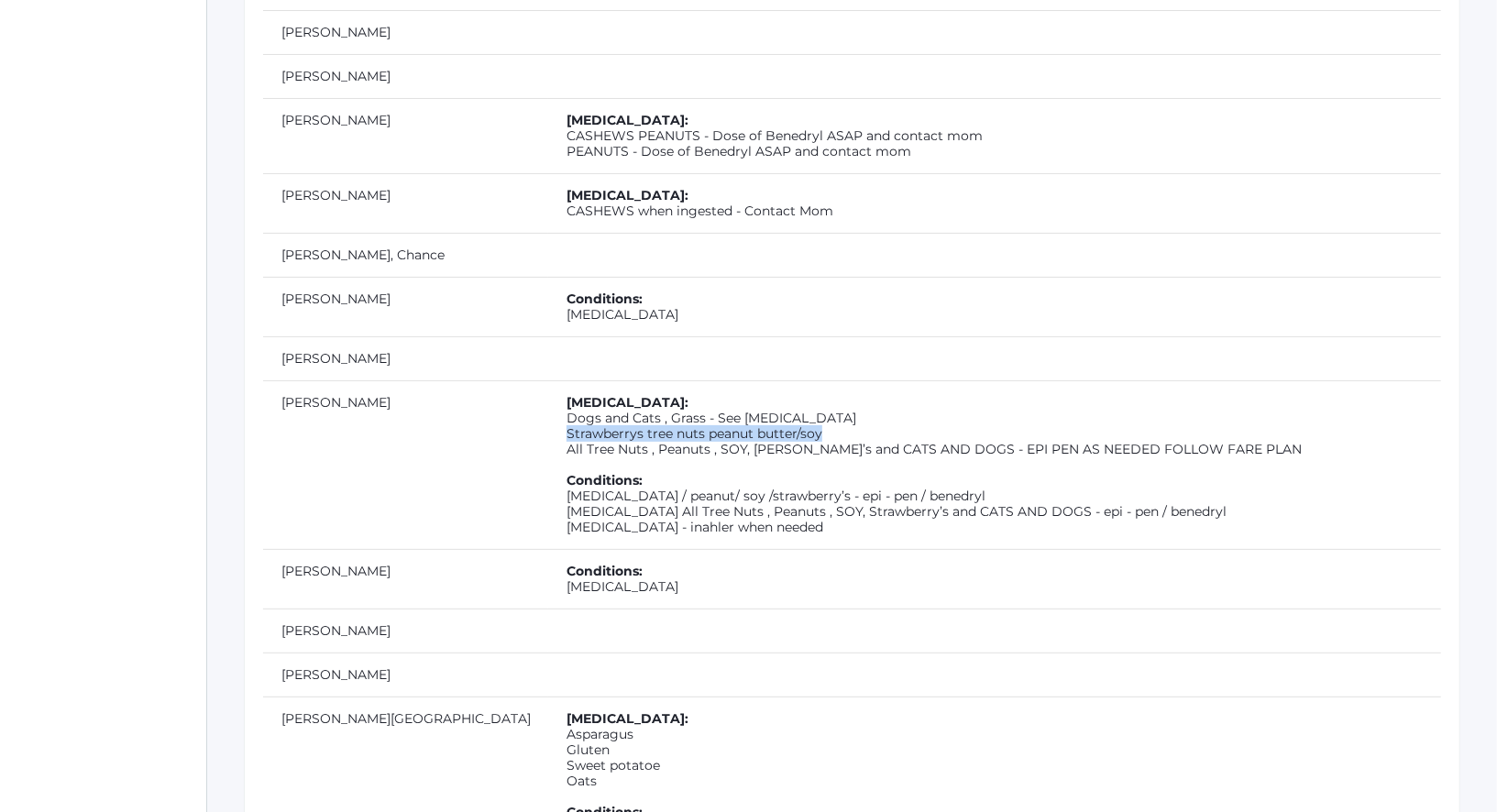
drag, startPoint x: 459, startPoint y: 368, endPoint x: 722, endPoint y: 373, distance: 263.0
click at [722, 380] on td "Allergies: Dogs and Cats , Grass - See FOOD ALLERGIES Strawberrys tree nuts pea…" at bounding box center [994, 464] width 893 height 169
drag, startPoint x: 671, startPoint y: 461, endPoint x: 451, endPoint y: 469, distance: 220.1
click at [548, 469] on td "Allergies: Dogs and Cats , Grass - See FOOD ALLERGIES Strawberrys tree nuts pea…" at bounding box center [994, 464] width 893 height 169
click at [840, 437] on td "Allergies: Dogs and Cats , Grass - See FOOD ALLERGIES Strawberrys tree nuts pea…" at bounding box center [994, 464] width 893 height 169
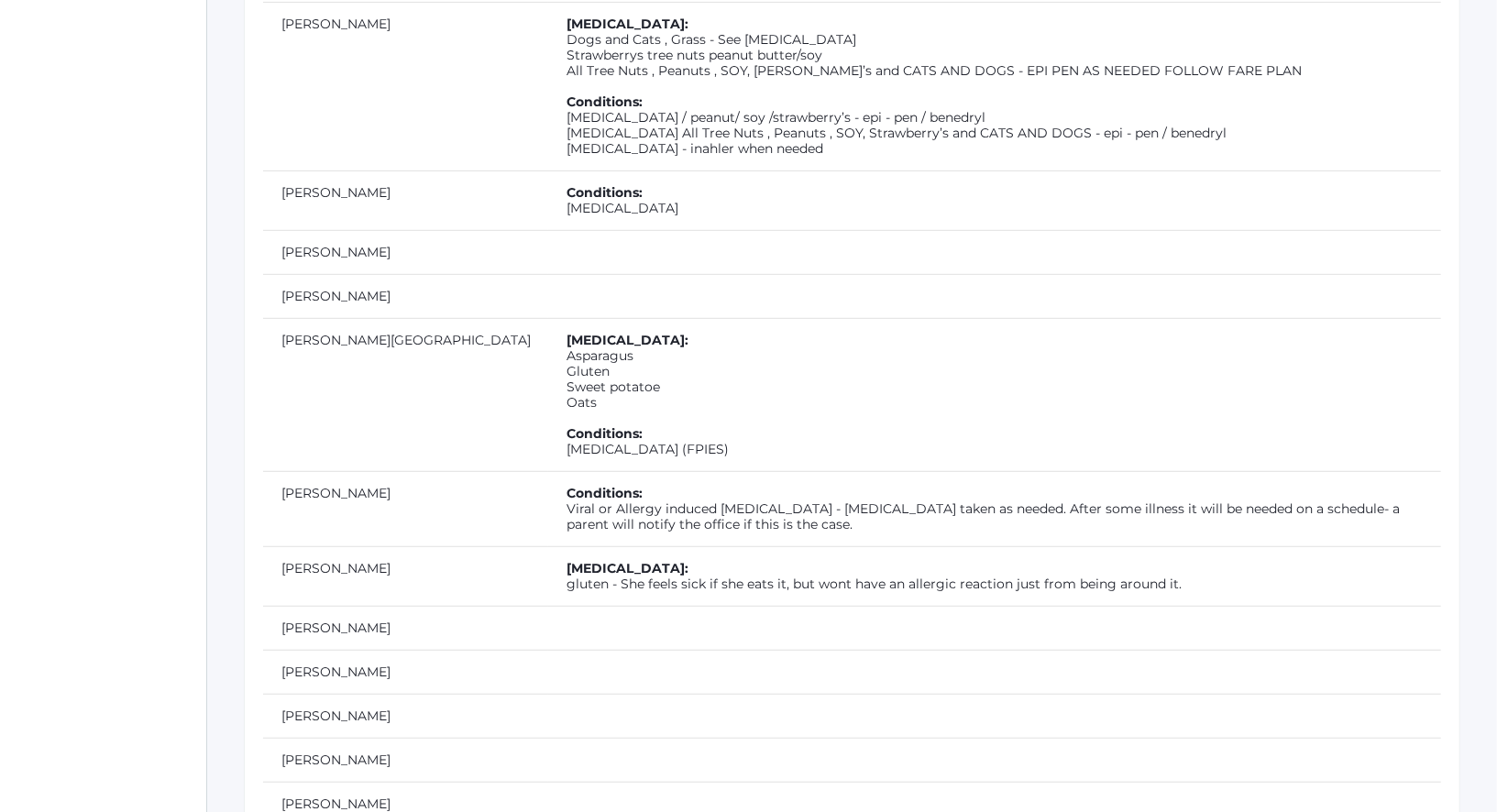
scroll to position [5029, 0]
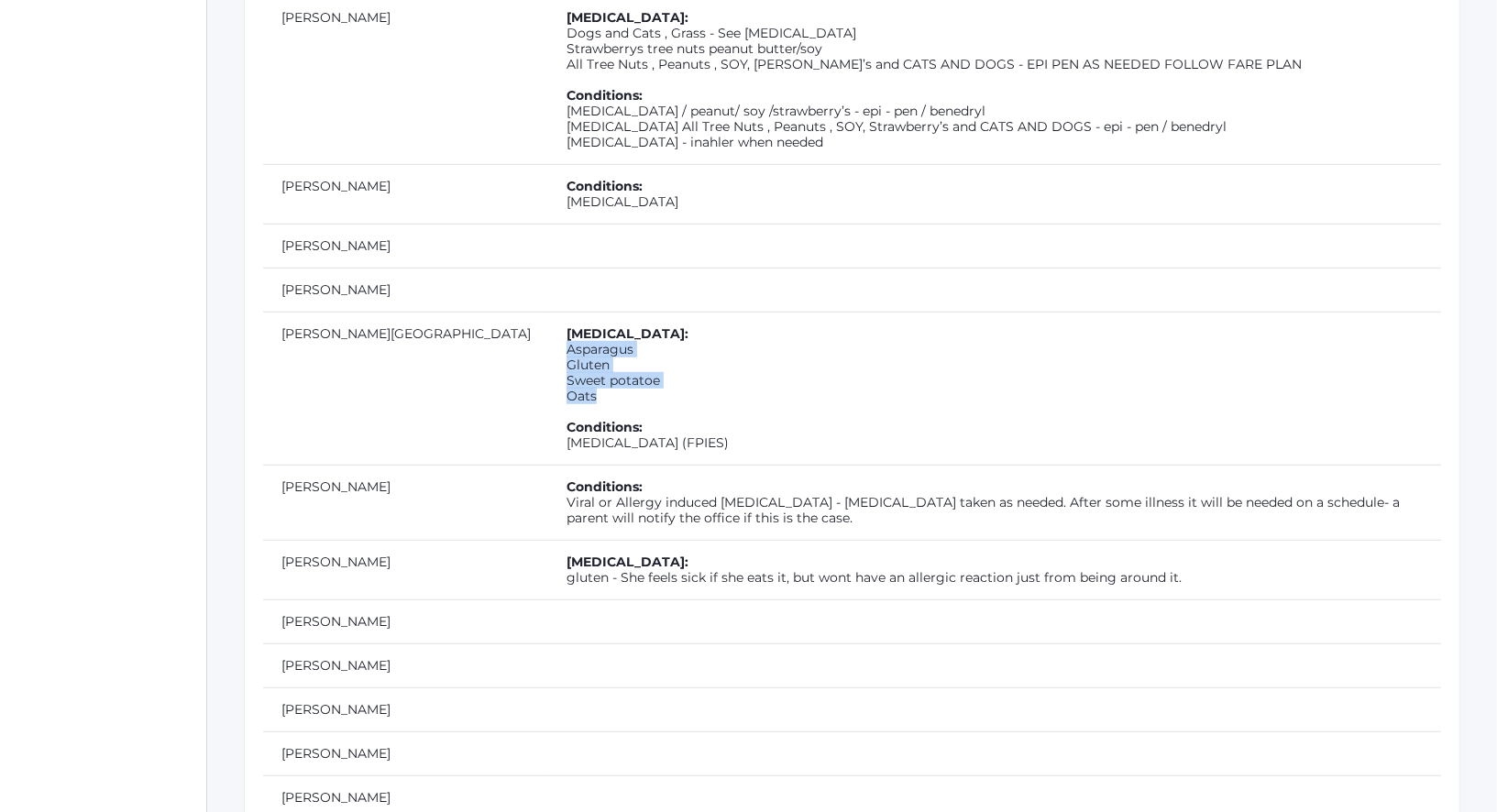
drag, startPoint x: 491, startPoint y: 329, endPoint x: 448, endPoint y: 287, distance: 60.1
click at [548, 311] on td "Allergies: Asparagus Gluten Sweet potatoe Oats Conditions: Food Protein Induced…" at bounding box center [994, 387] width 893 height 153
drag, startPoint x: 811, startPoint y: 368, endPoint x: 453, endPoint y: 376, distance: 358.1
click at [548, 376] on td "Allergies: Asparagus Gluten Sweet potatoe Oats Conditions: Food Protein Induced…" at bounding box center [994, 387] width 893 height 153
drag, startPoint x: 453, startPoint y: 376, endPoint x: 835, endPoint y: 398, distance: 382.6
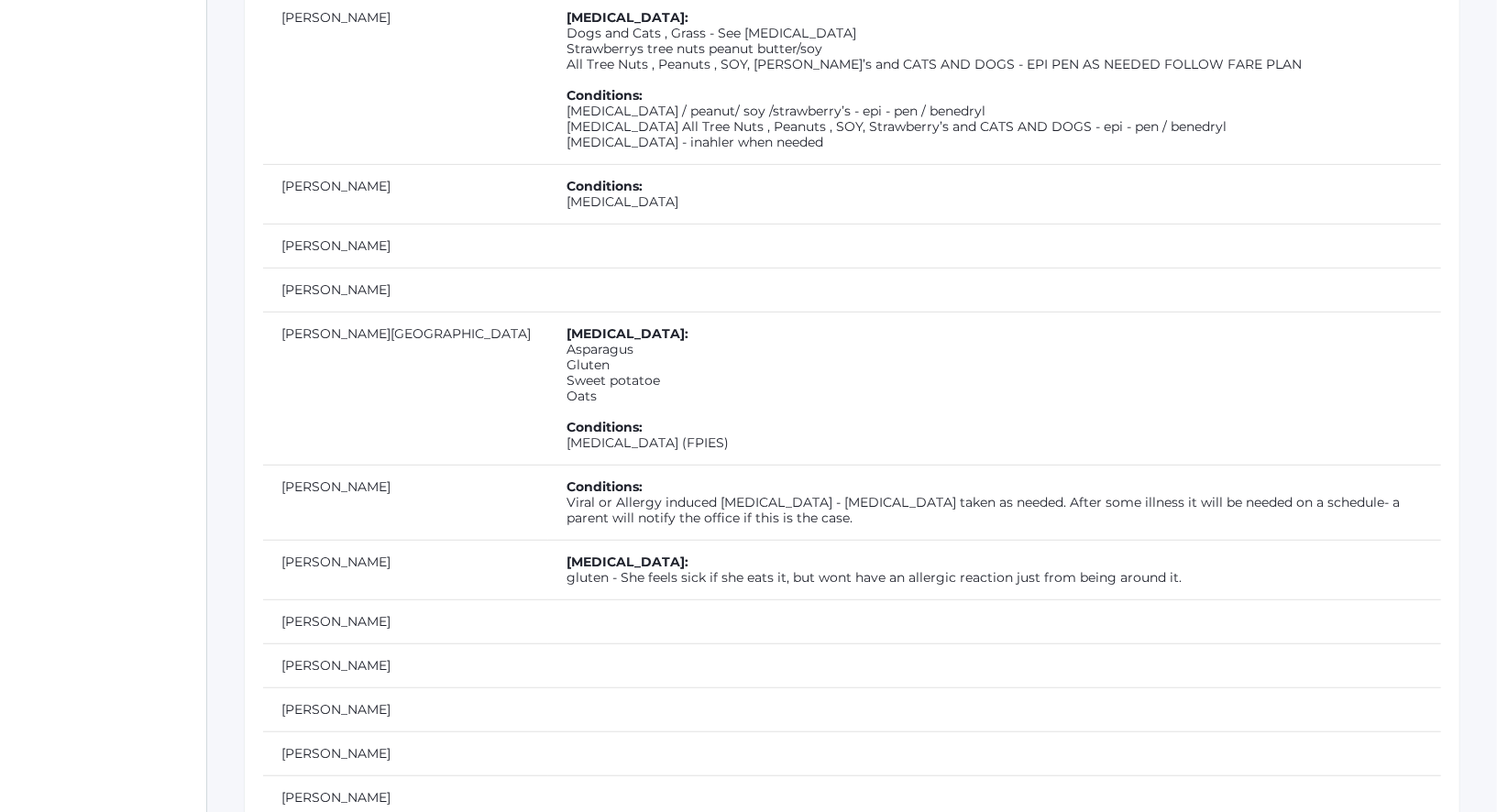
click at [835, 398] on td "Allergies: Asparagus Gluten Sweet potatoe Oats Conditions: Food Protein Induced…" at bounding box center [994, 387] width 893 height 153
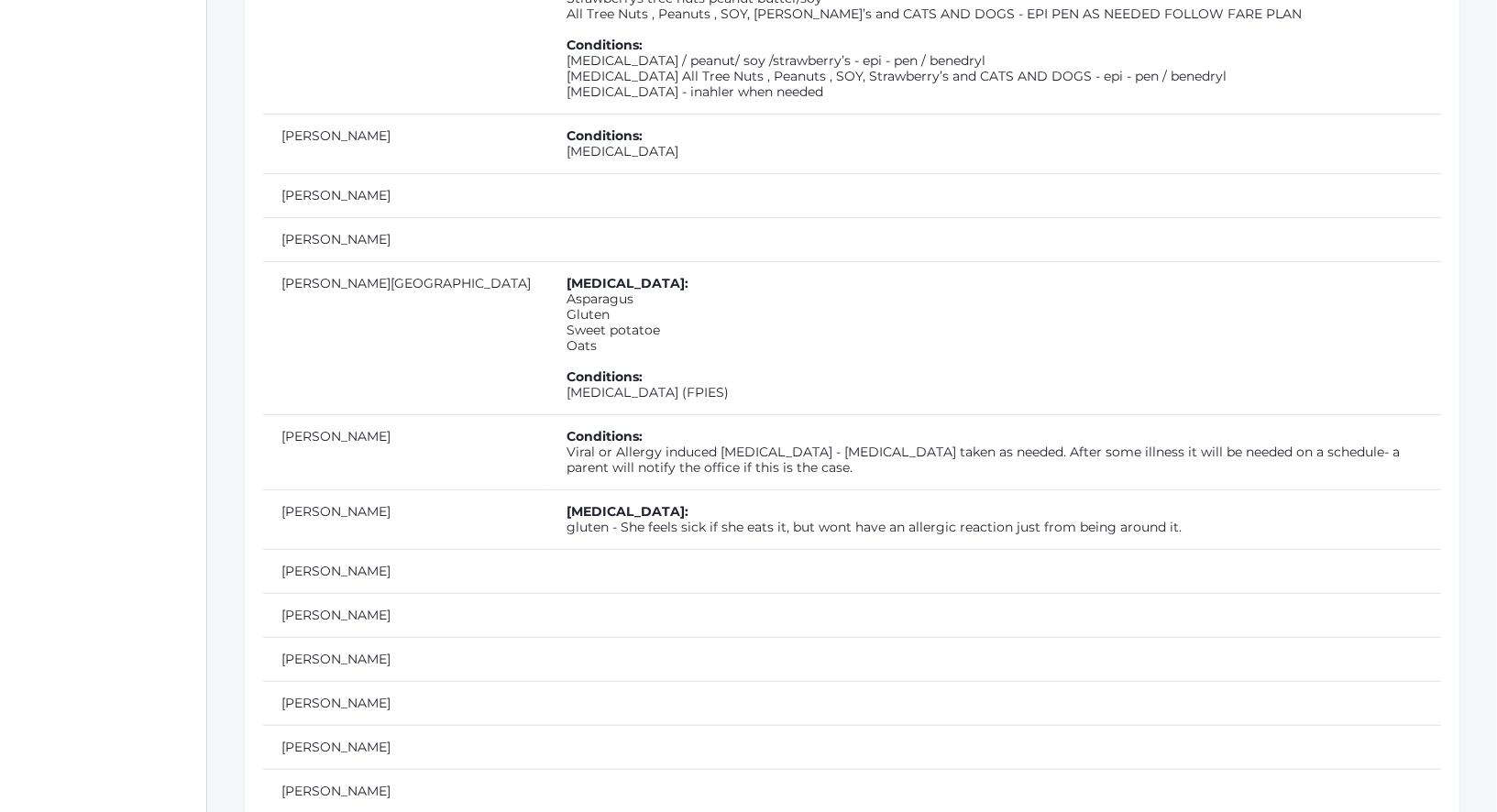
scroll to position [5085, 0]
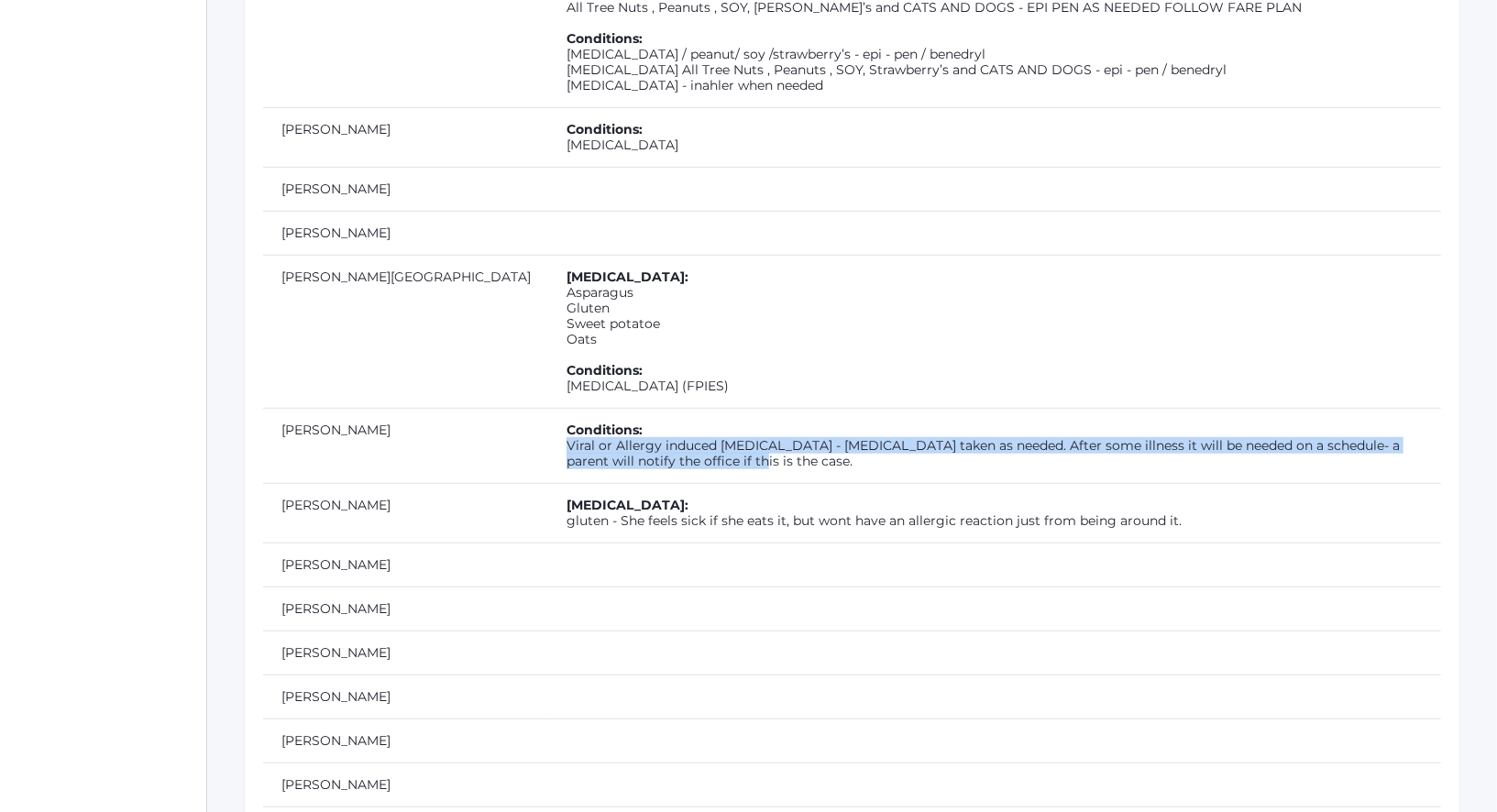
drag, startPoint x: 496, startPoint y: 400, endPoint x: 451, endPoint y: 385, distance: 47.4
click at [548, 408] on td "Conditions: Viral or Allergy induced asthma - Inhaler taken as needed. After so…" at bounding box center [994, 445] width 893 height 75
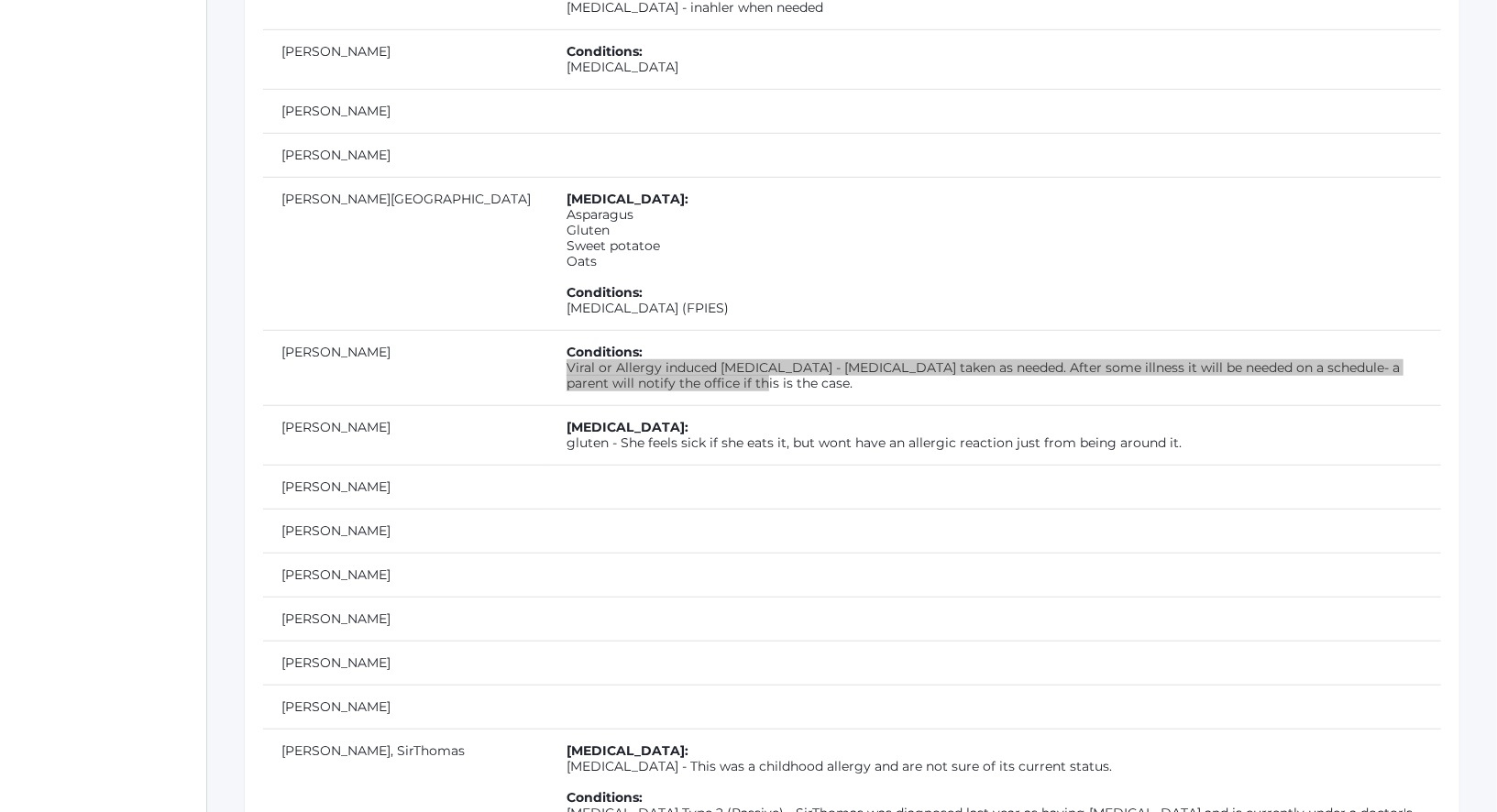
scroll to position [5167, 0]
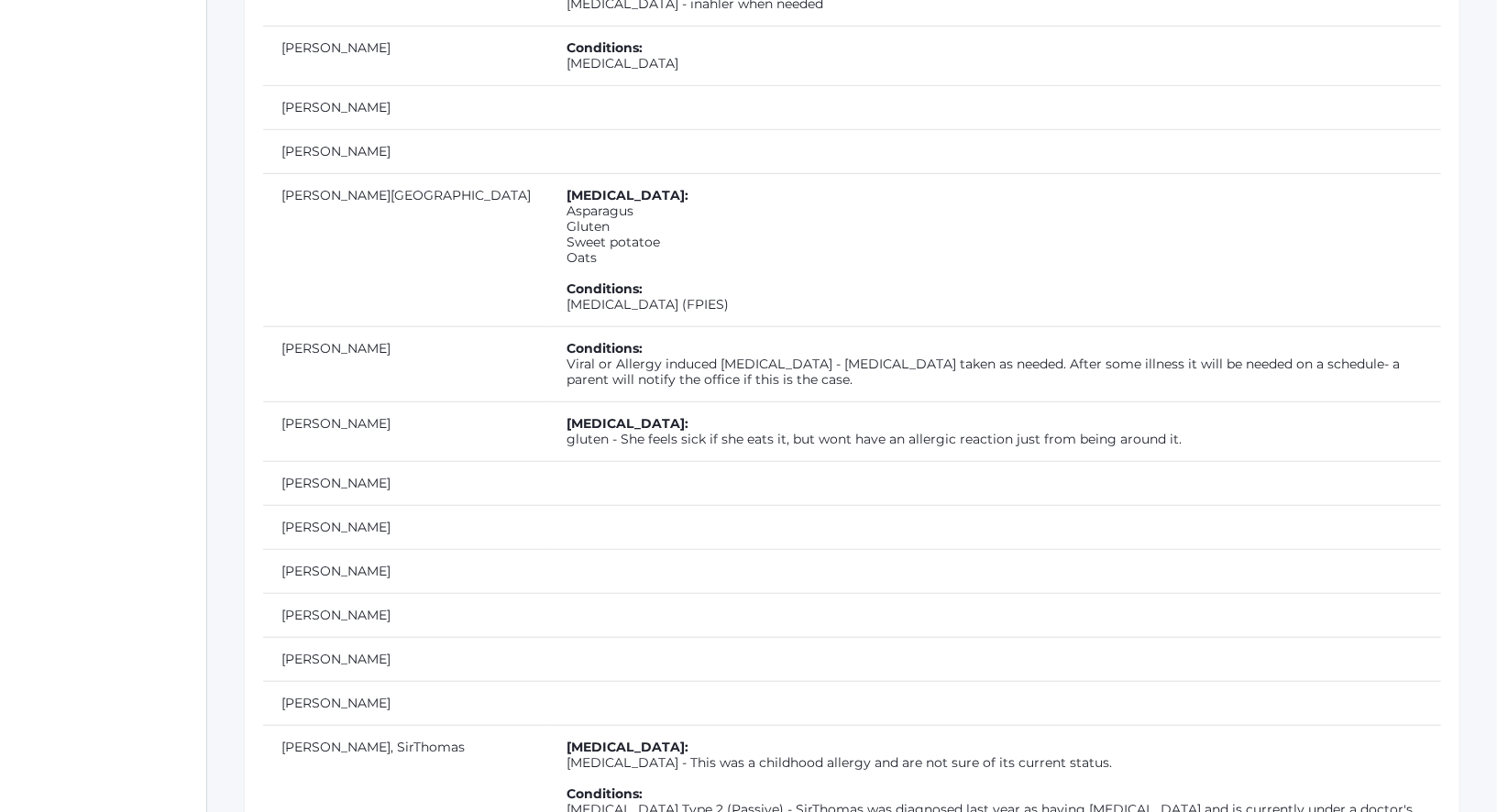
click at [736, 401] on td "Allergies: gluten - She feels sick if she eats it, but wont have an allergic re…" at bounding box center [994, 431] width 893 height 59
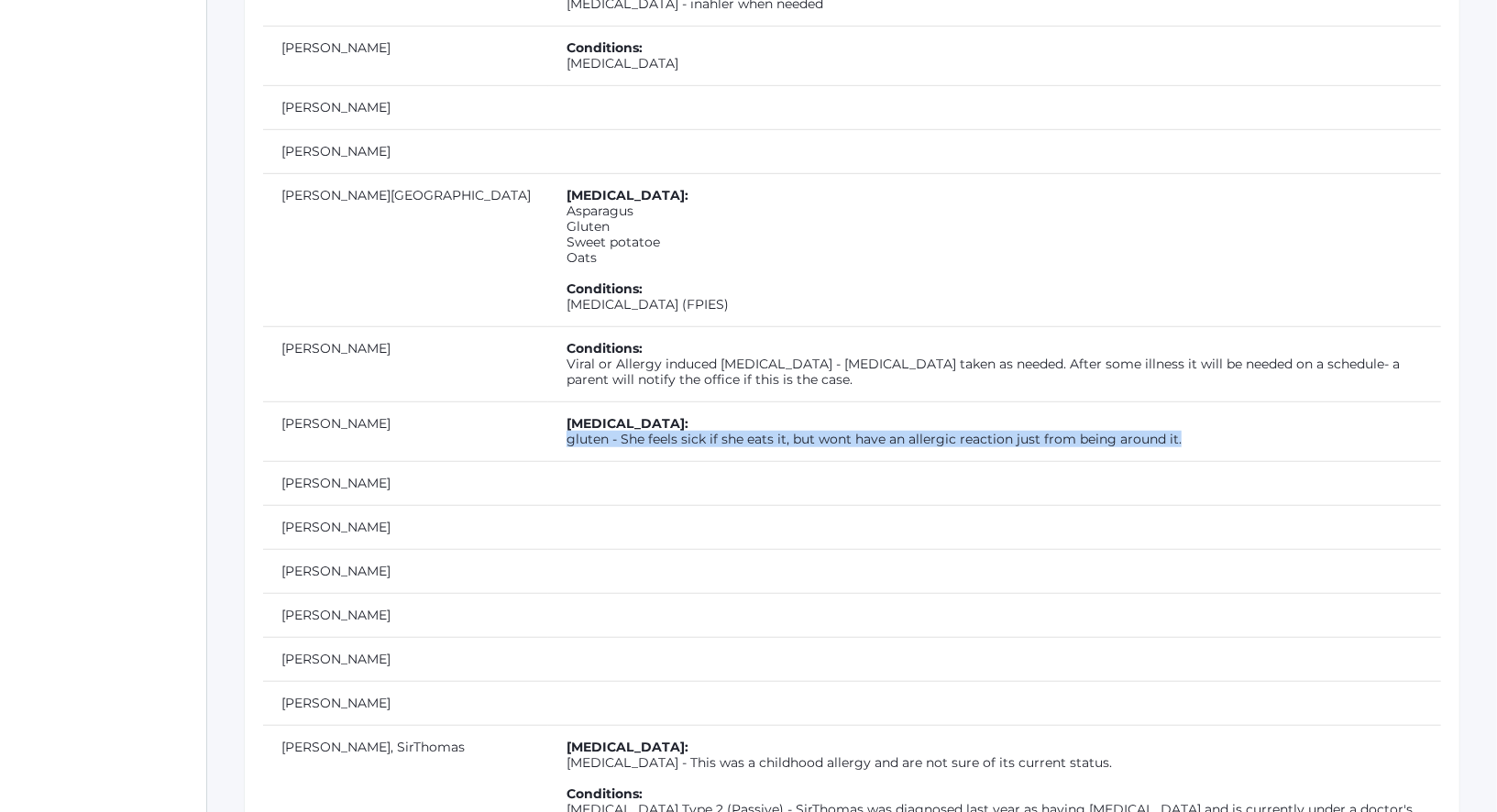
drag, startPoint x: 452, startPoint y: 376, endPoint x: 667, endPoint y: 382, distance: 215.1
click at [667, 401] on td "Allergies: gluten - She feels sick if she eats it, but wont have an allergic re…" at bounding box center [994, 431] width 893 height 59
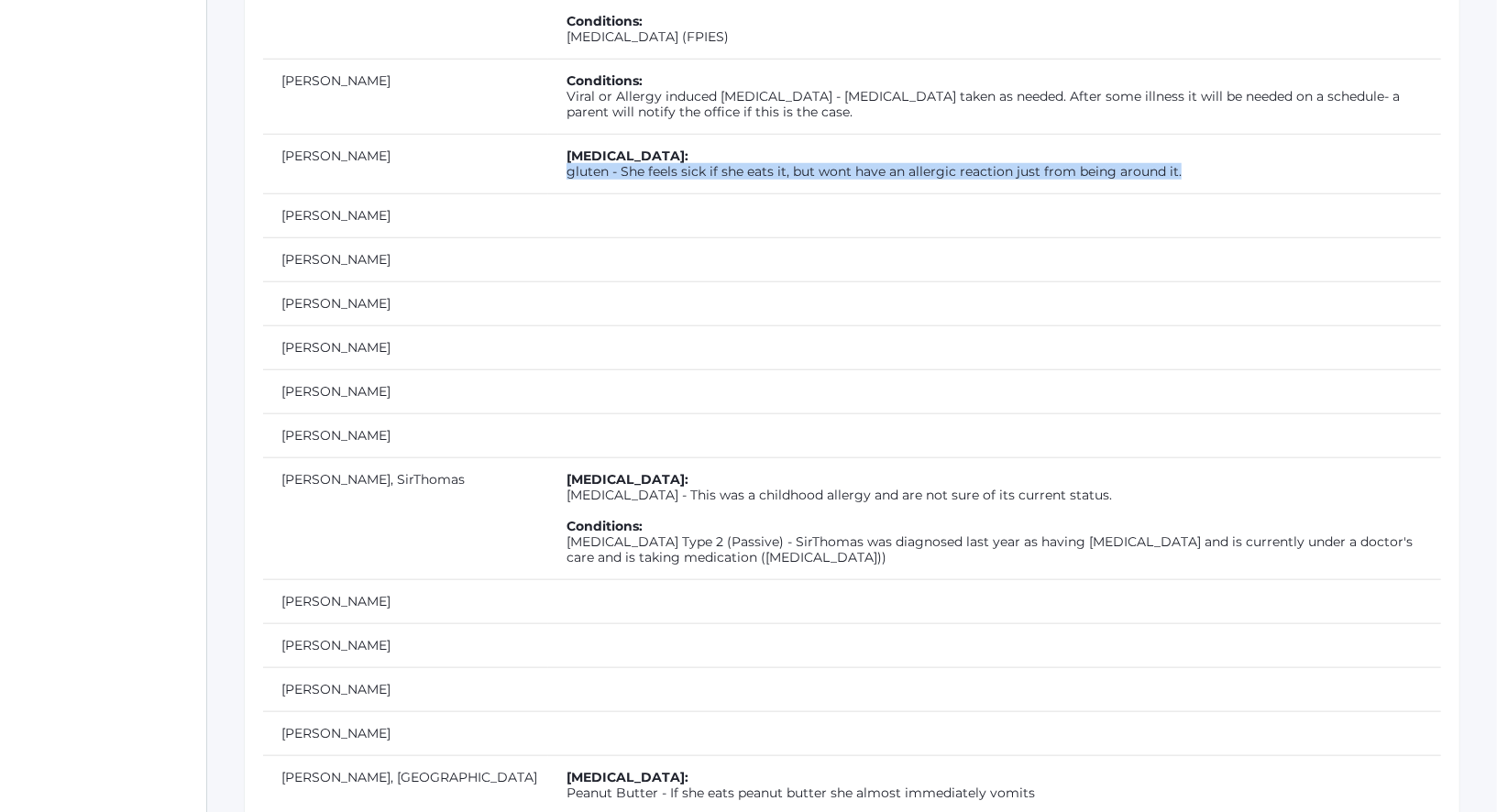
scroll to position [5442, 0]
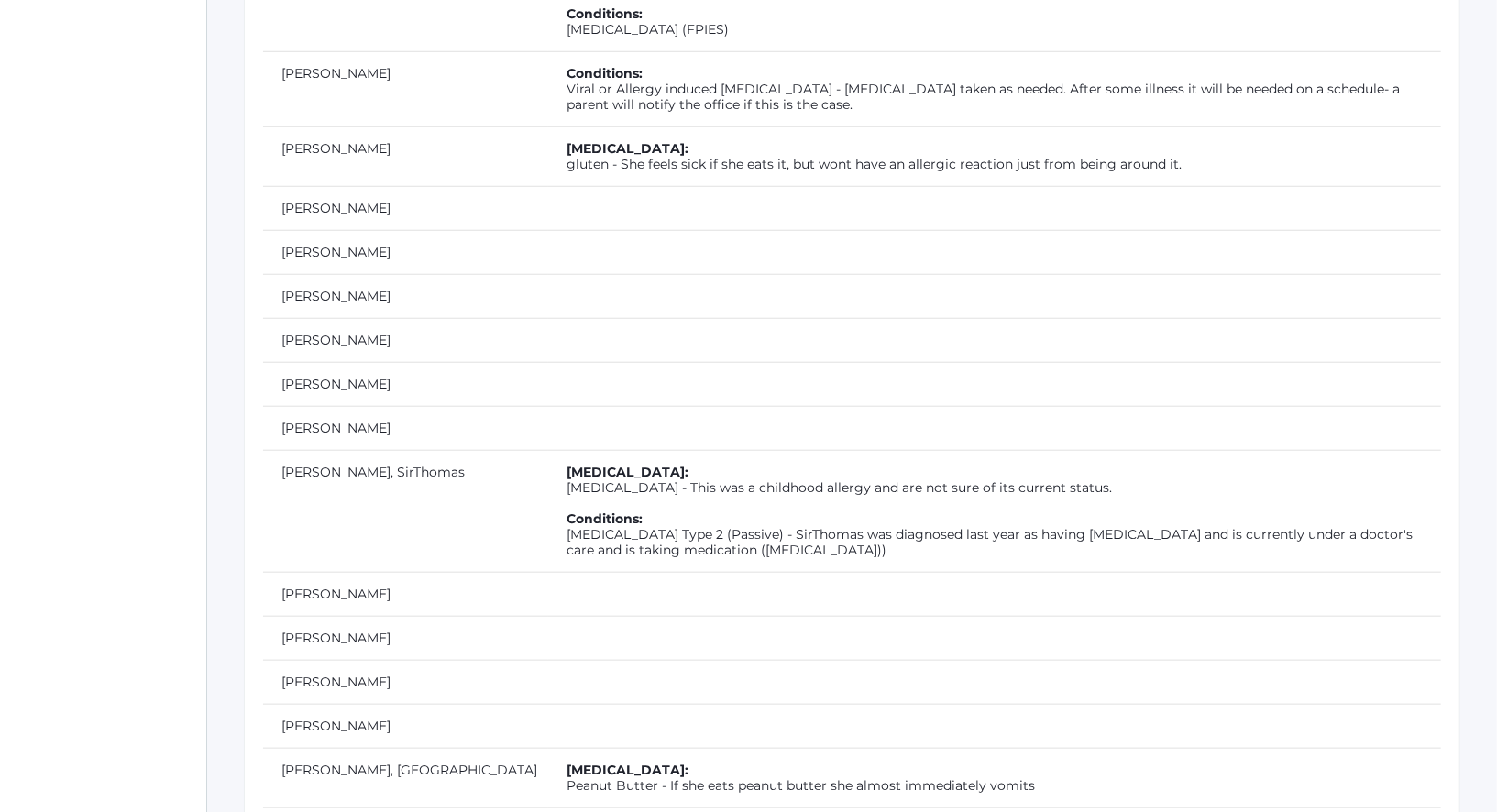
click at [723, 450] on td "Allergies: Penicillin - This was a childhood allergy and are not sure of its cu…" at bounding box center [994, 510] width 893 height 121
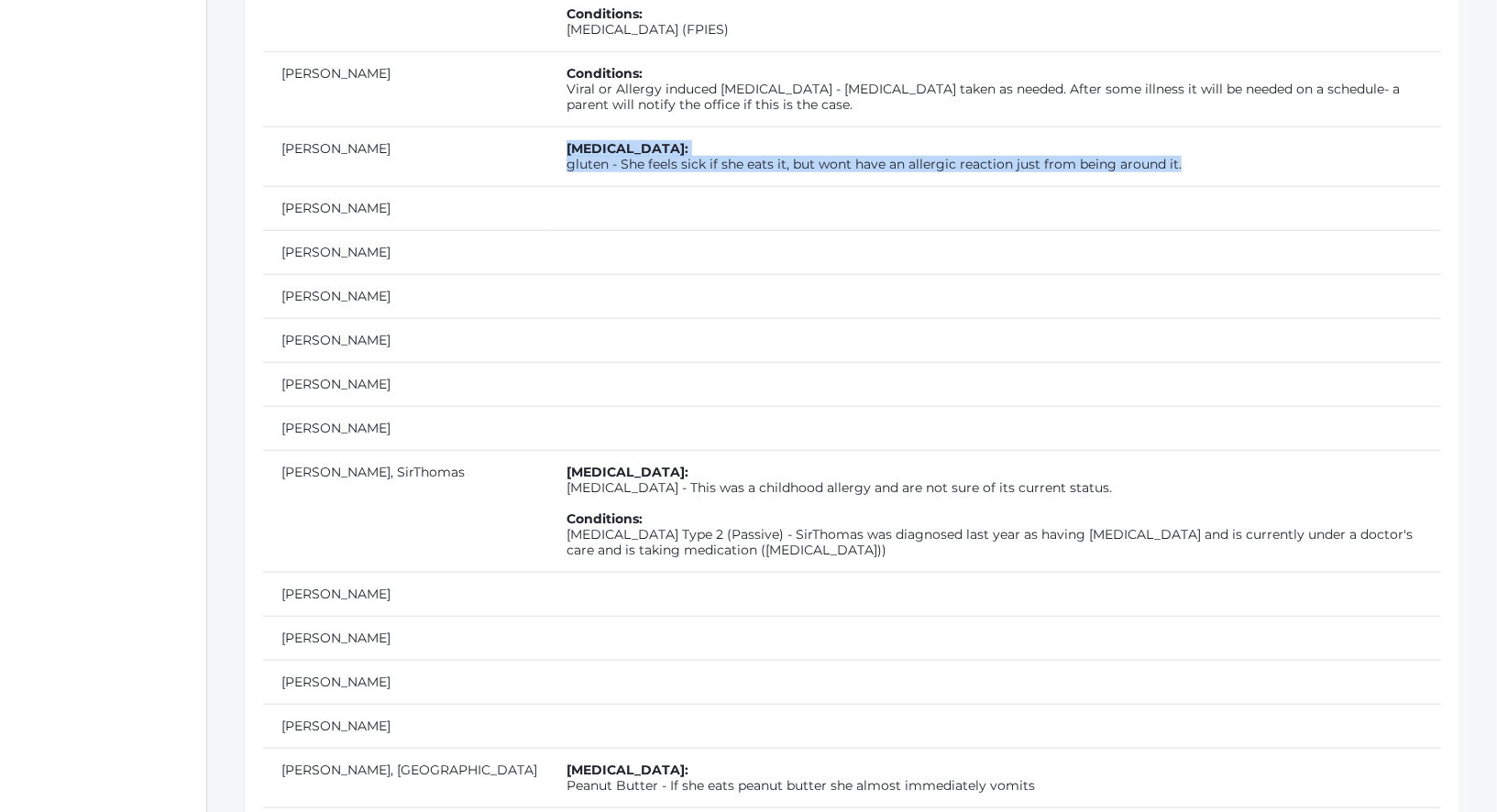
drag, startPoint x: 1089, startPoint y: 106, endPoint x: 379, endPoint y: 114, distance: 710.0
click at [378, 126] on tr "Little, Lydia Allergies: gluten - She feels sick if she eats it, but wont have …" at bounding box center [852, 156] width 1178 height 59
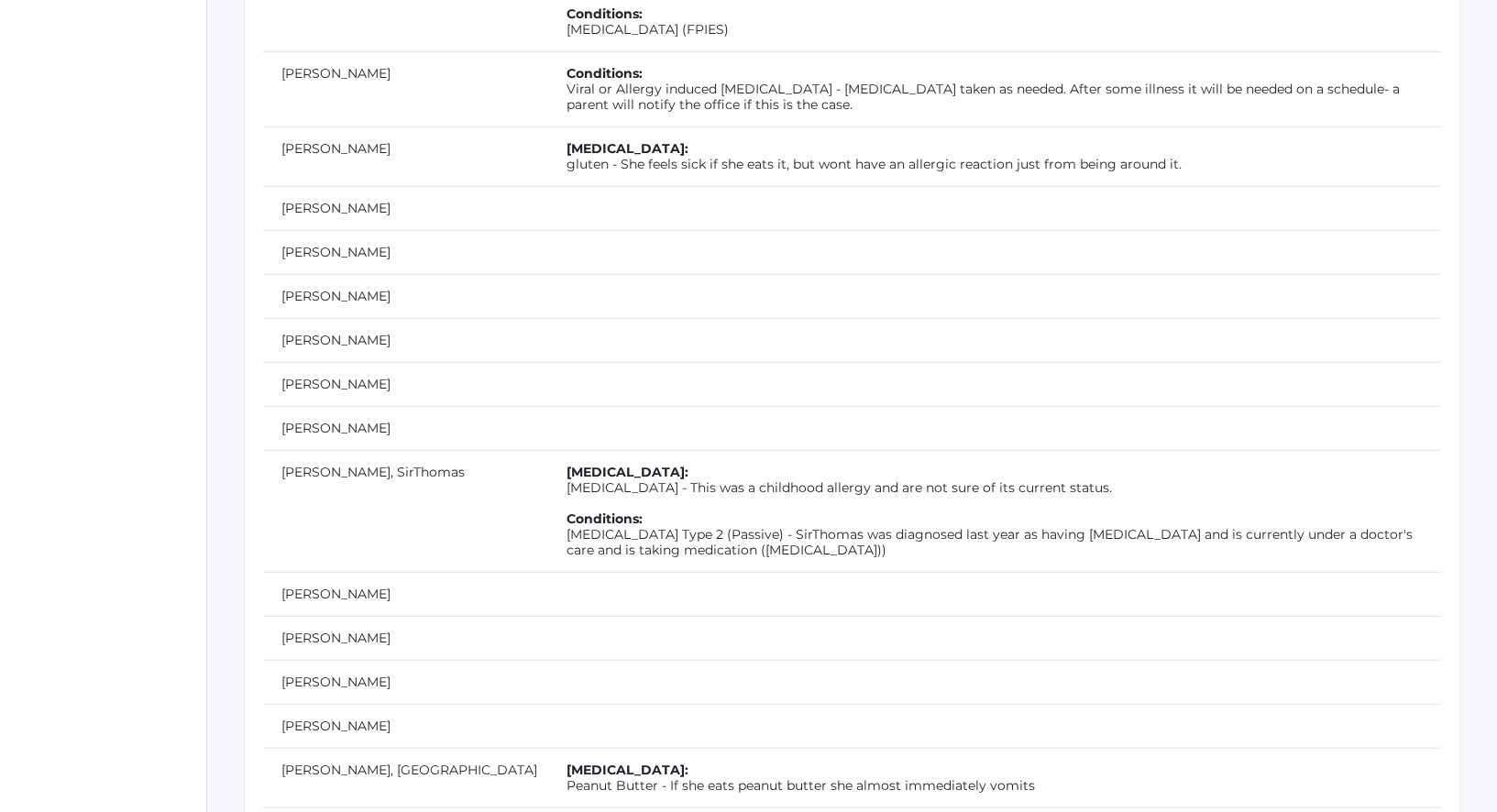
click at [548, 126] on td "Allergies: gluten - She feels sick if she eats it, but wont have an allergic re…" at bounding box center [994, 156] width 893 height 59
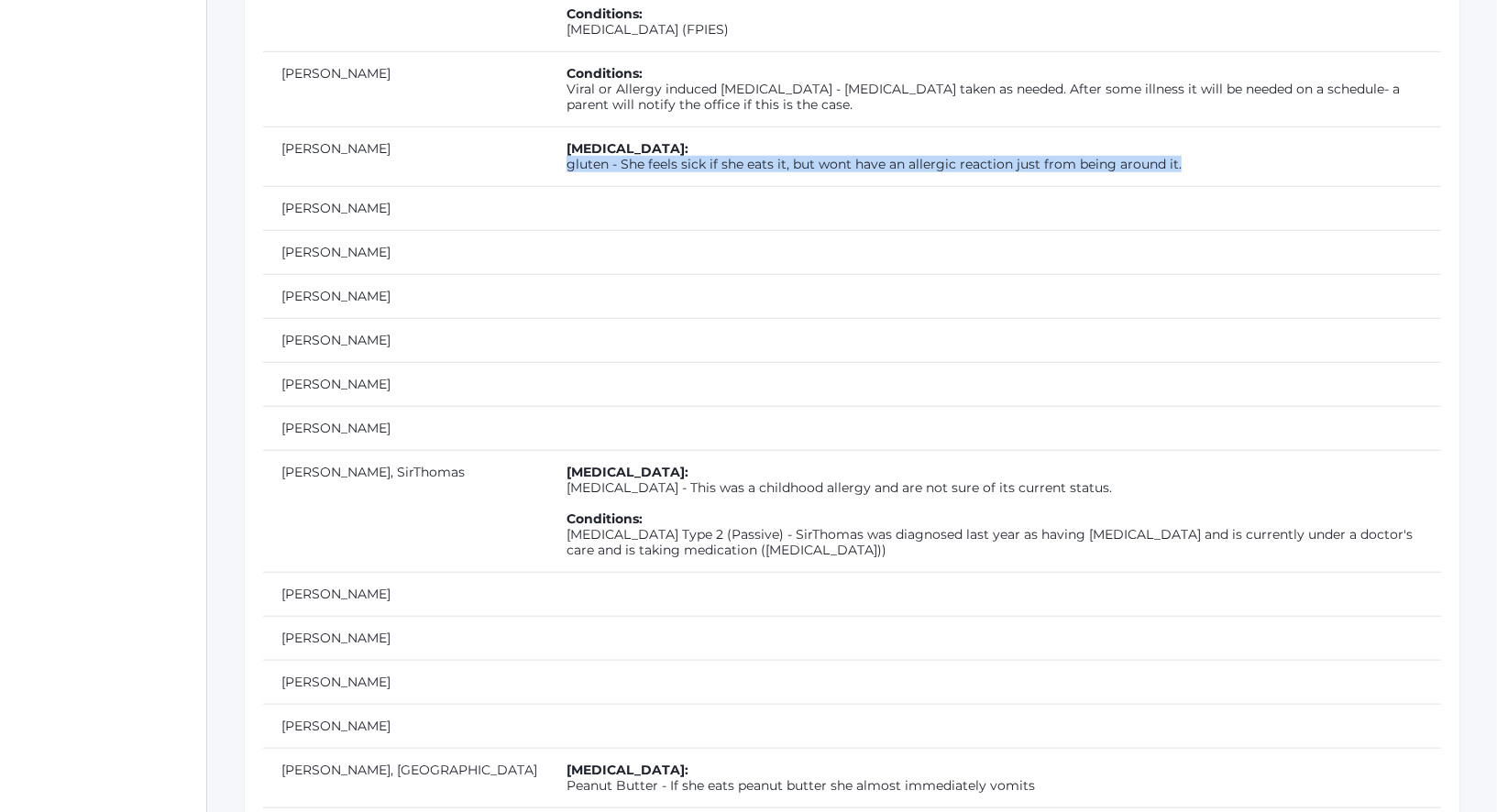
drag, startPoint x: 455, startPoint y: 101, endPoint x: 1091, endPoint y: 113, distance: 636.1
click at [1091, 126] on td "Allergies: gluten - She feels sick if she eats it, but wont have an allergic re…" at bounding box center [994, 156] width 893 height 59
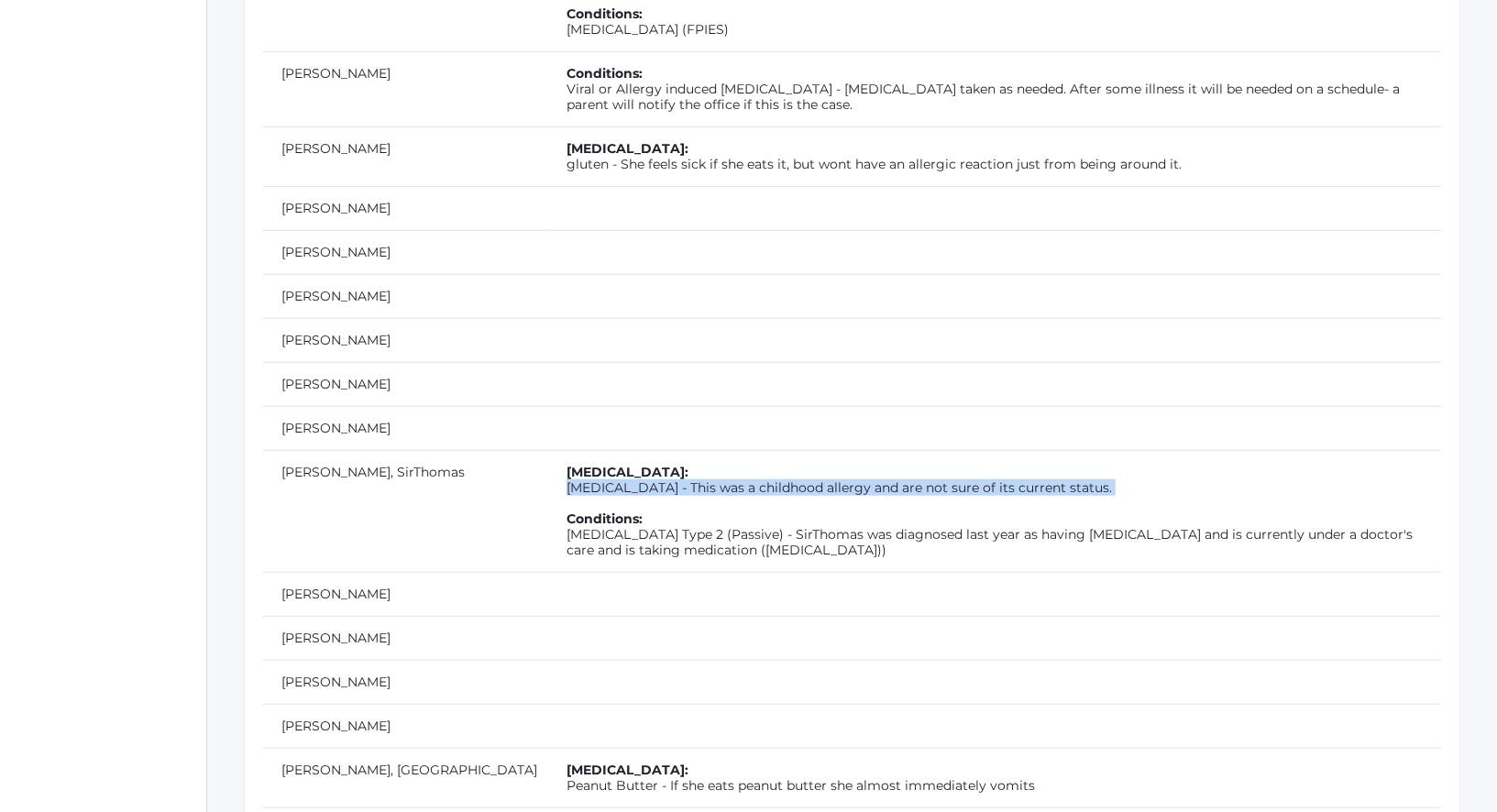
drag, startPoint x: 955, startPoint y: 428, endPoint x: 458, endPoint y: 422, distance: 497.0
click at [548, 450] on td "Allergies: Penicillin - This was a childhood allergy and are not sure of its cu…" at bounding box center [994, 510] width 893 height 121
click at [548, 463] on td "Allergies: Penicillin - This was a childhood allergy and are not sure of its cu…" at bounding box center [994, 510] width 893 height 121
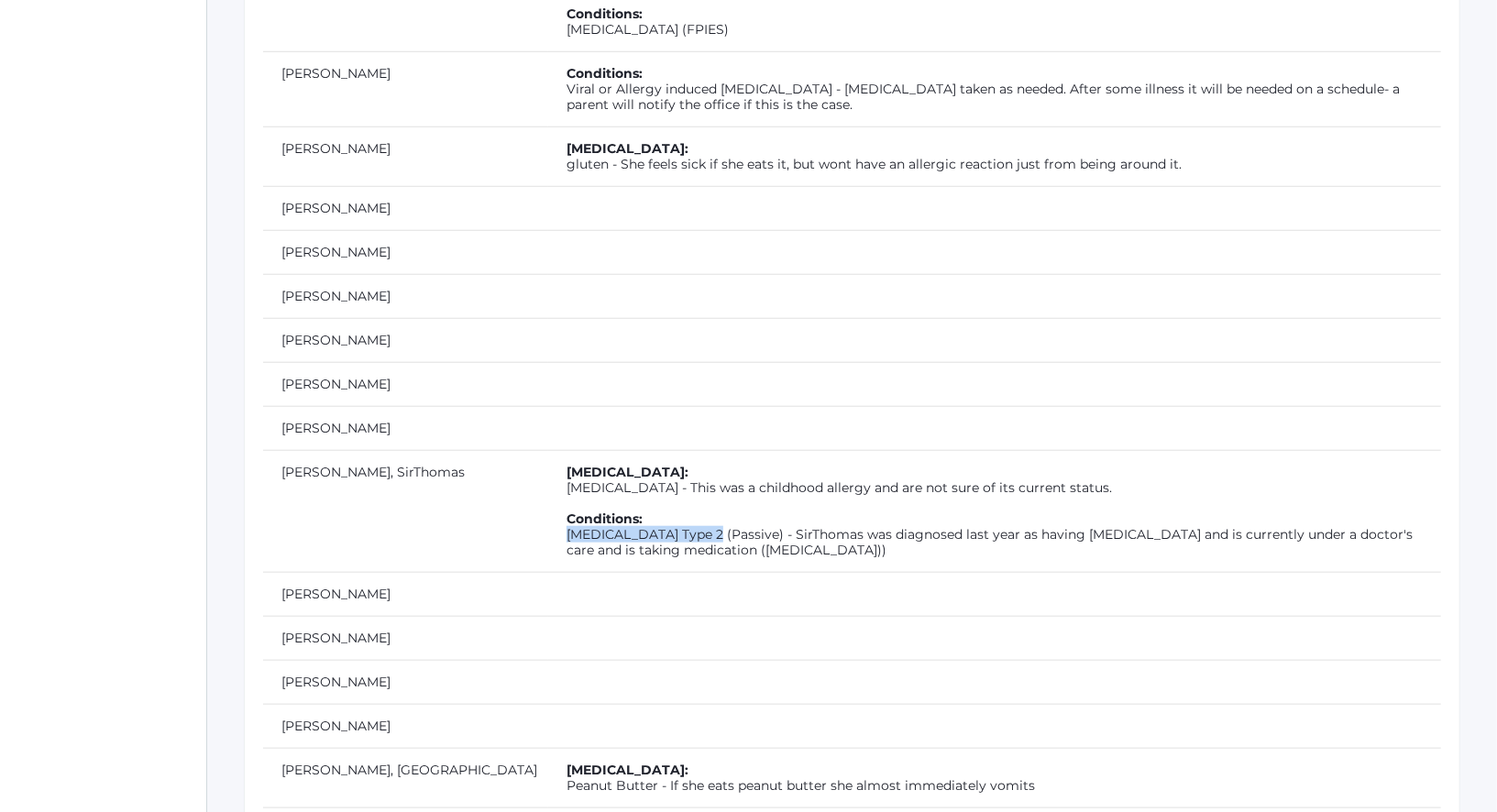
drag, startPoint x: 454, startPoint y: 465, endPoint x: 598, endPoint y: 465, distance: 144.0
click at [599, 466] on td "Allergies: Penicillin - This was a childhood allergy and are not sure of its cu…" at bounding box center [994, 510] width 893 height 121
click at [612, 464] on td "Allergies: Penicillin - This was a childhood allergy and are not sure of its cu…" at bounding box center [994, 510] width 893 height 121
click at [715, 466] on td "Allergies: Penicillin - This was a childhood allergy and are not sure of its cu…" at bounding box center [994, 510] width 893 height 121
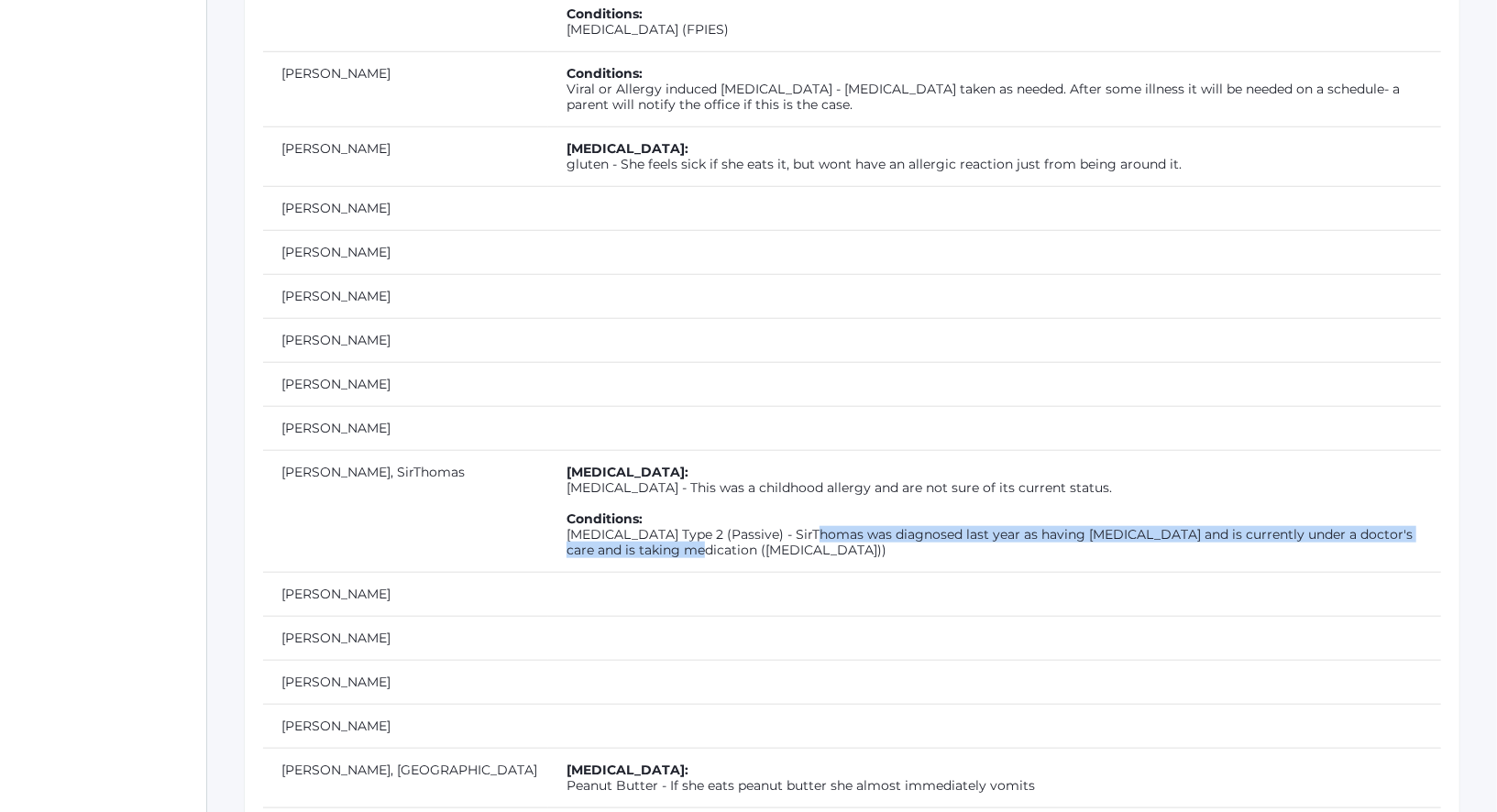
drag, startPoint x: 710, startPoint y: 464, endPoint x: 1426, endPoint y: 461, distance: 716.0
click at [1426, 463] on td "Allergies: Penicillin - This was a childhood allergy and are not sure of its cu…" at bounding box center [994, 510] width 893 height 121
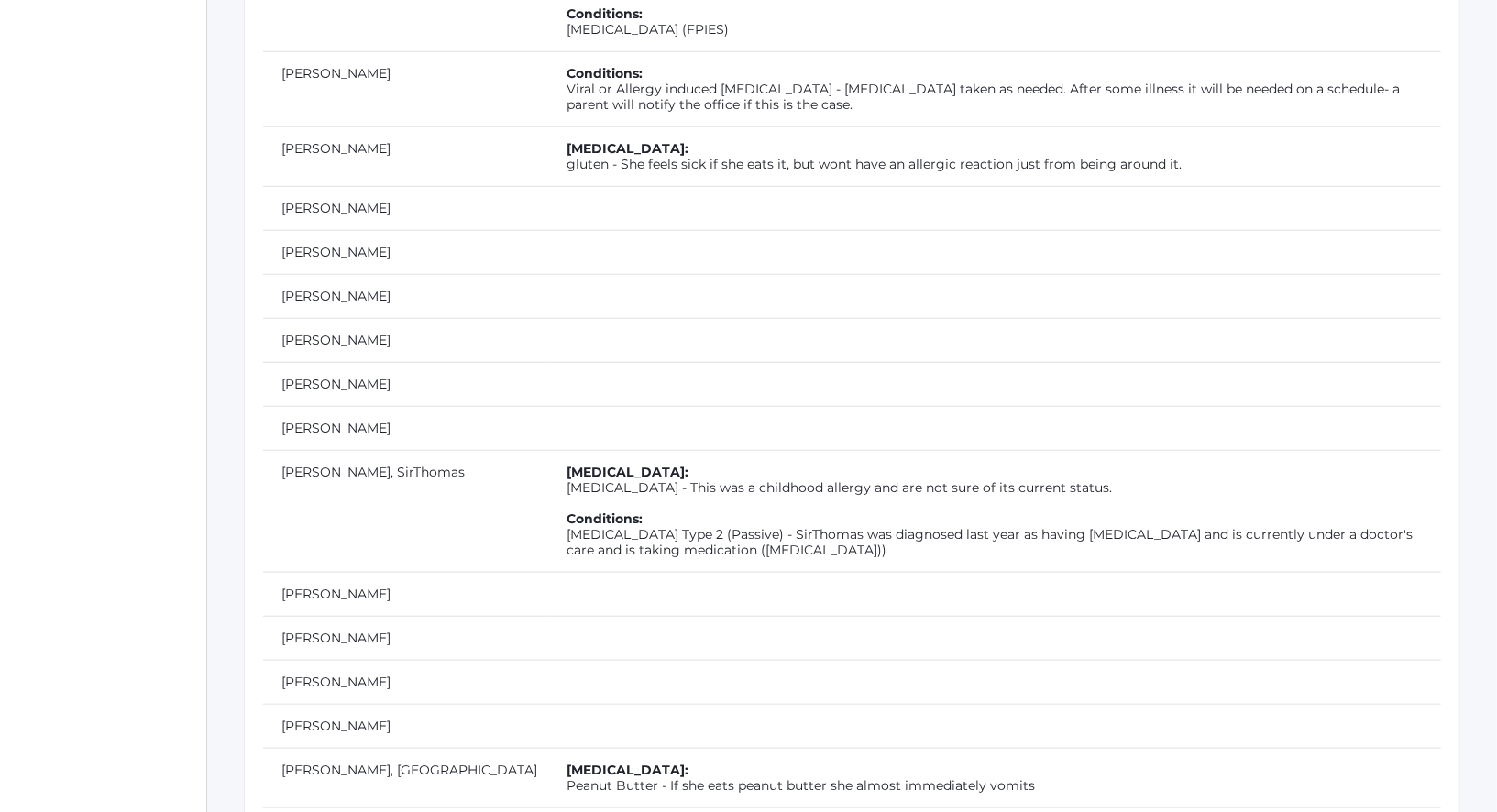
click at [949, 450] on td "Allergies: Penicillin - This was a childhood allergy and are not sure of its cu…" at bounding box center [994, 510] width 893 height 121
drag, startPoint x: 454, startPoint y: 420, endPoint x: 514, endPoint y: 420, distance: 60.0
click at [548, 450] on td "Allergies: Penicillin - This was a childhood allergy and are not sure of its cu…" at bounding box center [994, 510] width 893 height 121
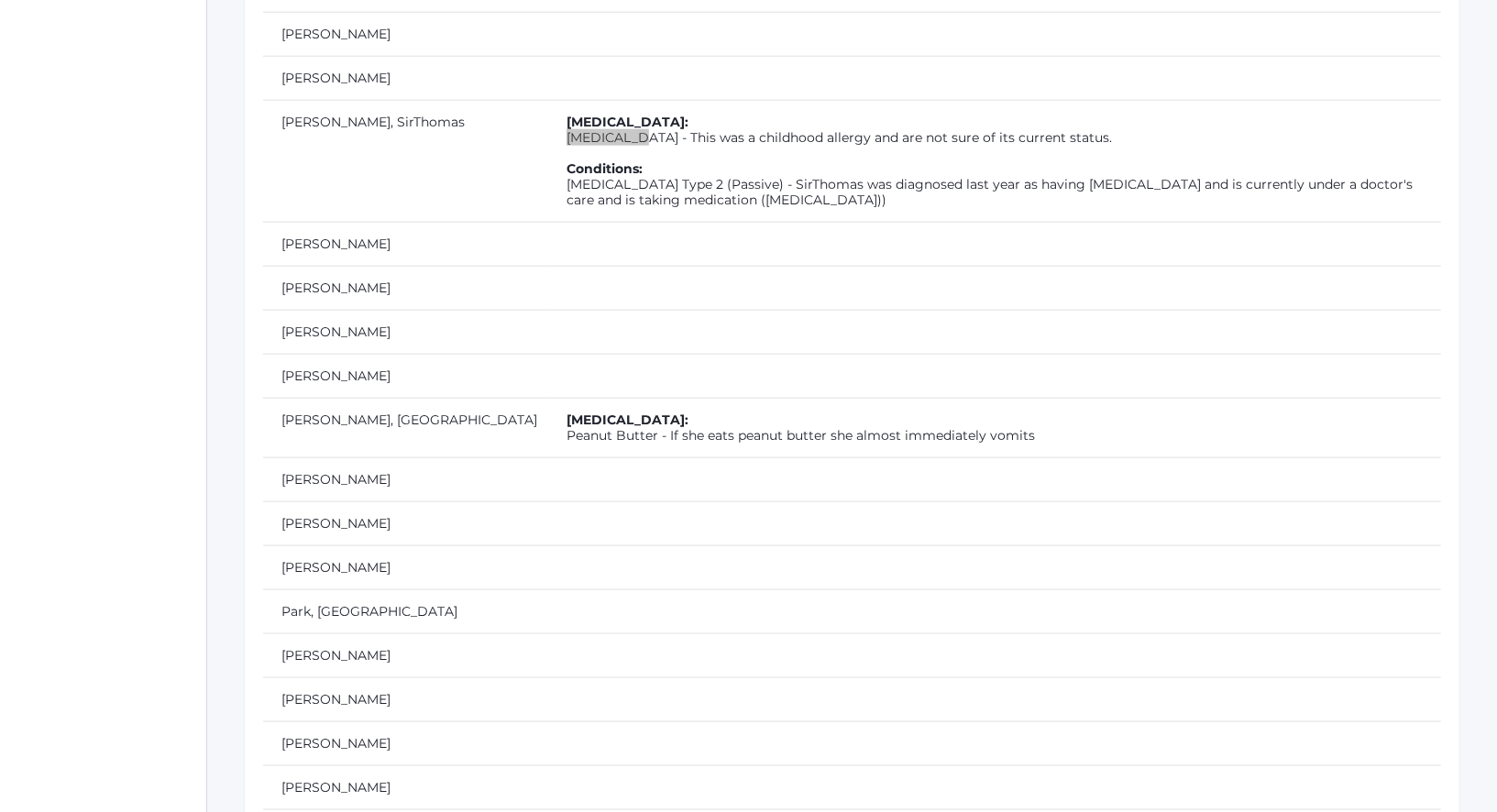
scroll to position [5805, 0]
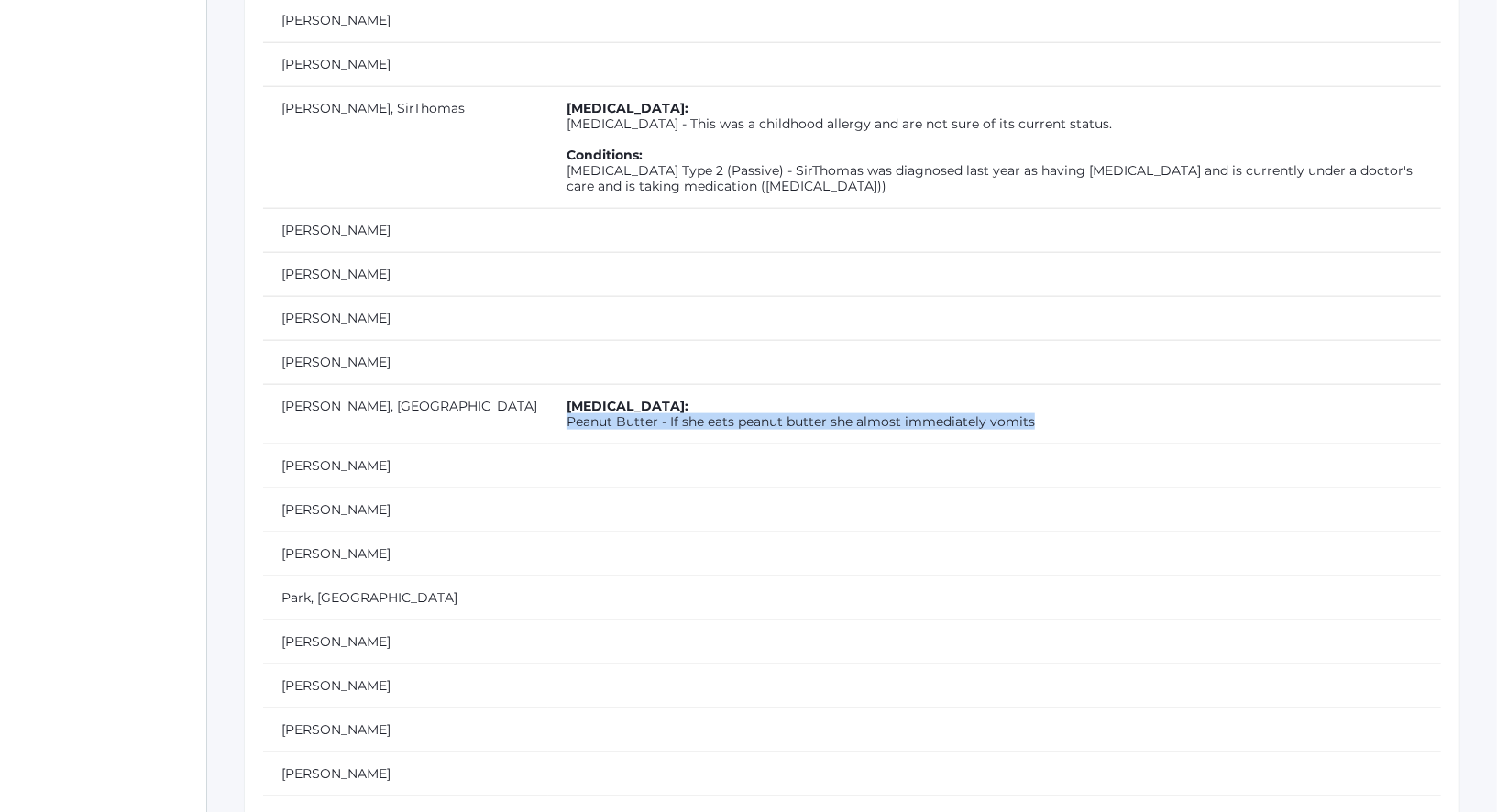
drag, startPoint x: 941, startPoint y: 336, endPoint x: 442, endPoint y: 336, distance: 499.0
click at [548, 384] on td "Allergies: Peanut Butter - If she eats peanut butter she almost immediately vom…" at bounding box center [994, 413] width 893 height 59
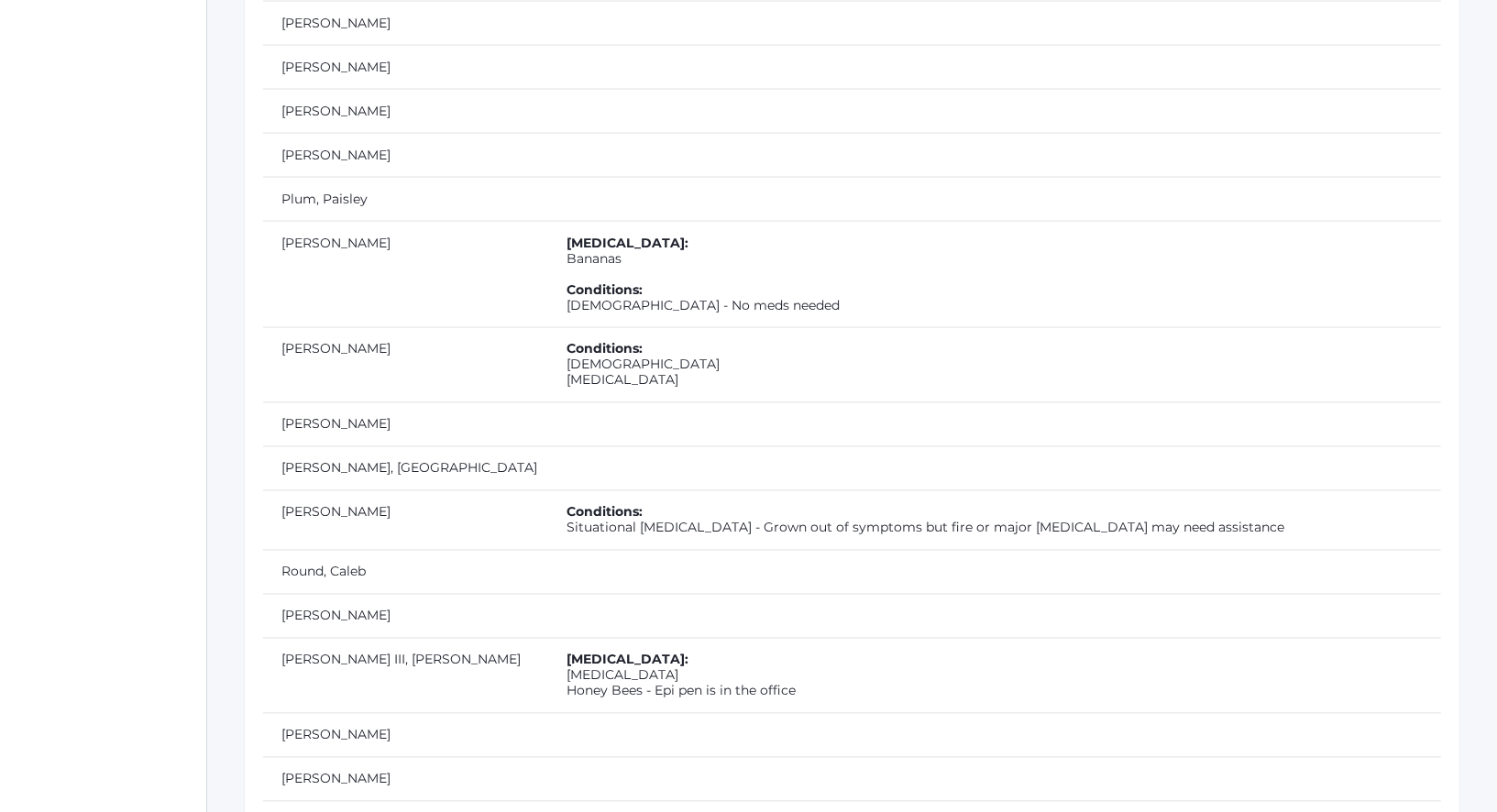
scroll to position [6423, 0]
drag, startPoint x: 641, startPoint y: 215, endPoint x: 454, endPoint y: 216, distance: 187.0
click at [548, 222] on td "Allergies: Bananas Conditions: Asthma - No meds needed" at bounding box center [994, 274] width 893 height 107
click at [606, 328] on td "Conditions: Asthma Eosinophilic Esophagitis" at bounding box center [994, 365] width 893 height 75
drag, startPoint x: 624, startPoint y: 297, endPoint x: 451, endPoint y: 278, distance: 174.0
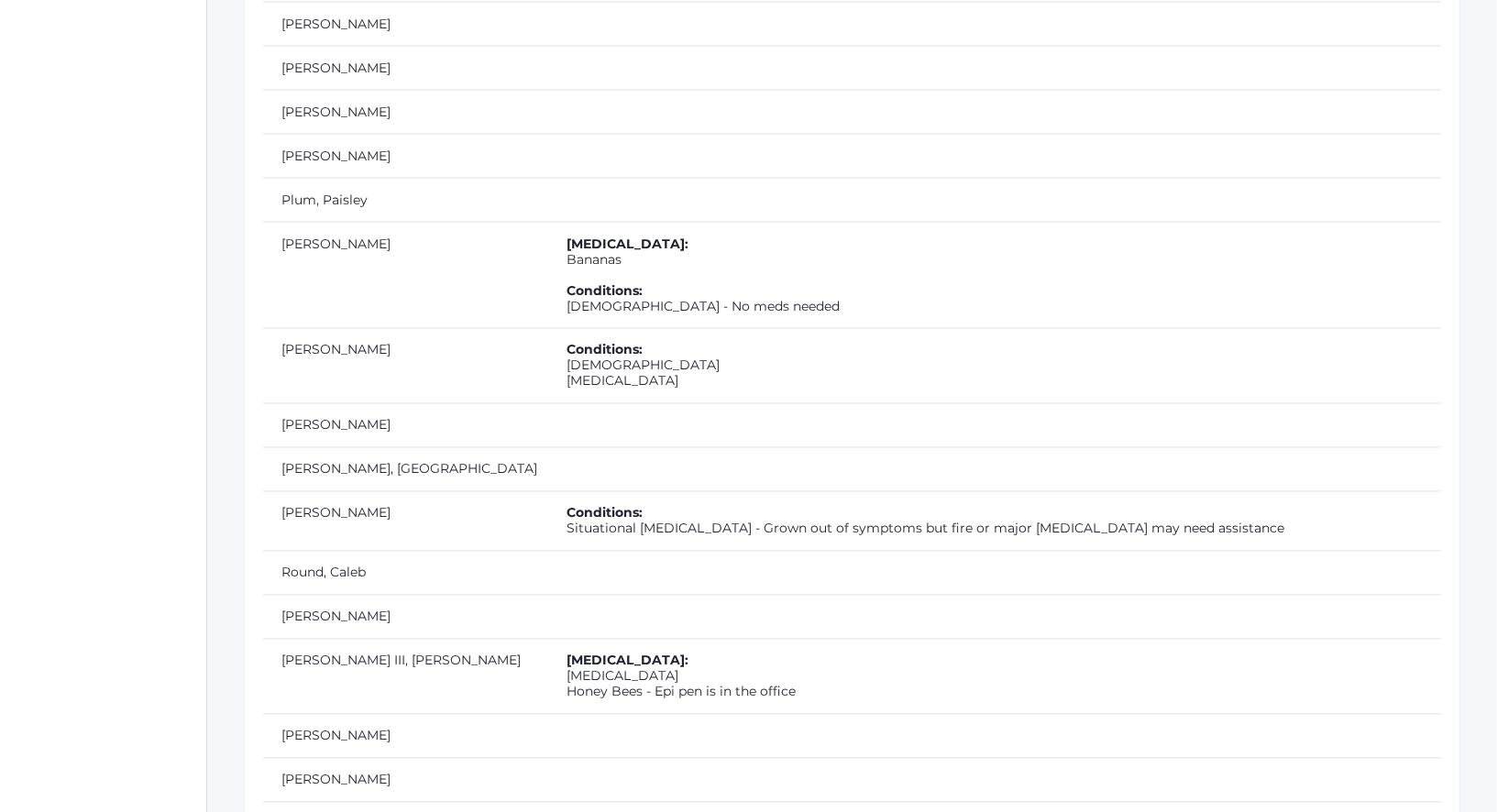
click at [548, 328] on td "Conditions: Asthma Eosinophilic Esophagitis" at bounding box center [994, 365] width 893 height 75
drag, startPoint x: 456, startPoint y: 435, endPoint x: 575, endPoint y: 438, distance: 119.0
click at [578, 491] on td "Conditions: Situational asthma - Grown out of symptoms but fire or major allerg…" at bounding box center [994, 521] width 893 height 59
click at [1059, 491] on td "Conditions: Situational asthma - Grown out of symptoms but fire or major allerg…" at bounding box center [994, 521] width 893 height 59
drag, startPoint x: 1056, startPoint y: 440, endPoint x: 592, endPoint y: 437, distance: 464.0
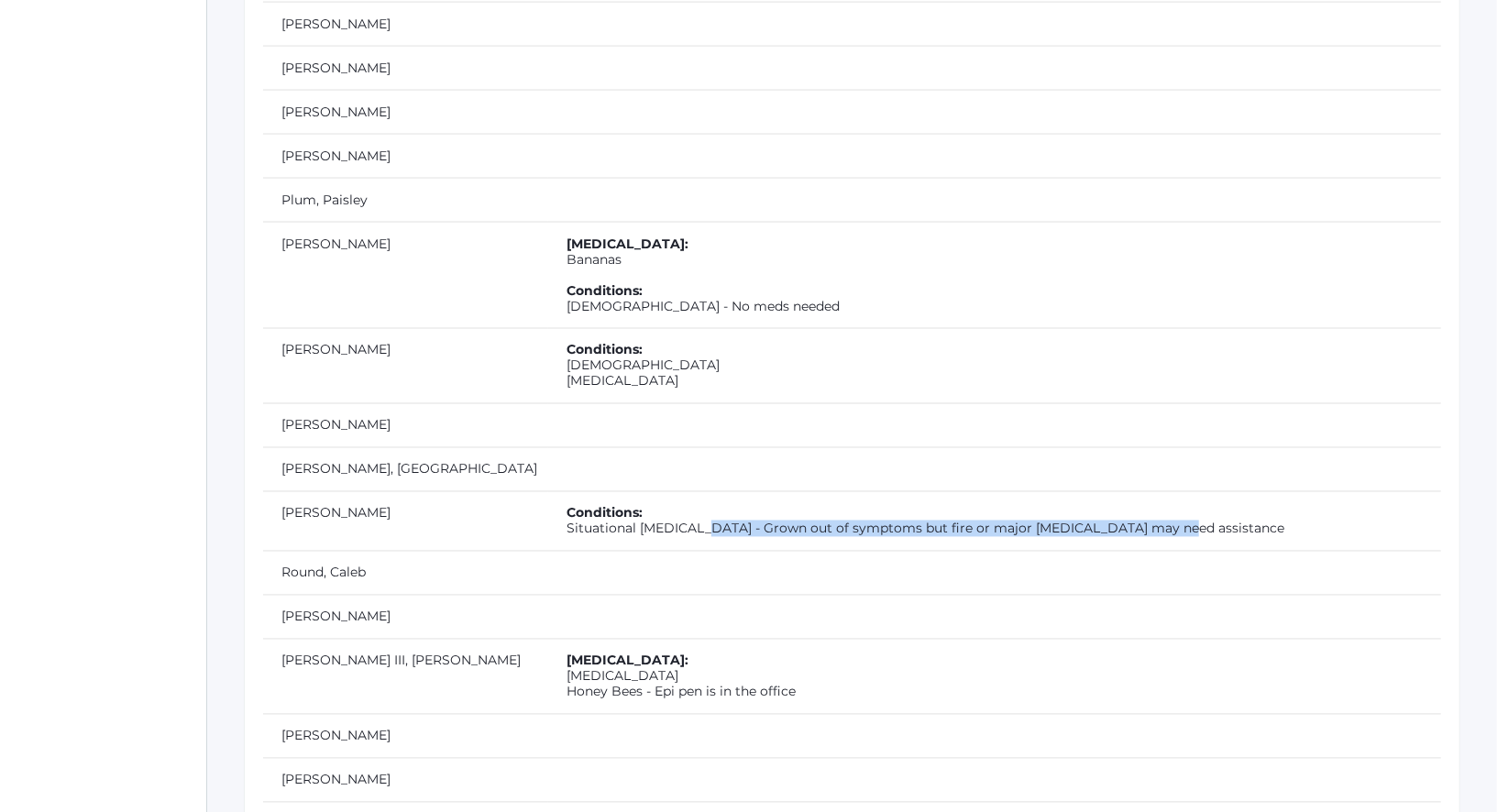
click at [592, 491] on td "Conditions: Situational asthma - Grown out of symptoms but fire or major allerg…" at bounding box center [994, 521] width 893 height 59
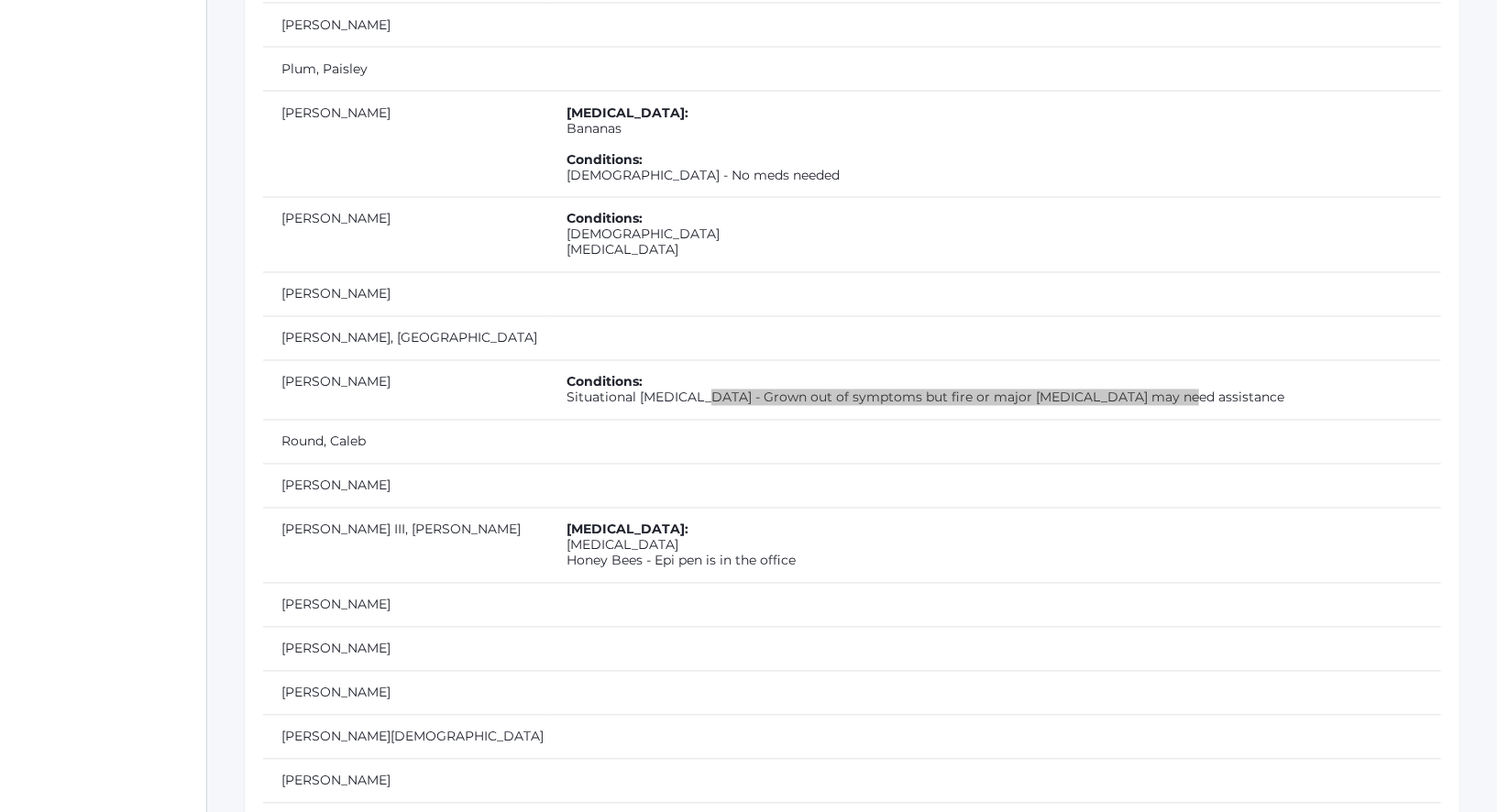
scroll to position [6556, 0]
drag, startPoint x: 518, startPoint y: 448, endPoint x: 453, endPoint y: 445, distance: 65.1
click at [548, 505] on td "Allergies: Penicillin Honey Bees - Epi pen is in the office" at bounding box center [994, 542] width 893 height 75
click at [698, 505] on td "Allergies: Penicillin Honey Bees - Epi pen is in the office" at bounding box center [994, 542] width 893 height 75
drag, startPoint x: 698, startPoint y: 474, endPoint x: 461, endPoint y: 460, distance: 237.4
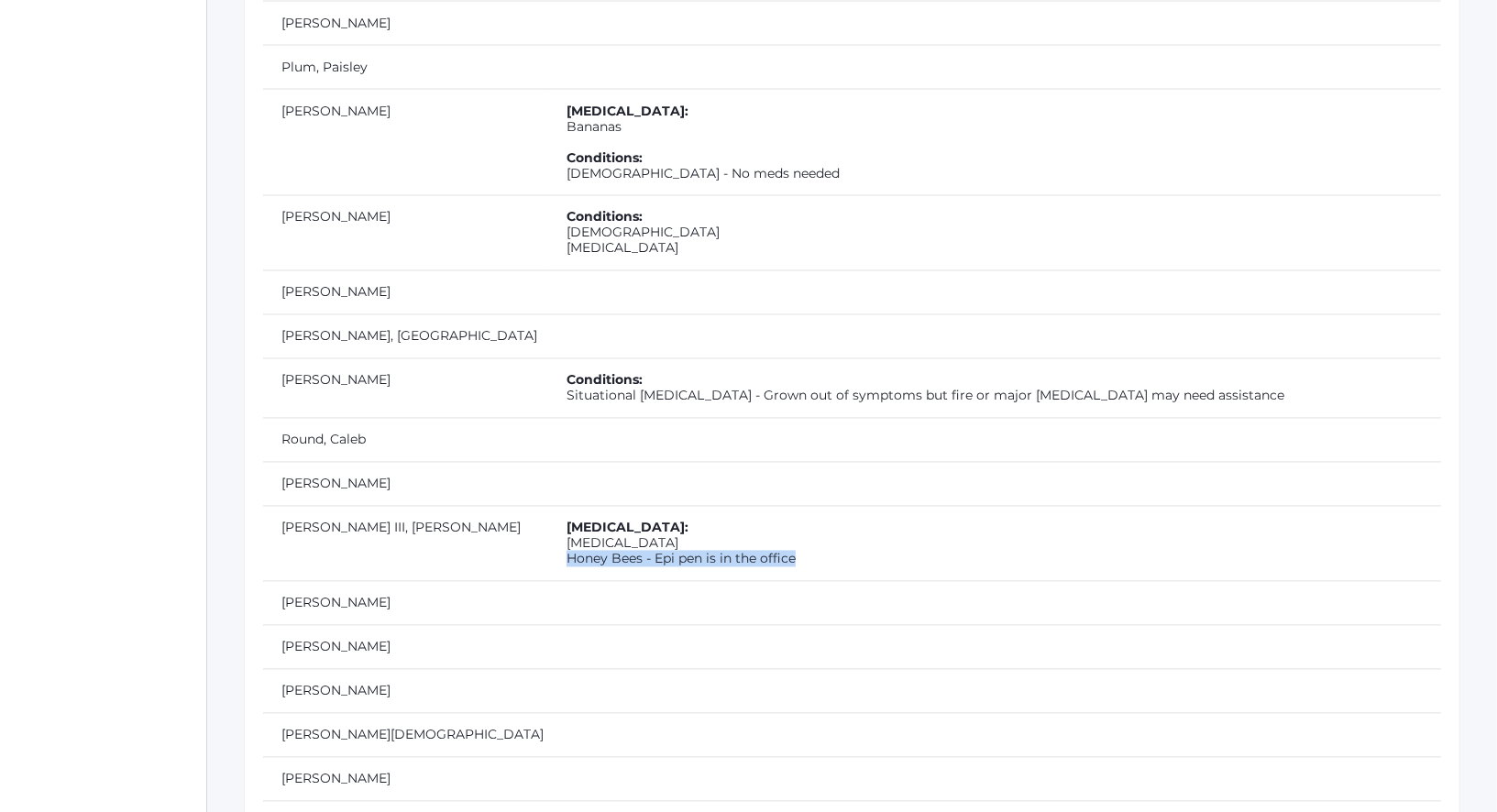
click at [548, 505] on td "Allergies: Penicillin Honey Bees - Epi pen is in the office" at bounding box center [994, 542] width 893 height 75
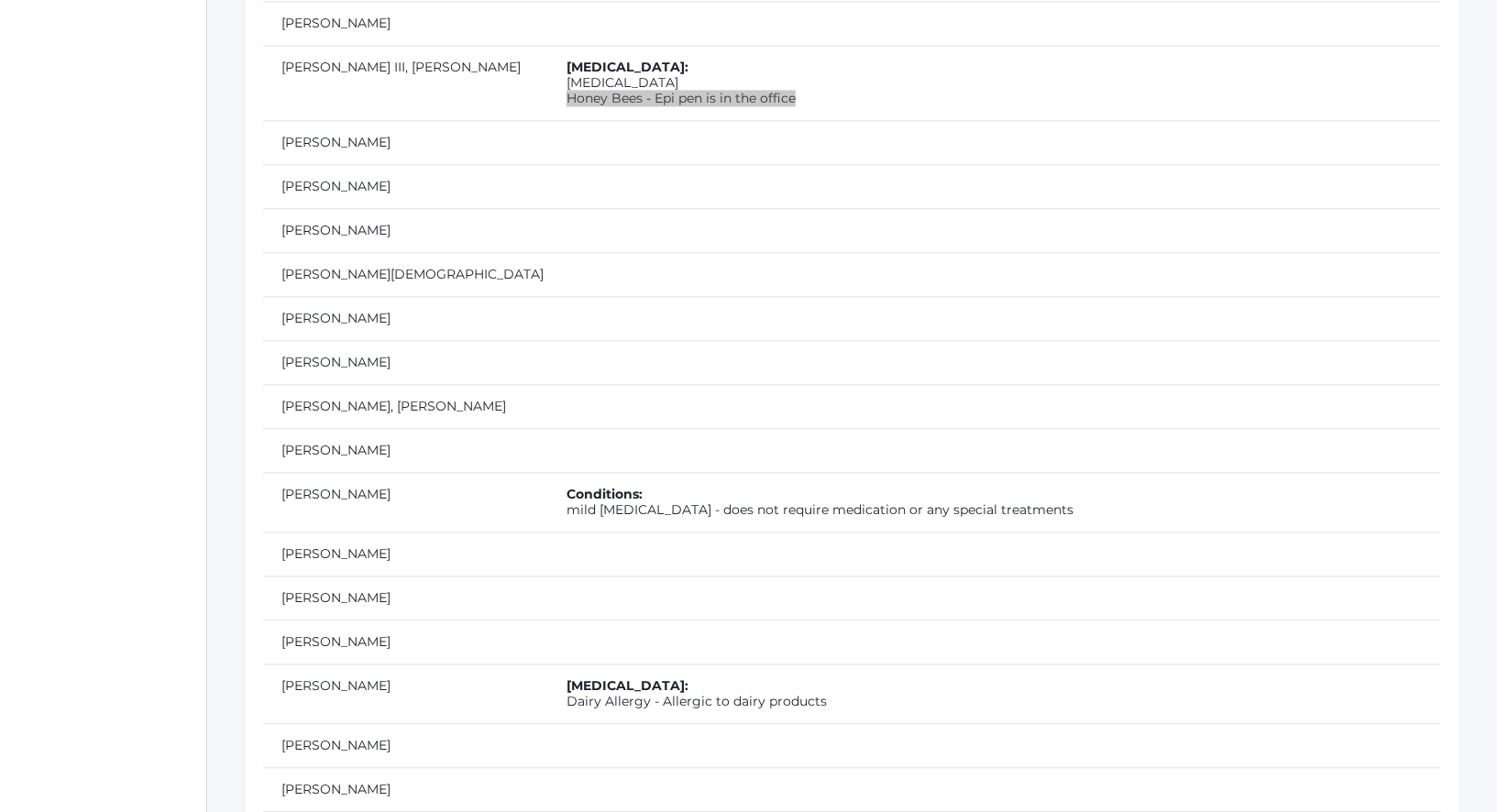
scroll to position [7021, 0]
drag, startPoint x: 459, startPoint y: 410, endPoint x: 578, endPoint y: 412, distance: 119.0
click at [578, 468] on td "Conditions: mild cerebral palsy - does not require medication or any special tr…" at bounding box center [994, 498] width 893 height 59
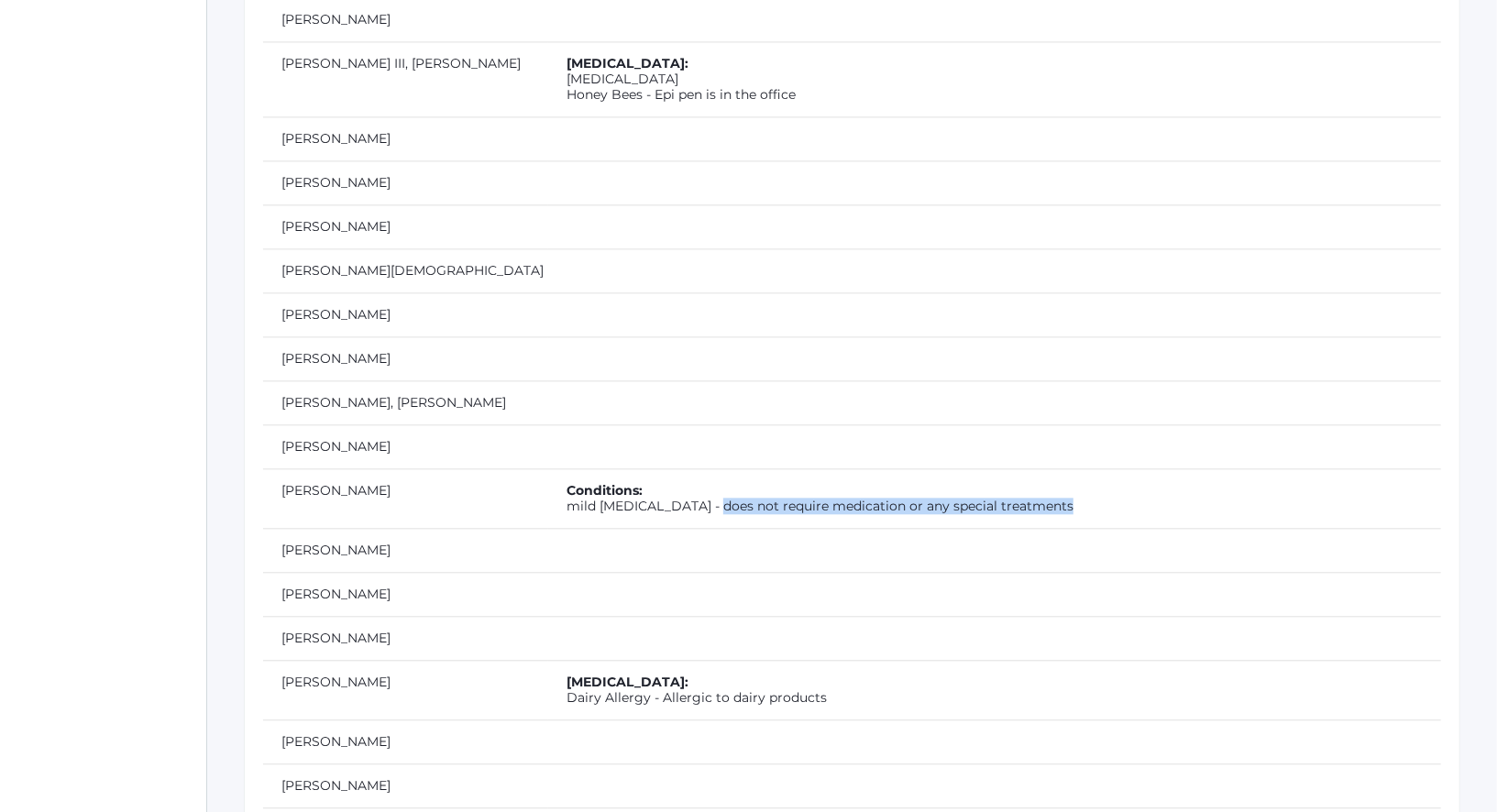
drag, startPoint x: 588, startPoint y: 410, endPoint x: 941, endPoint y: 405, distance: 353.0
click at [941, 468] on td "Conditions: mild cerebral palsy - does not require medication or any special tr…" at bounding box center [994, 498] width 893 height 59
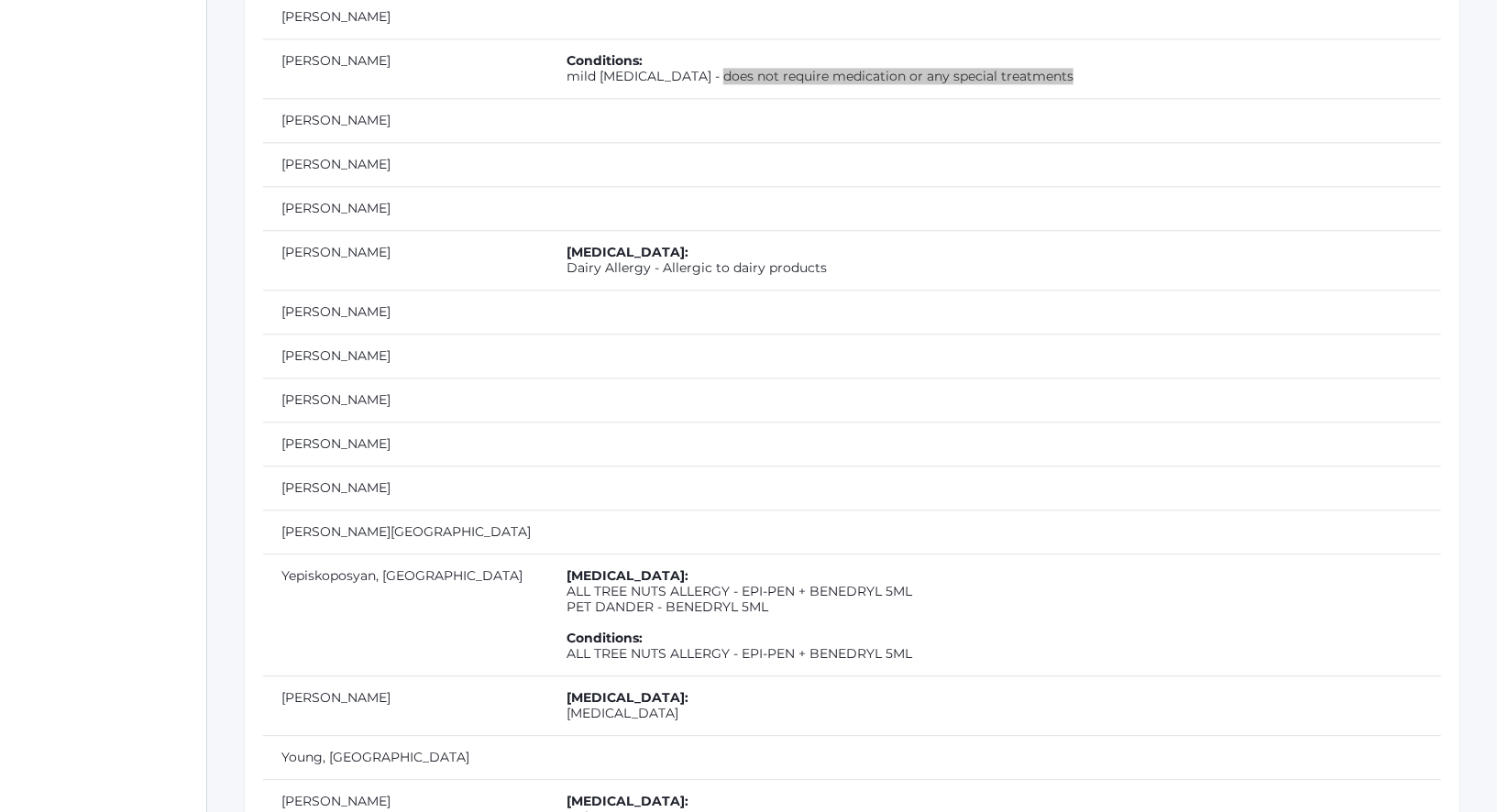
scroll to position [7457, 0]
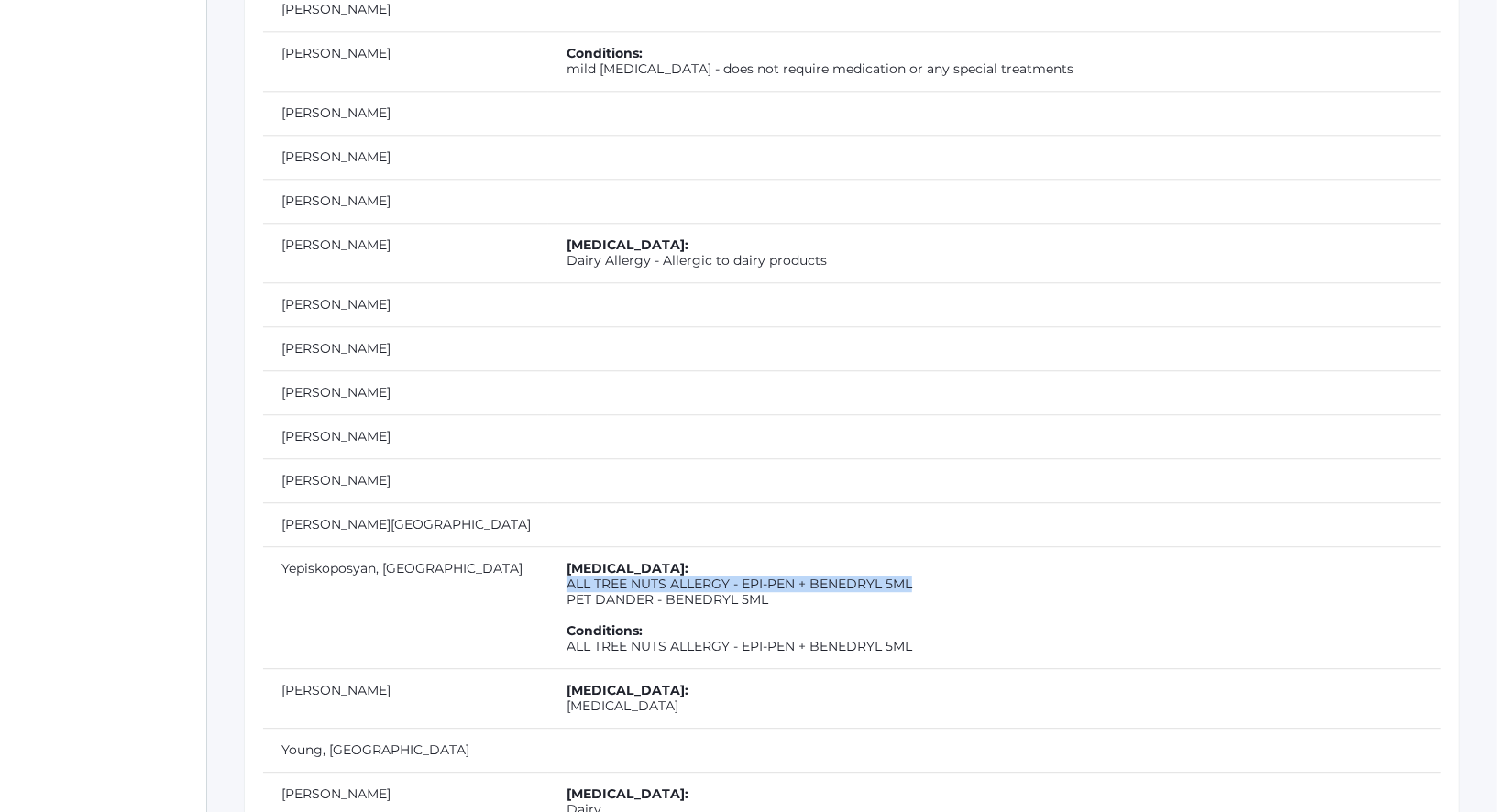
drag, startPoint x: 459, startPoint y: 482, endPoint x: 817, endPoint y: 479, distance: 358.0
click at [817, 546] on td "Allergies: ALL TREE NUTS ALLERGY - EPI-PEN + BENEDRYL 5ML PET DANDER - BENEDRYL…" at bounding box center [994, 606] width 893 height 121
drag, startPoint x: 669, startPoint y: 502, endPoint x: 450, endPoint y: 499, distance: 219.0
click at [548, 546] on td "Allergies: ALL TREE NUTS ALLERGY - EPI-PEN + BENEDRYL 5ML PET DANDER - BENEDRYL…" at bounding box center [994, 606] width 893 height 121
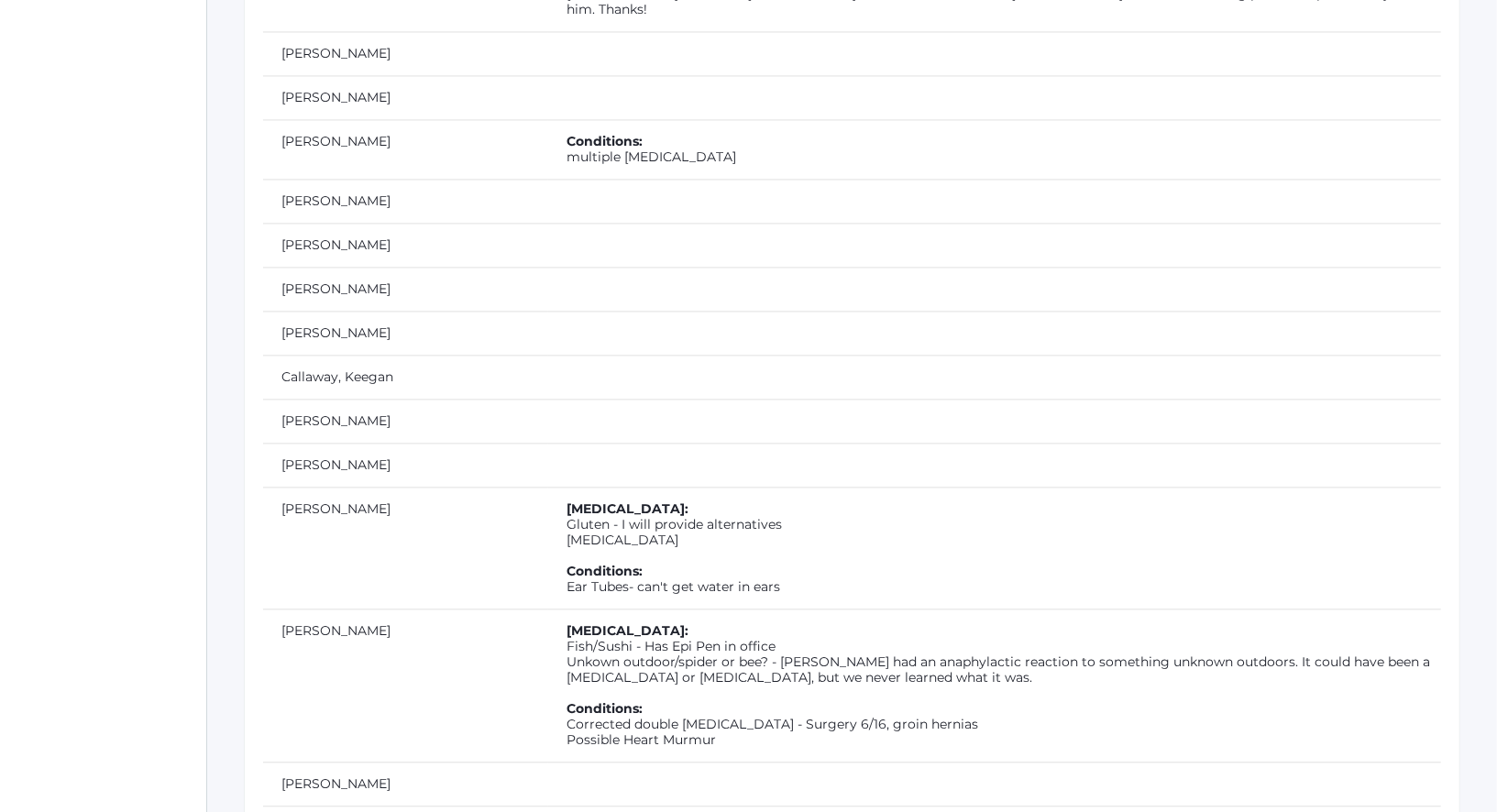
scroll to position [1693, 0]
